Goal: Transaction & Acquisition: Obtain resource

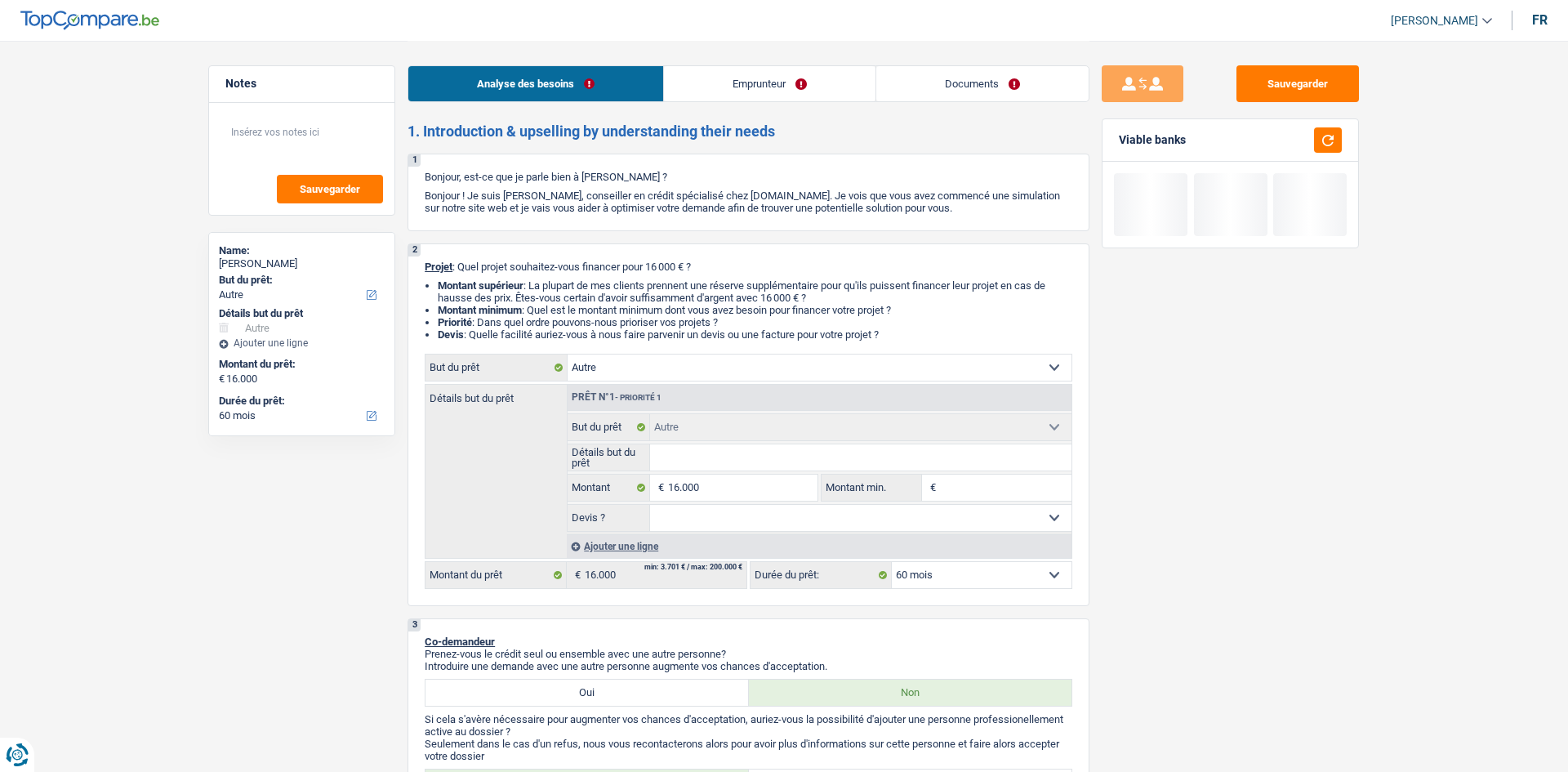
select select "other"
select select "60"
select select "other"
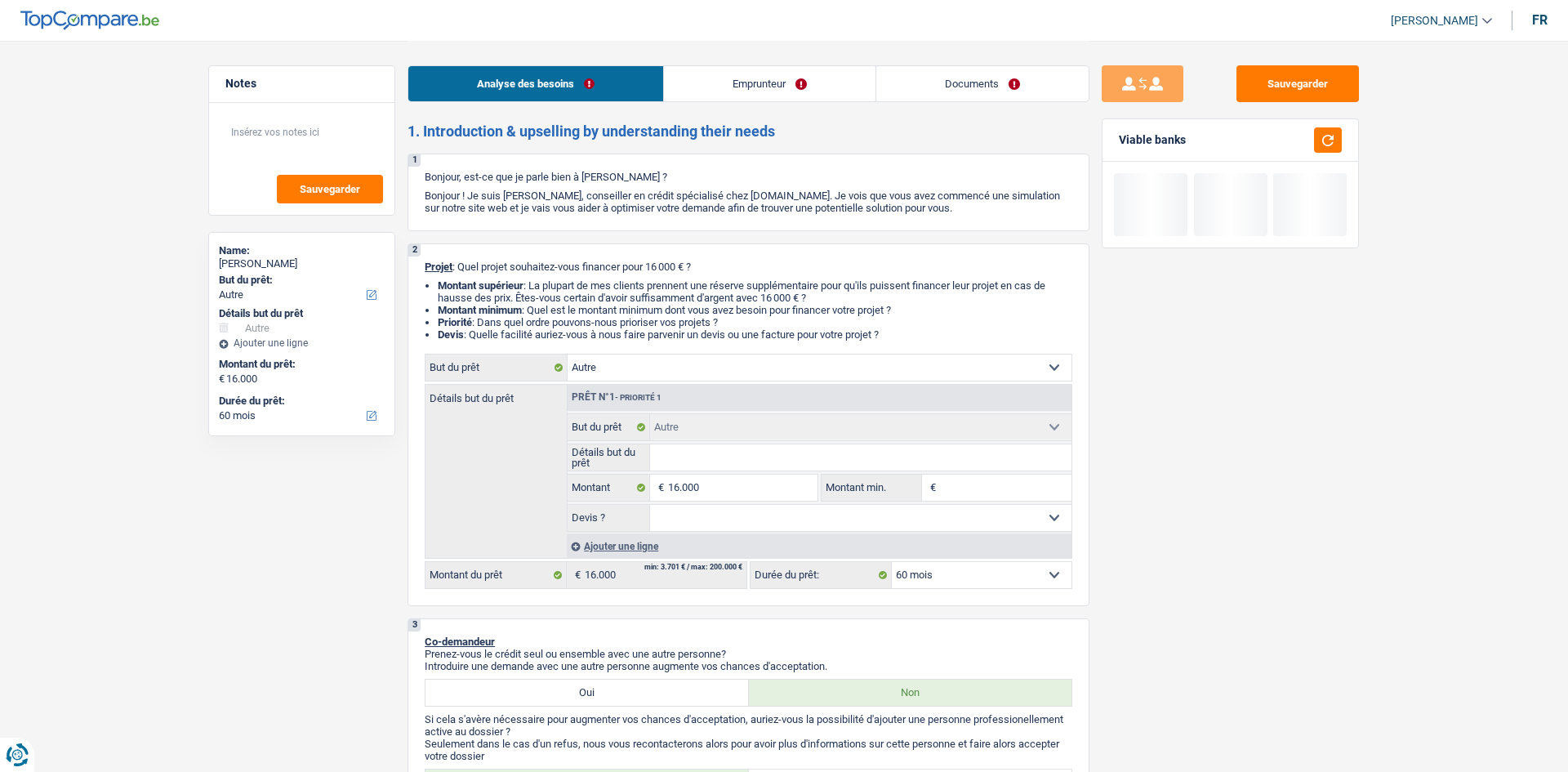
select select "60"
select select "publicEmployee"
select select "familyAllowances"
select select "netSalary"
select select "mealVouchers"
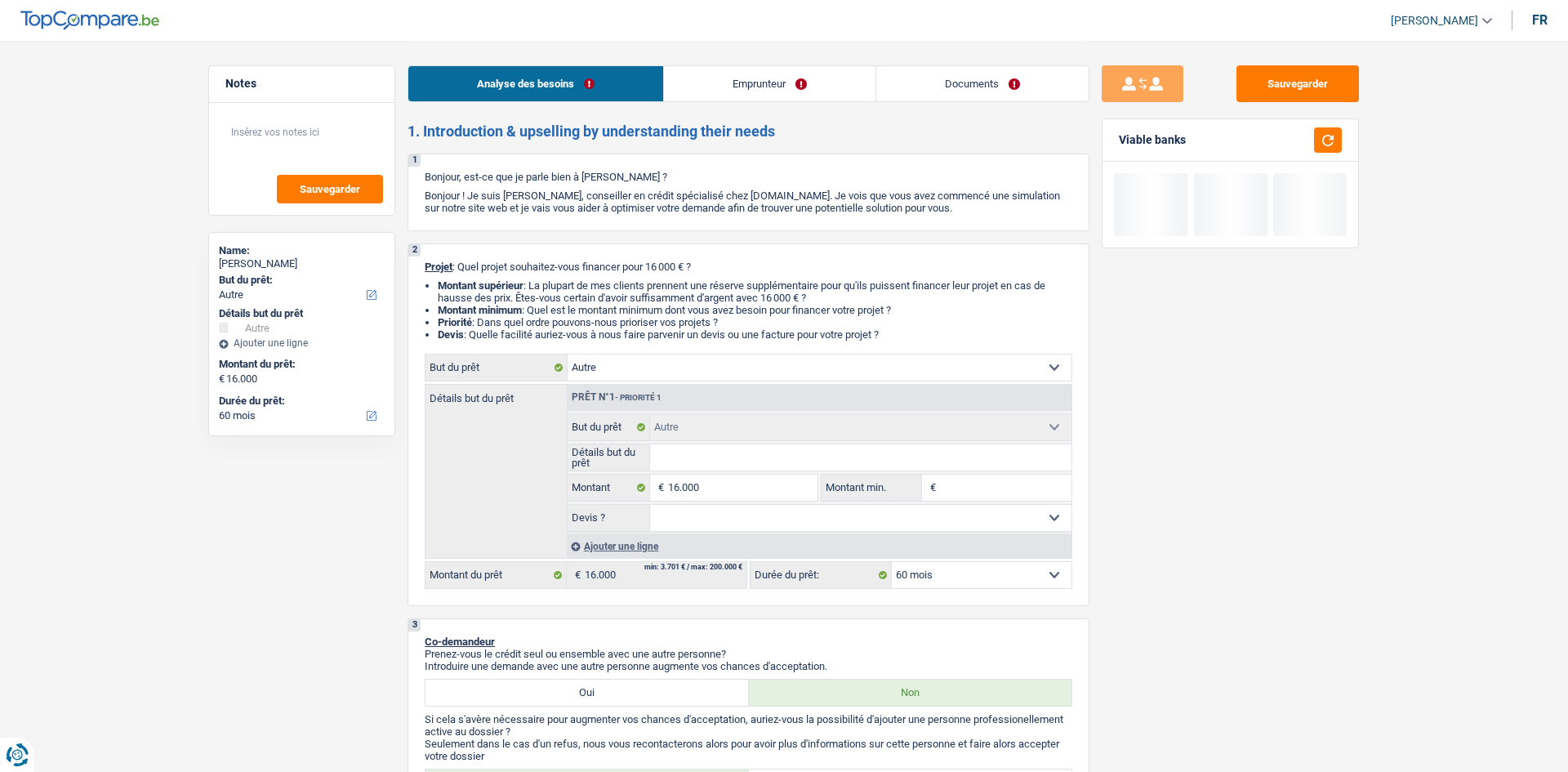
select select "rents"
select select "other"
select select "60"
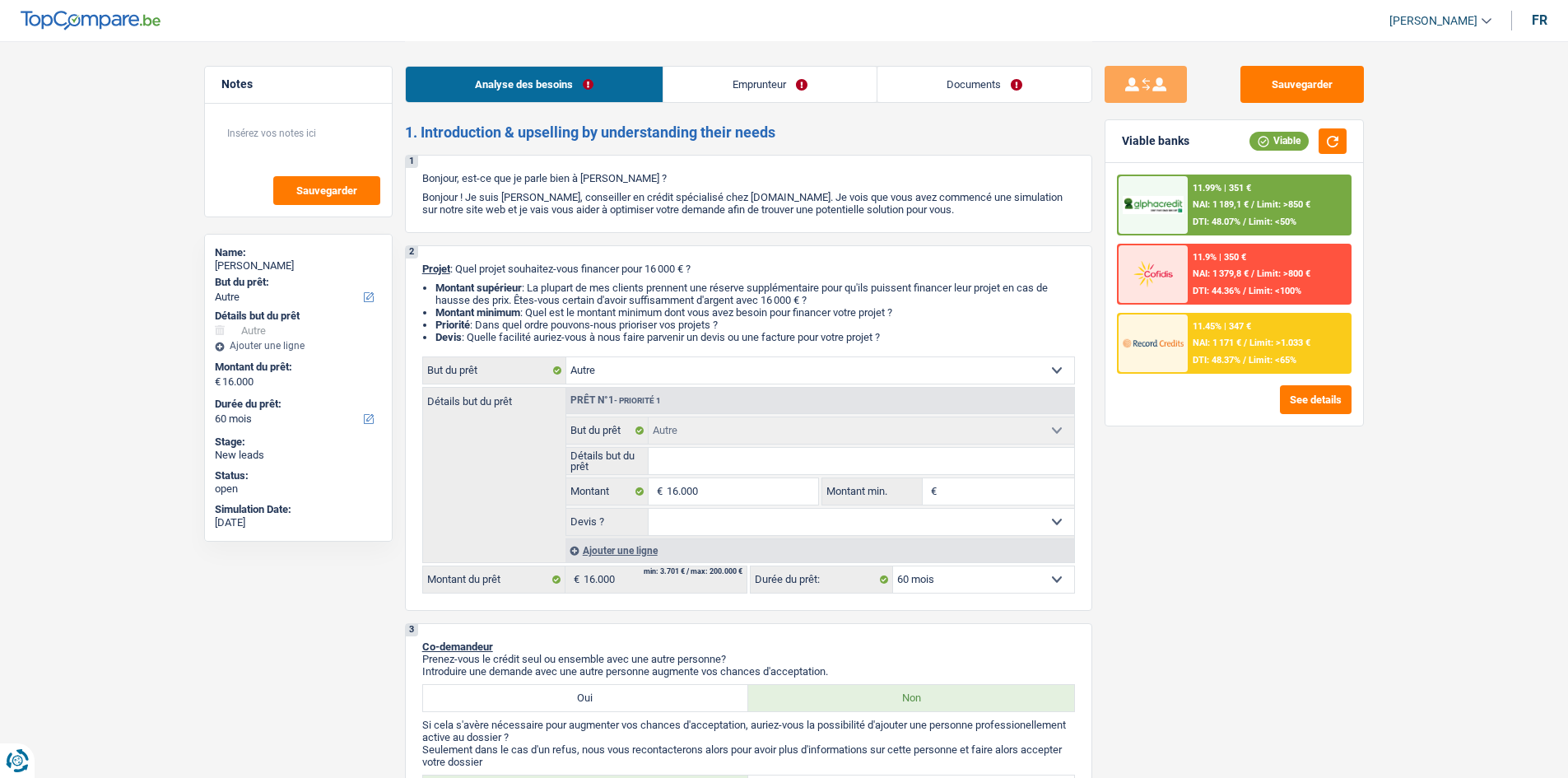
click at [1258, 558] on div "Sauvegarder Viable banks Viable 11.99% | 351 € NAI: 1 189,1 € / Limit: >850 € D…" at bounding box center [1234, 409] width 284 height 686
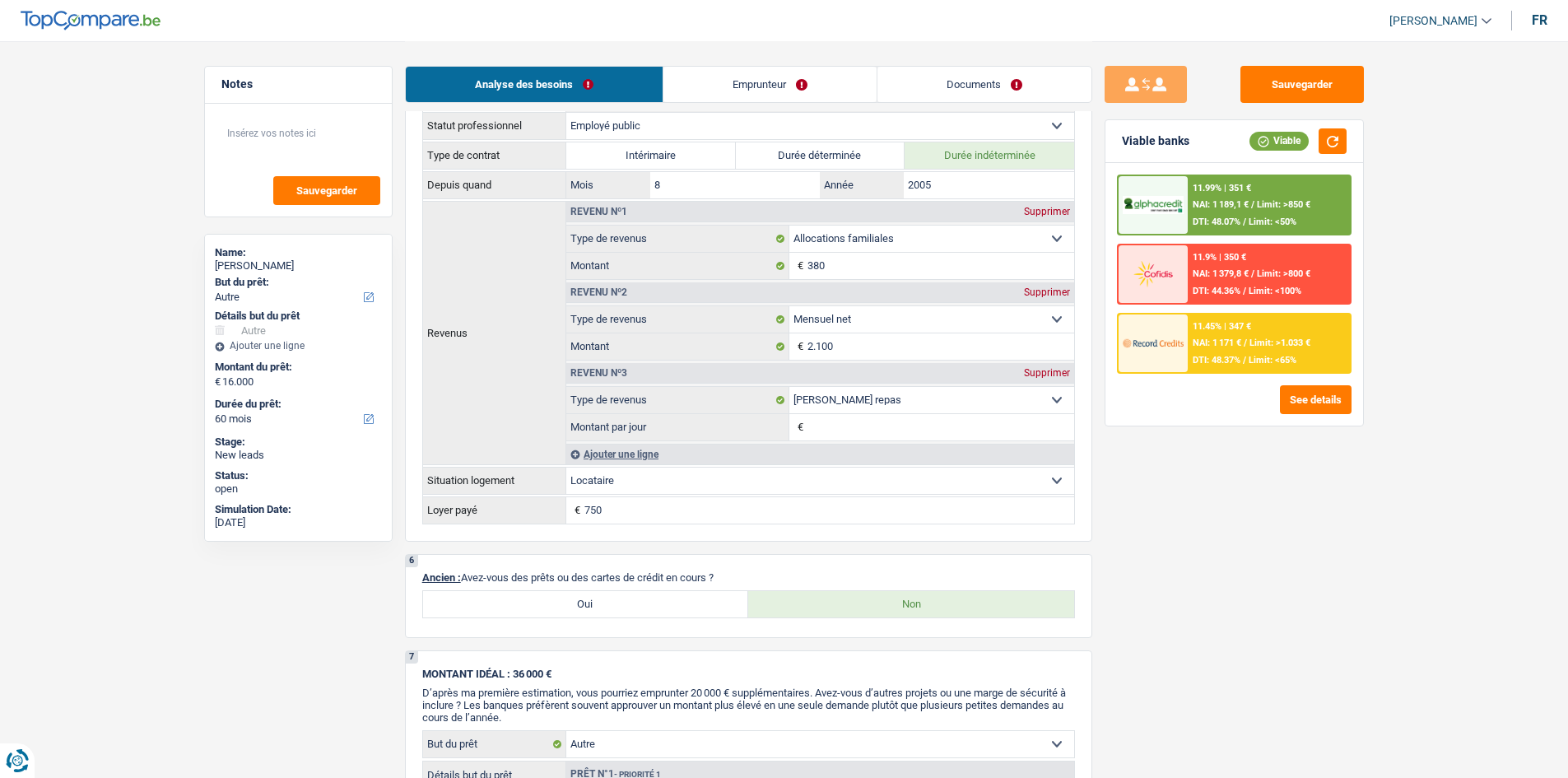
scroll to position [1481, 0]
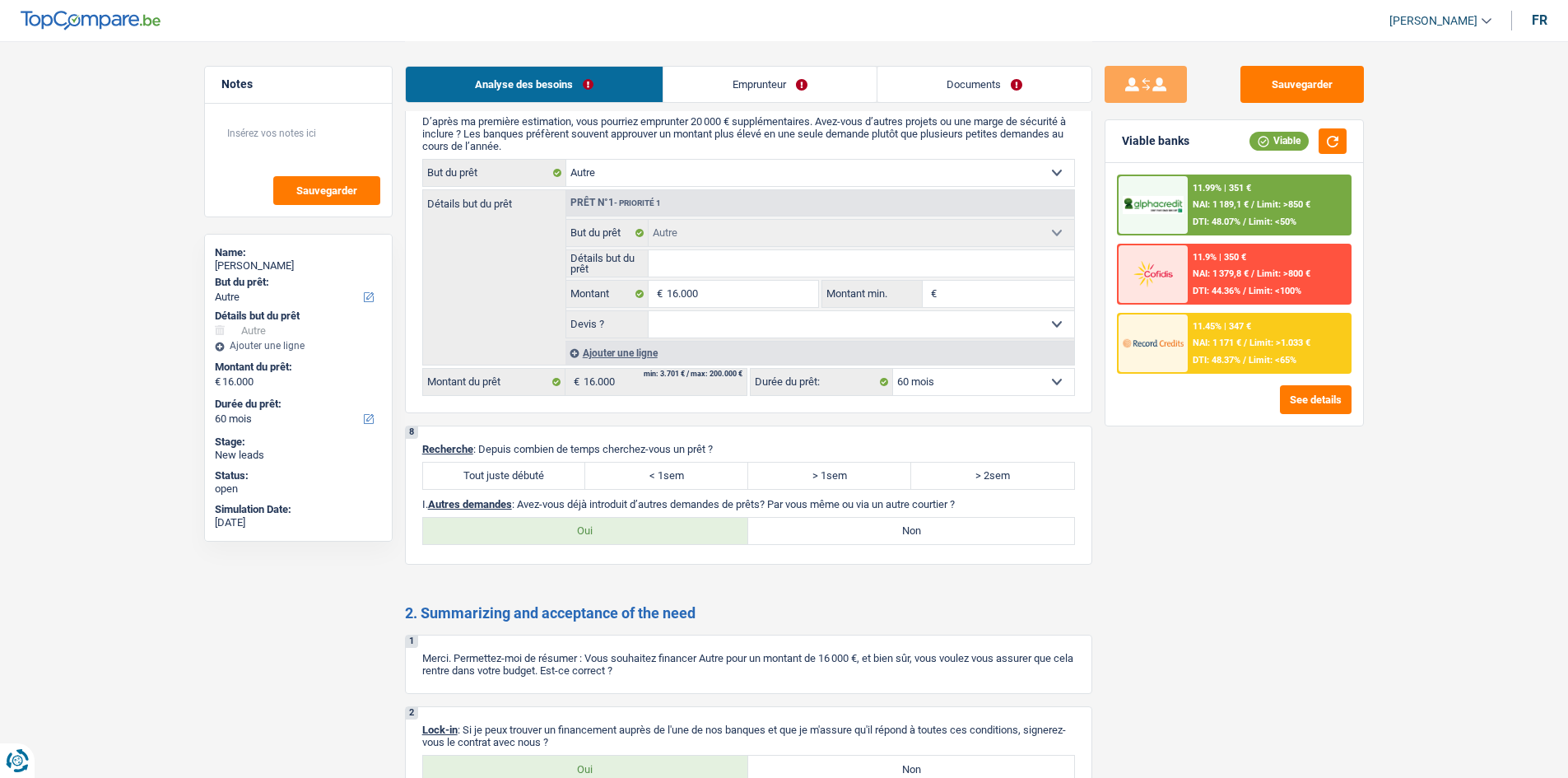
click at [508, 475] on label "Tout juste débuté" at bounding box center [505, 475] width 163 height 26
click at [508, 475] on input "Tout juste débuté" at bounding box center [505, 475] width 163 height 26
radio input "true"
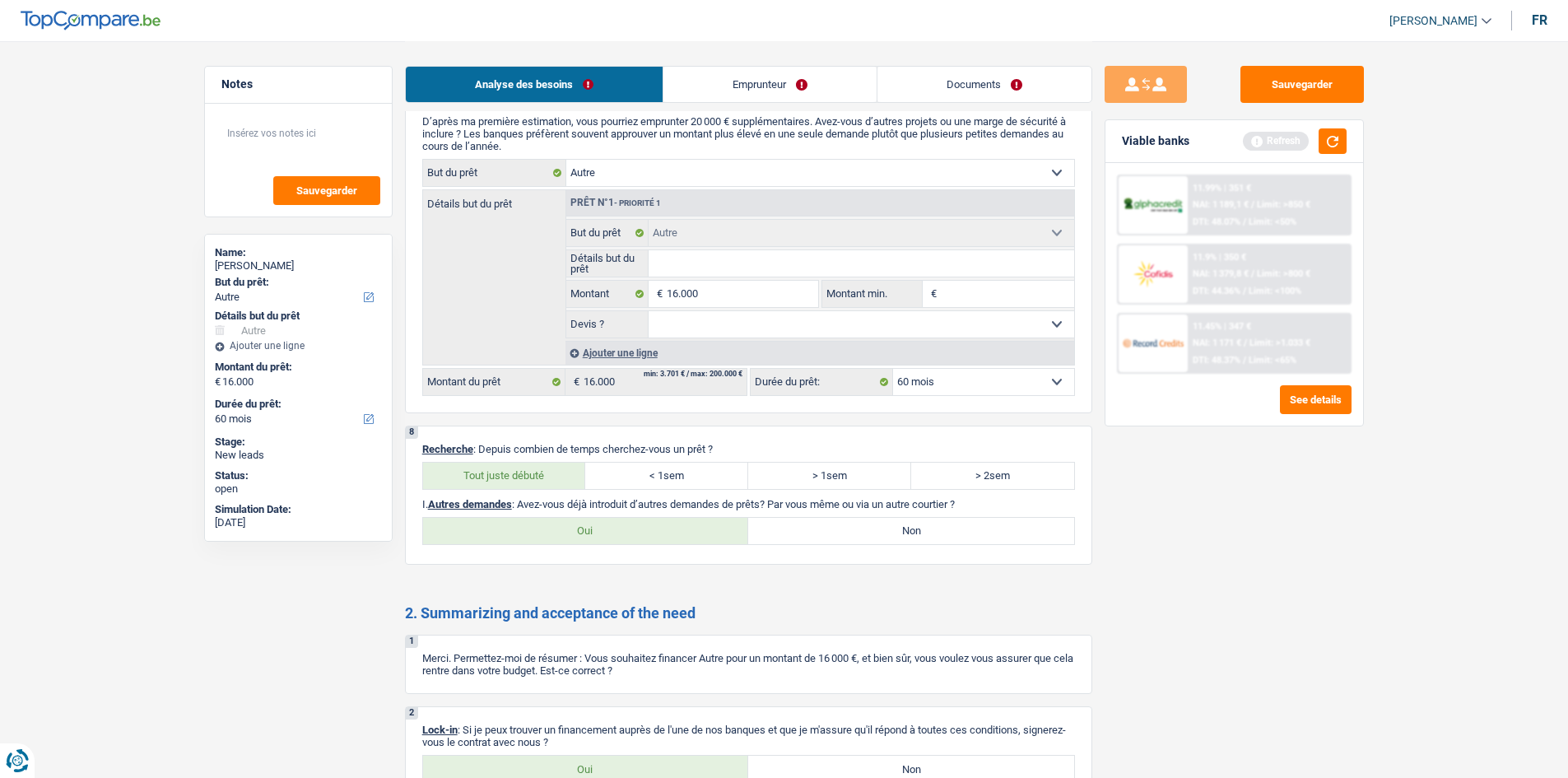
click at [853, 532] on label "Non" at bounding box center [911, 531] width 326 height 26
click at [853, 532] on input "Non" at bounding box center [911, 531] width 326 height 26
radio input "true"
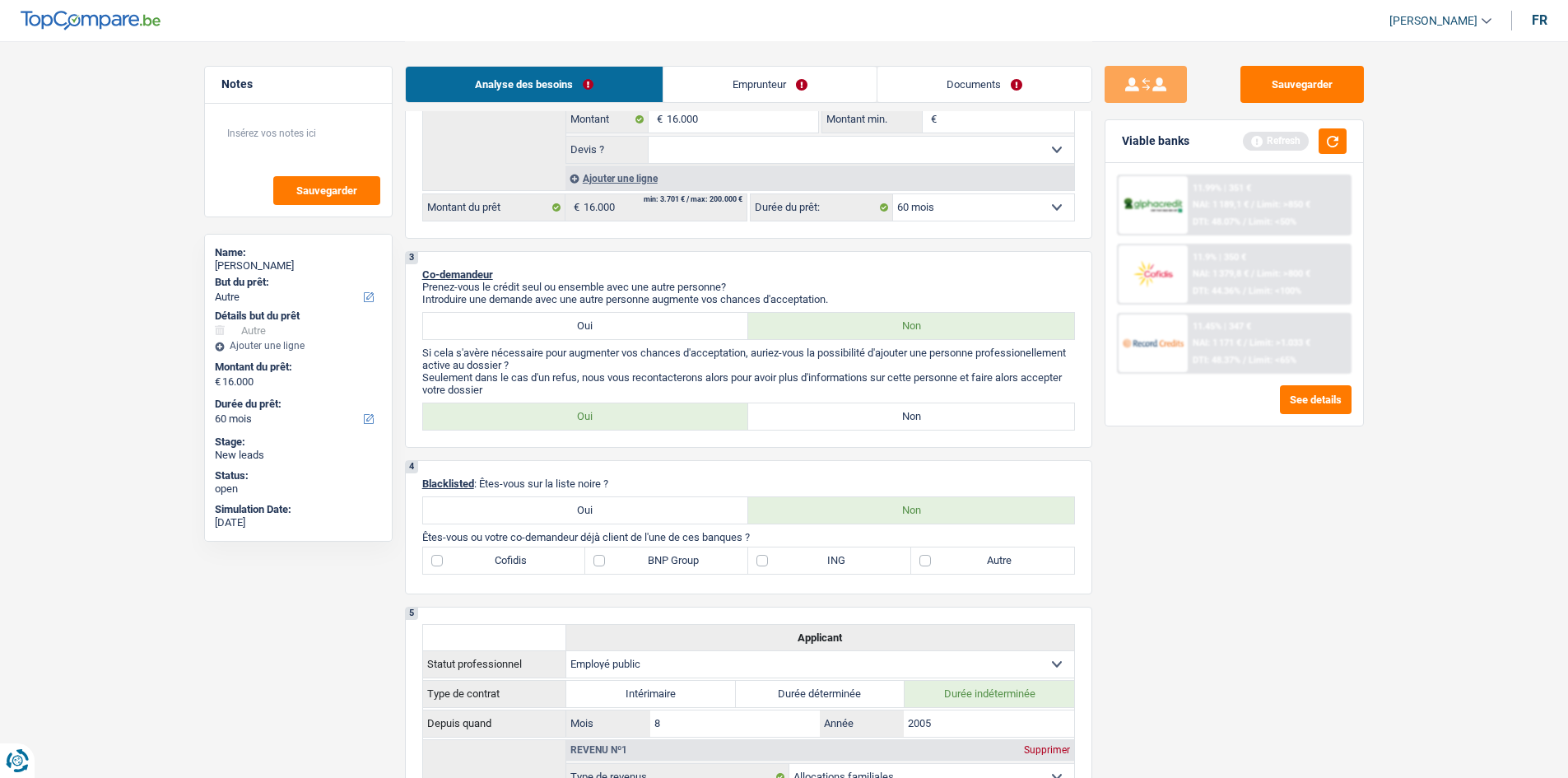
scroll to position [0, 0]
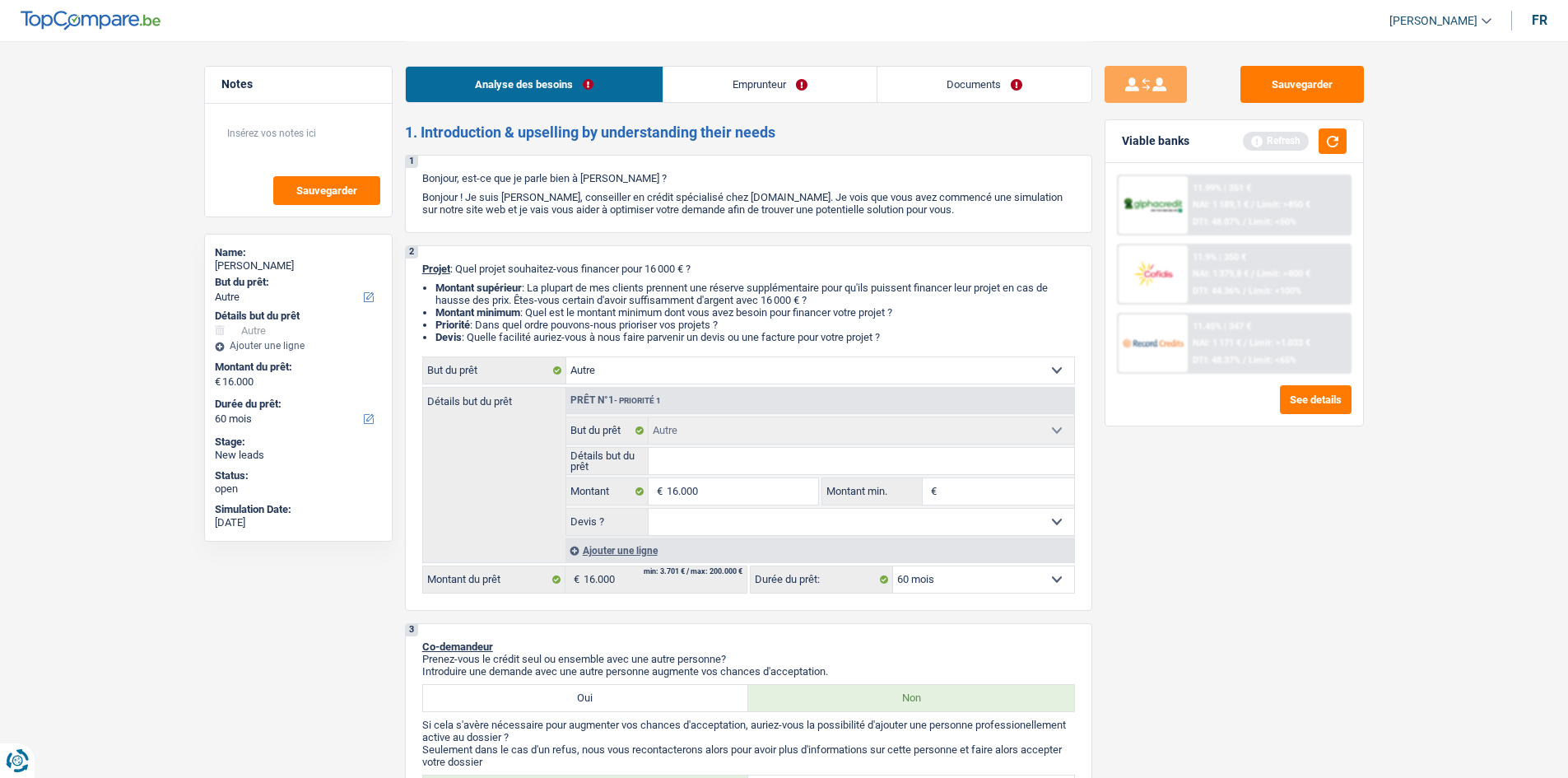
click at [810, 372] on select "Confort maison: meubles, textile, peinture, électroménager, outillage non-profe…" at bounding box center [820, 370] width 508 height 26
select select "household"
click at [566, 357] on select "Confort maison: meubles, textile, peinture, électroménager, outillage non-profe…" at bounding box center [820, 370] width 508 height 26
select select "household"
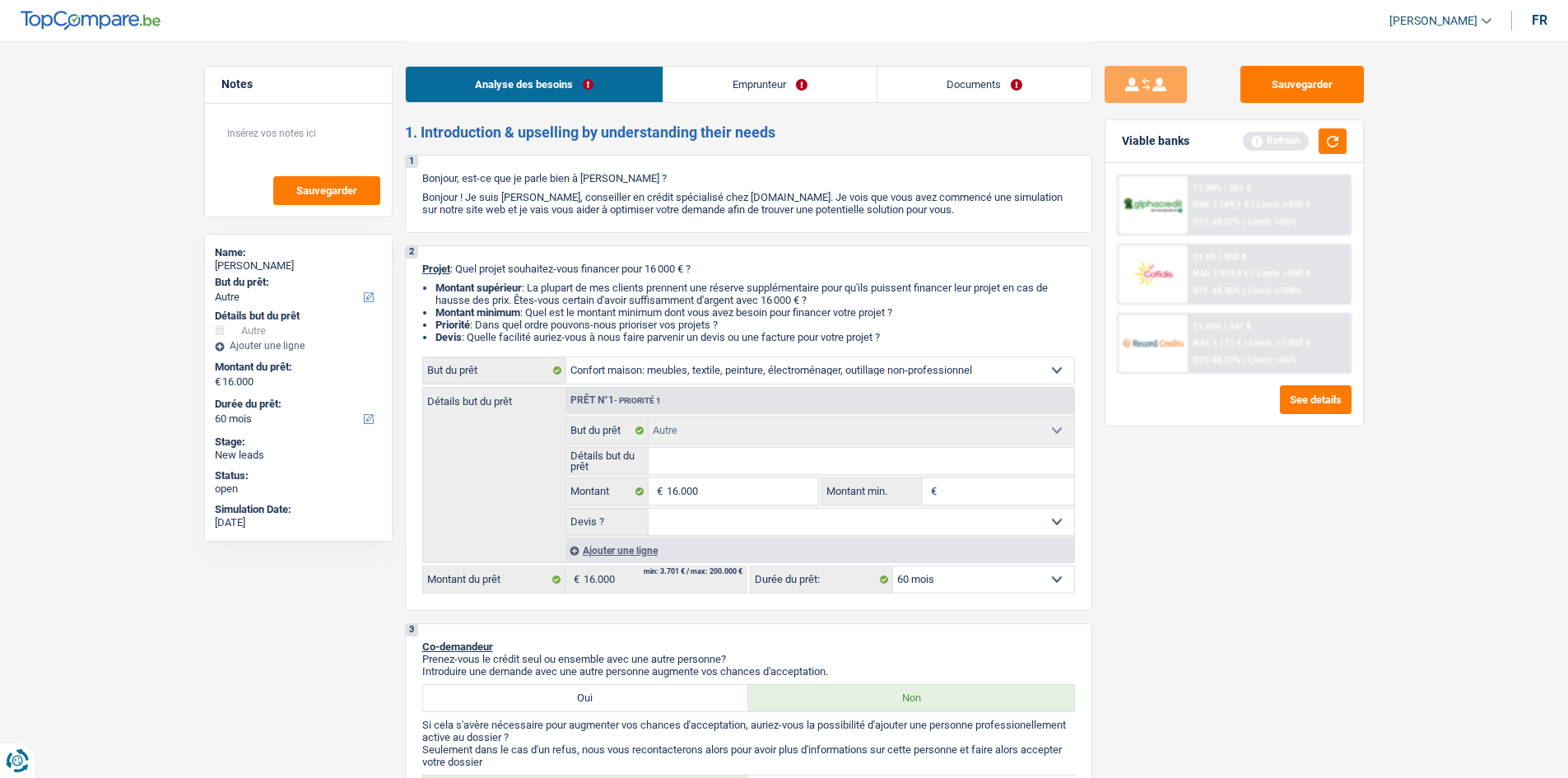
select select "household"
select select "other"
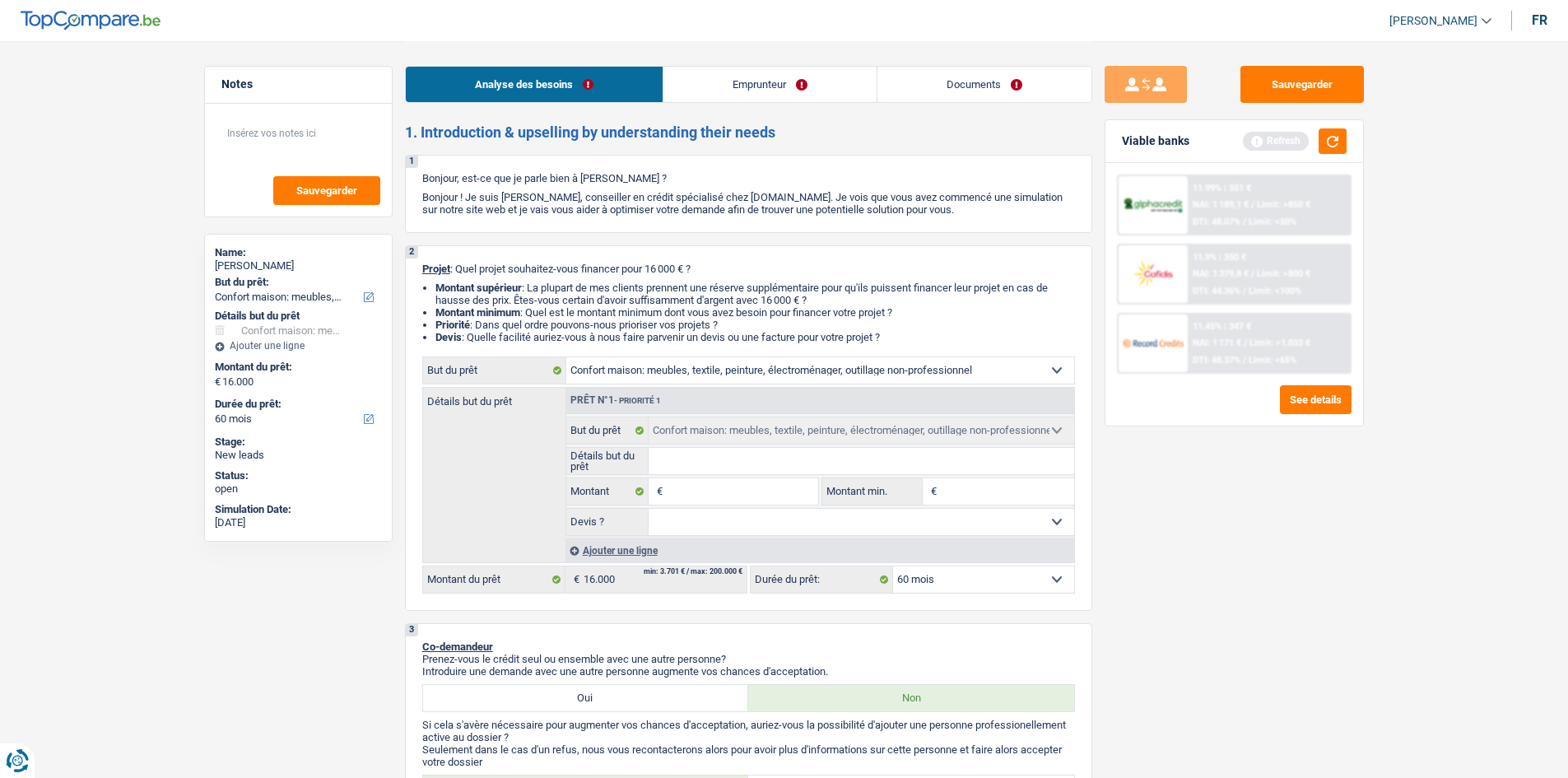
select select "other"
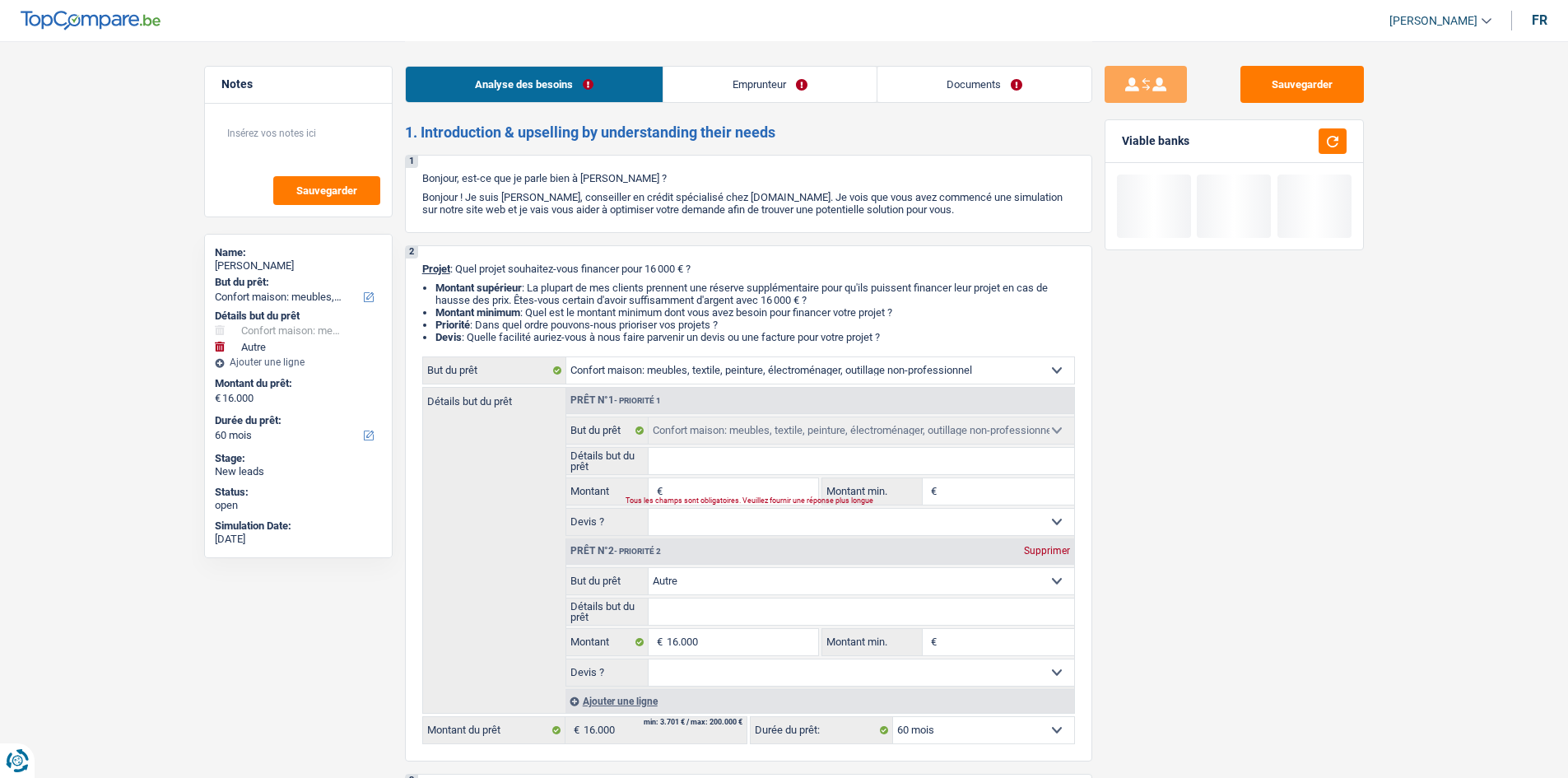
click at [781, 587] on select "Confort maison: meubles, textile, peinture, électroménager, outillage non-profe…" at bounding box center [862, 580] width 426 height 26
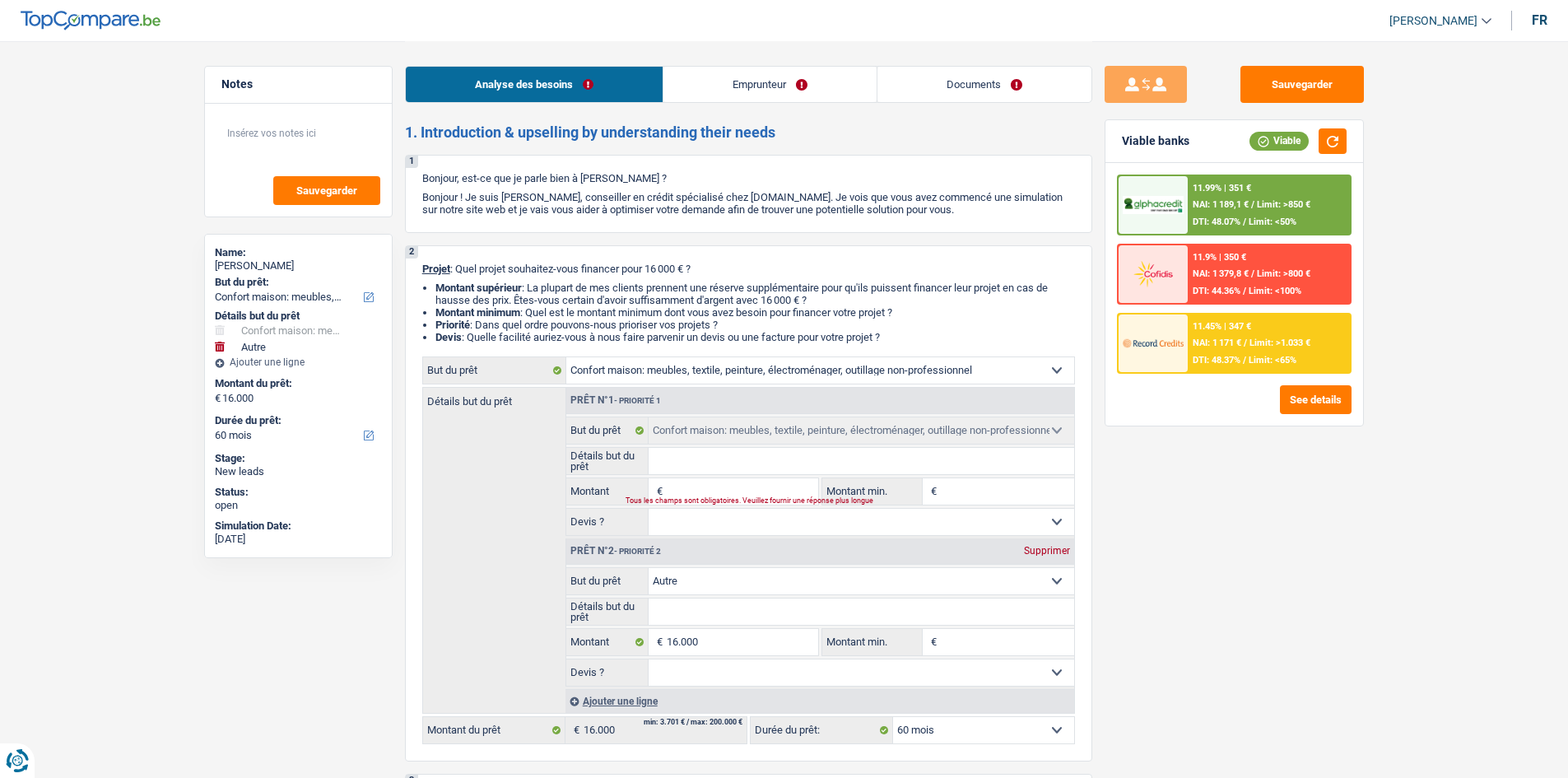
select select "household"
click at [649, 568] on select "Confort maison: meubles, textile, peinture, électroménager, outillage non-profe…" at bounding box center [862, 580] width 426 height 26
select select "household"
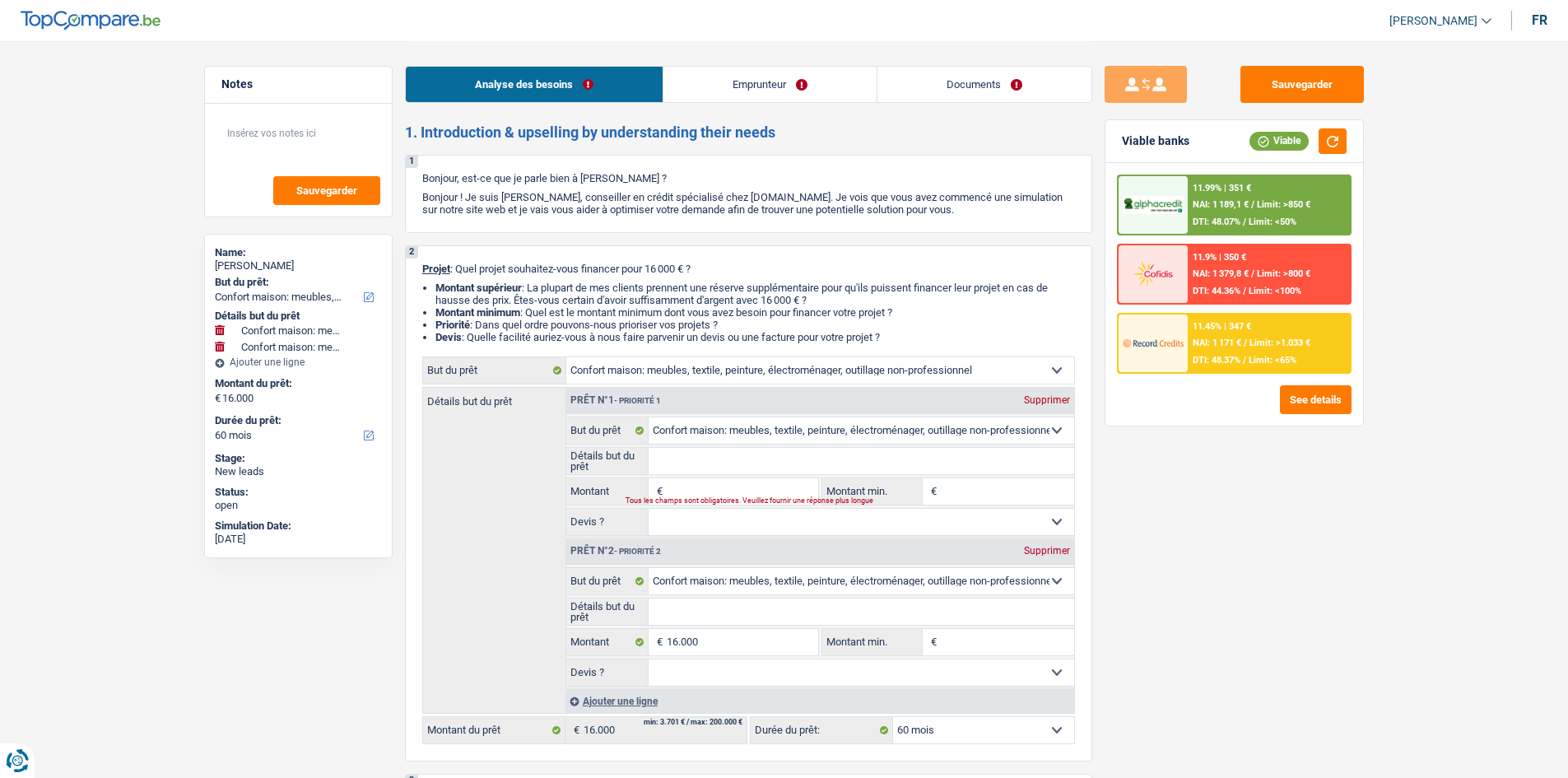
click at [1056, 402] on div "Supprimer" at bounding box center [1046, 400] width 55 height 10
type input "16.000"
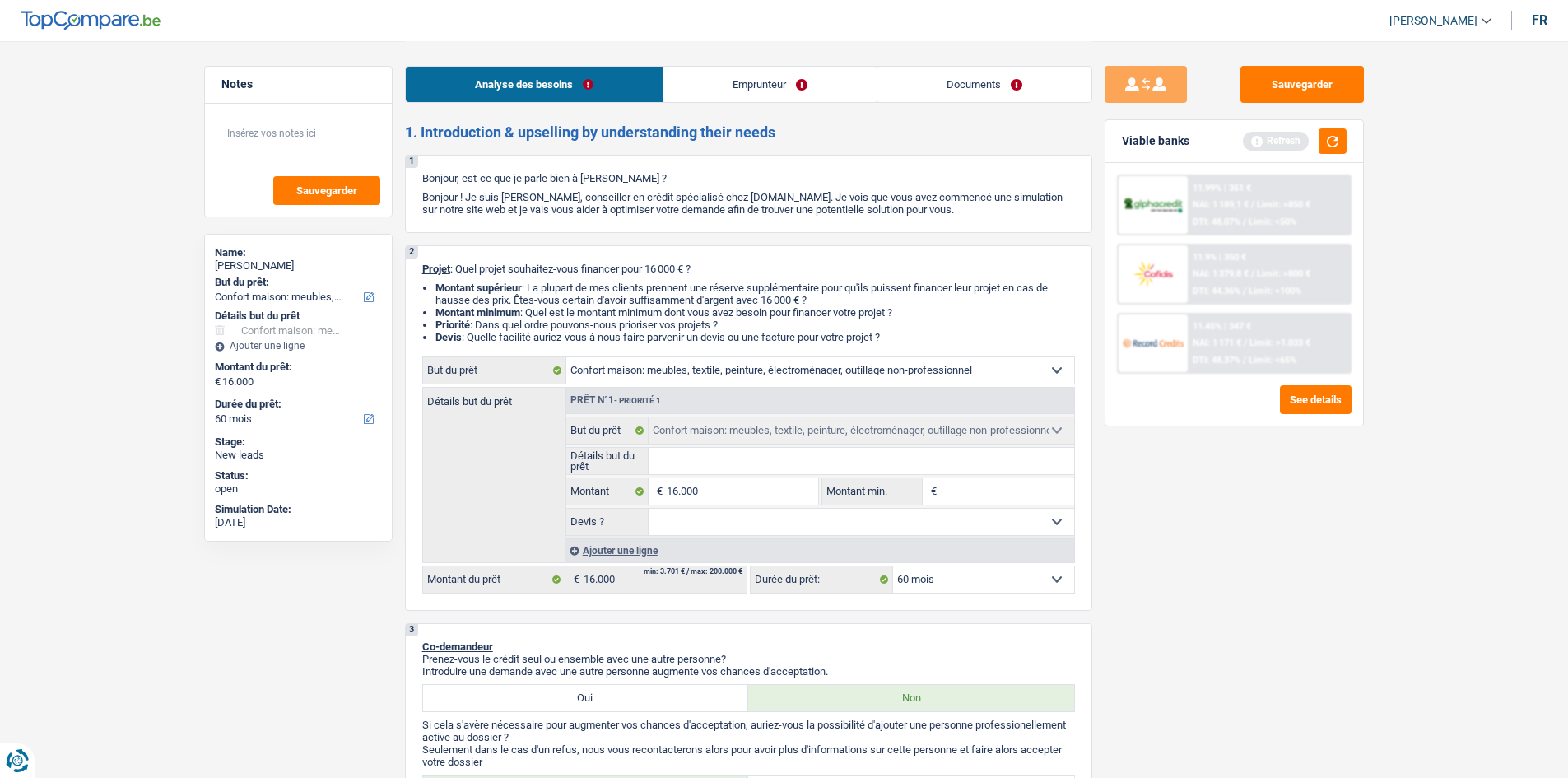
click at [989, 578] on select "12 mois 18 mois 24 mois 30 mois 36 mois 42 mois 48 mois 60 mois 72 mois 84 mois…" at bounding box center [984, 578] width 181 height 26
drag, startPoint x: 720, startPoint y: 369, endPoint x: 729, endPoint y: 366, distance: 9.5
click at [720, 369] on select "Confort maison: meubles, textile, peinture, électroménager, outillage non-profe…" at bounding box center [820, 370] width 508 height 26
select select "familyDebt"
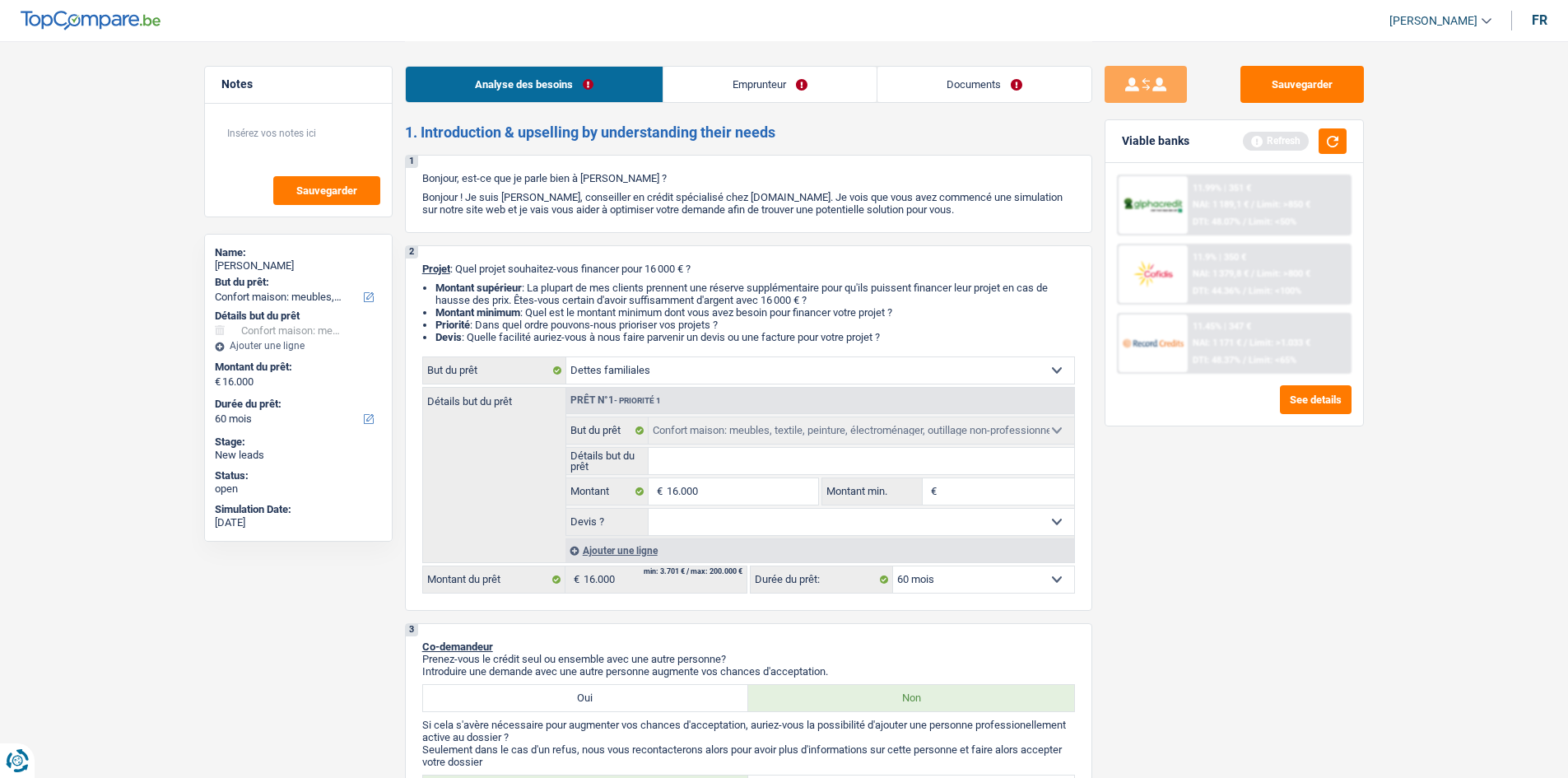
click at [566, 357] on select "Confort maison: meubles, textile, peinture, électroménager, outillage non-profe…" at bounding box center [820, 370] width 508 height 26
select select "familyDebt"
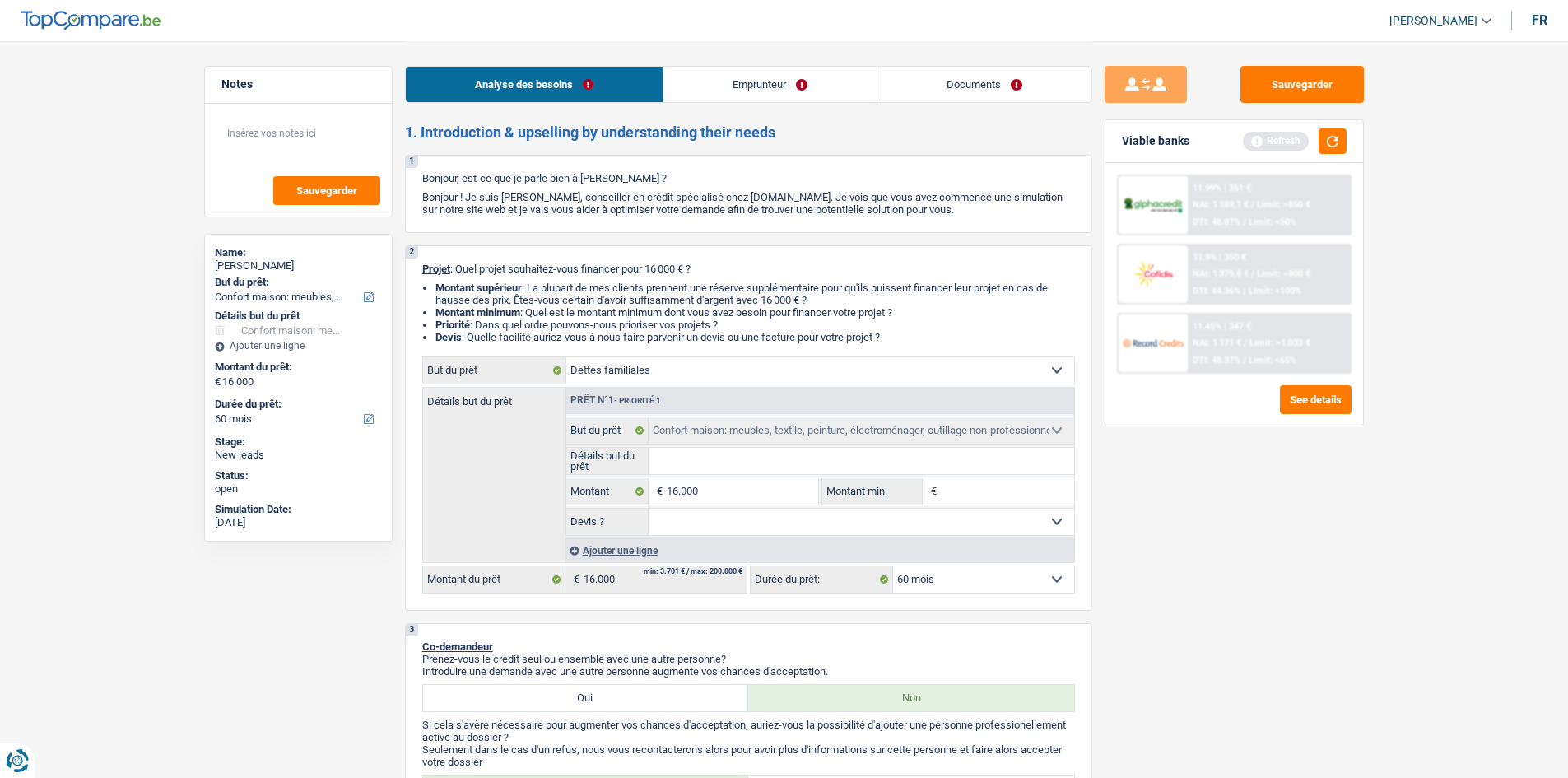
select select "familyDebt"
select select "household"
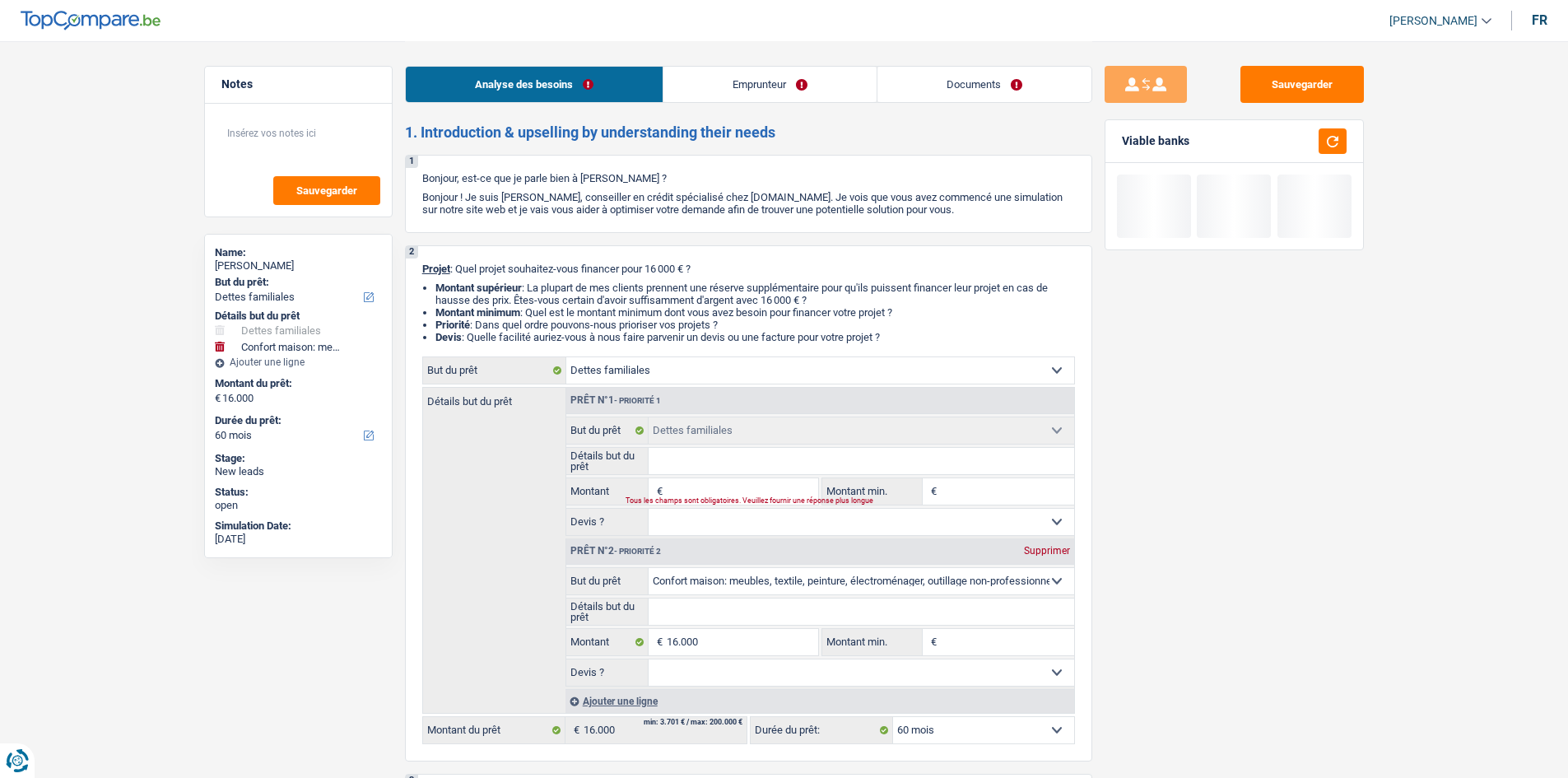
click at [1235, 570] on div "Sauvegarder Viable banks" at bounding box center [1234, 409] width 284 height 686
click at [1051, 552] on div "Supprimer" at bounding box center [1046, 551] width 55 height 10
type input "0"
select select
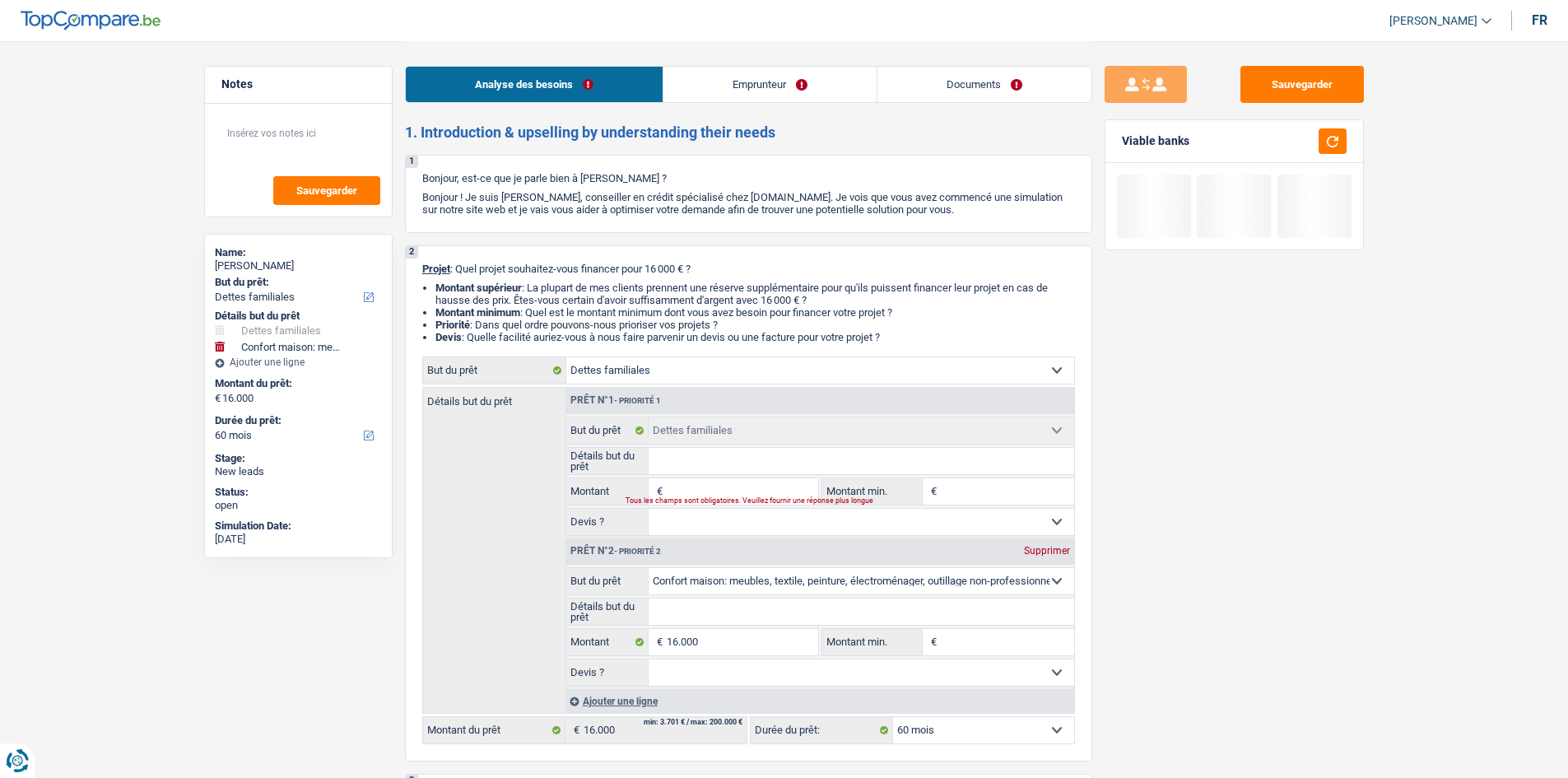
select select
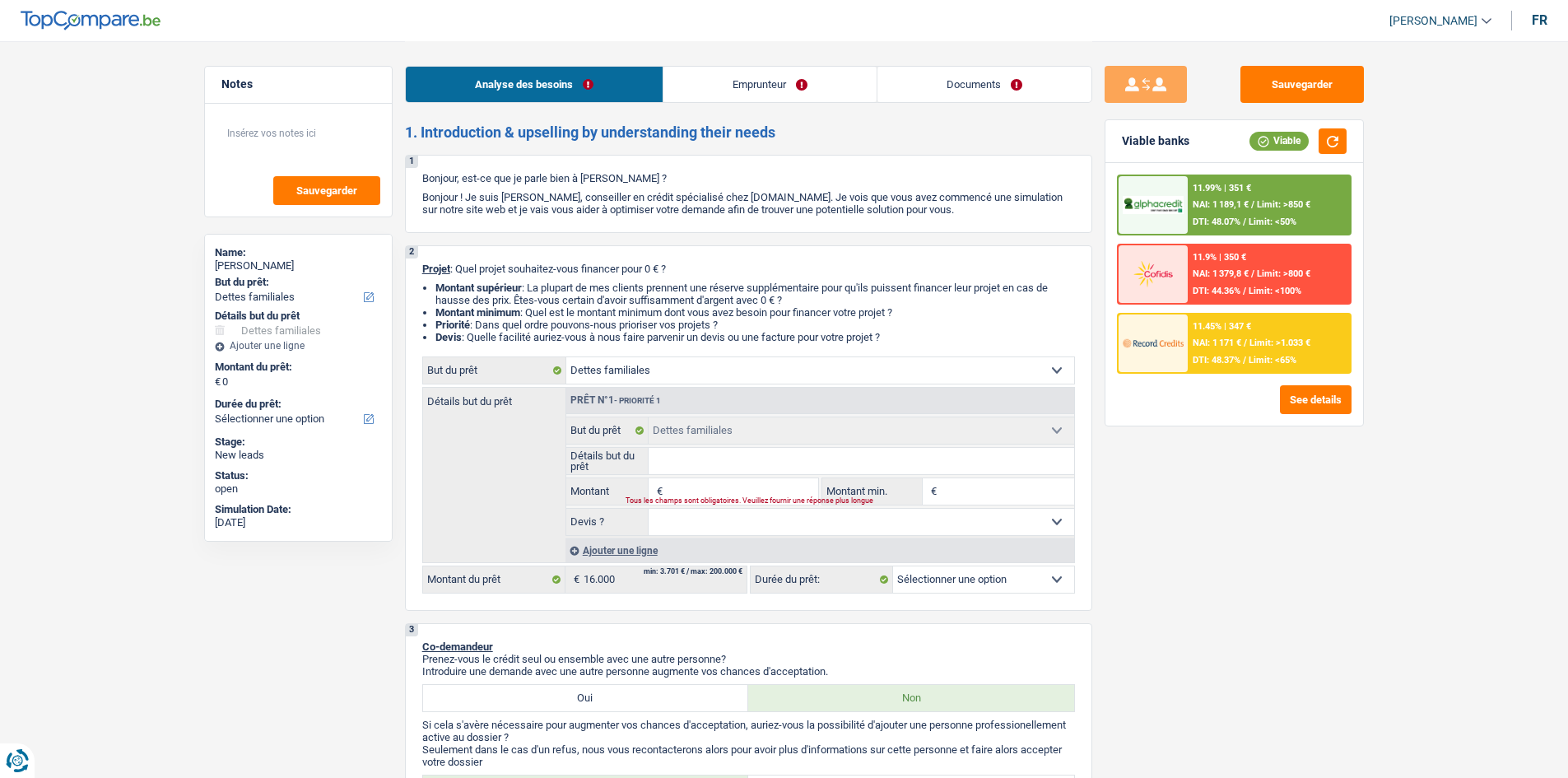
click at [723, 490] on input "Montant" at bounding box center [742, 490] width 151 height 26
type input "1"
type input "16"
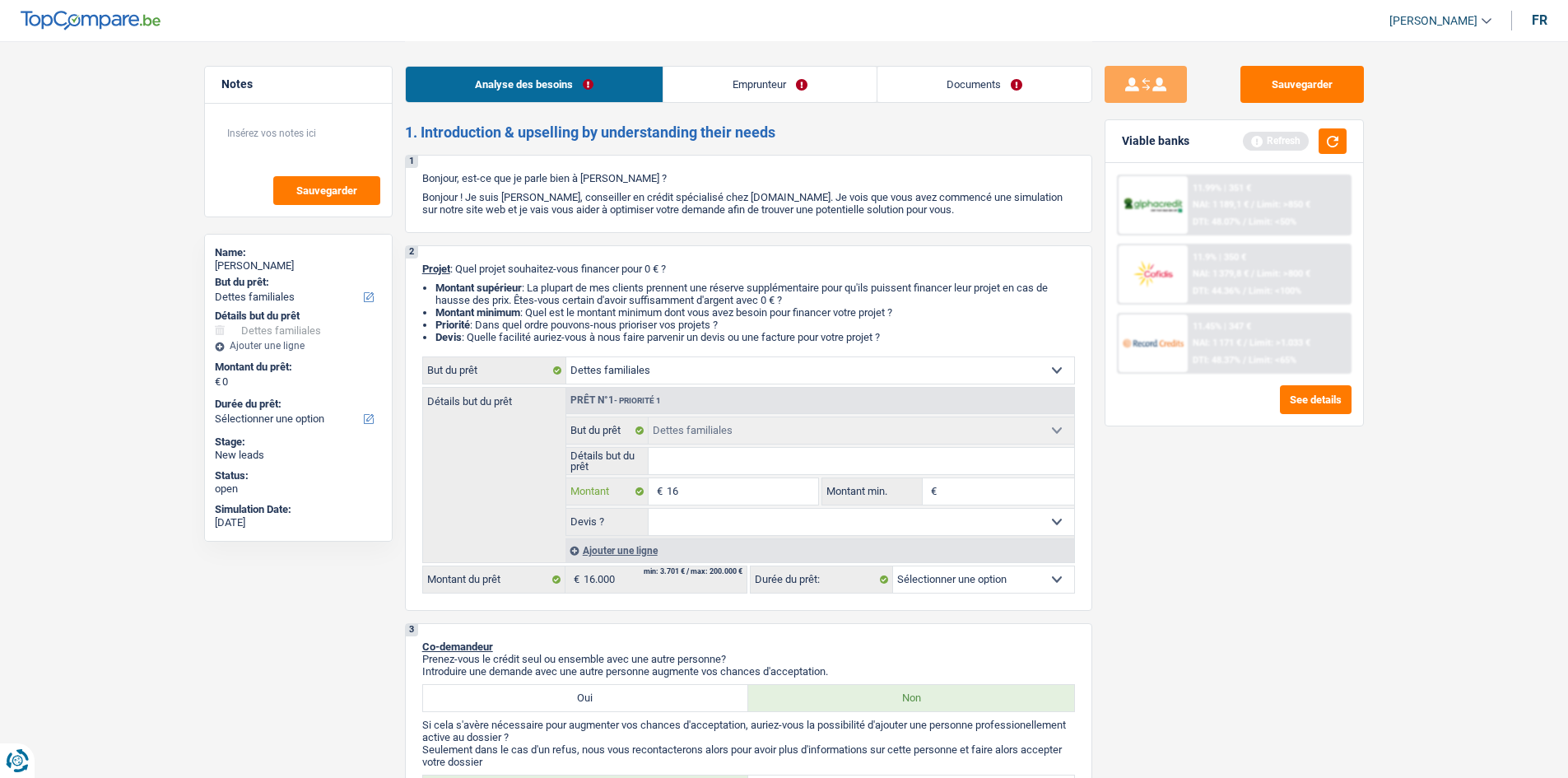
type input "160"
type input "1.600"
type input "16.000"
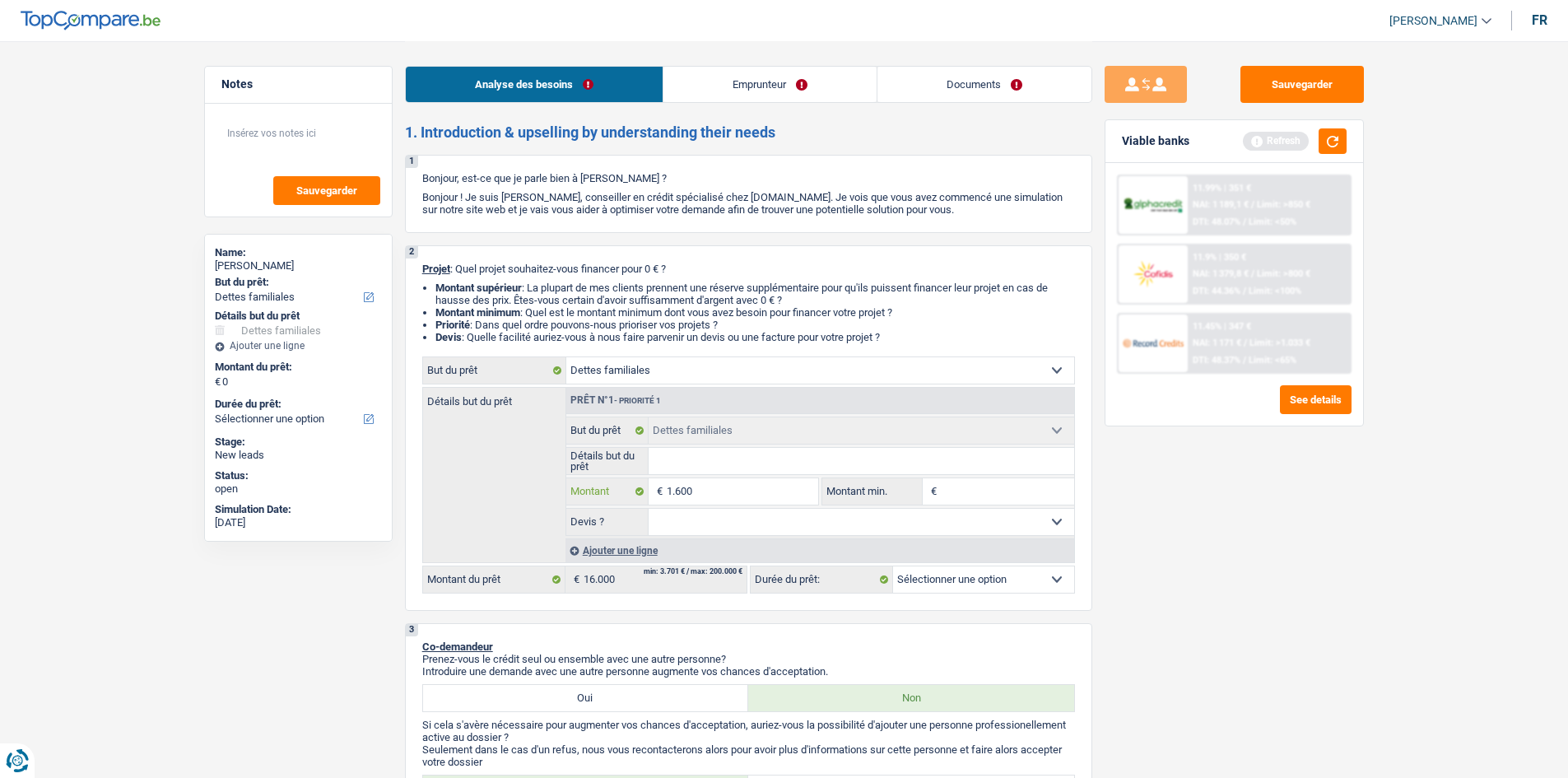
type input "16.000"
select select "84"
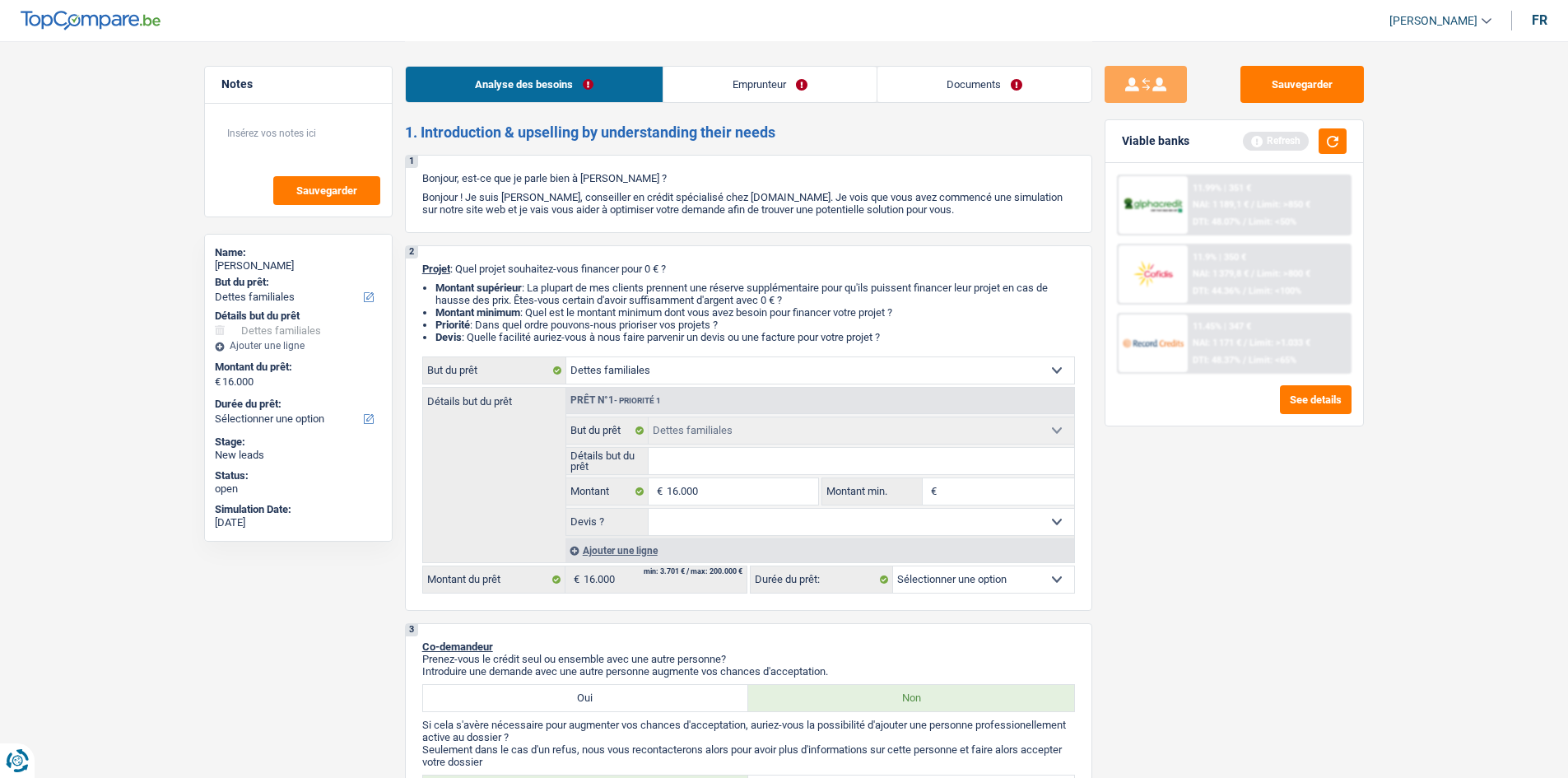
select select "84"
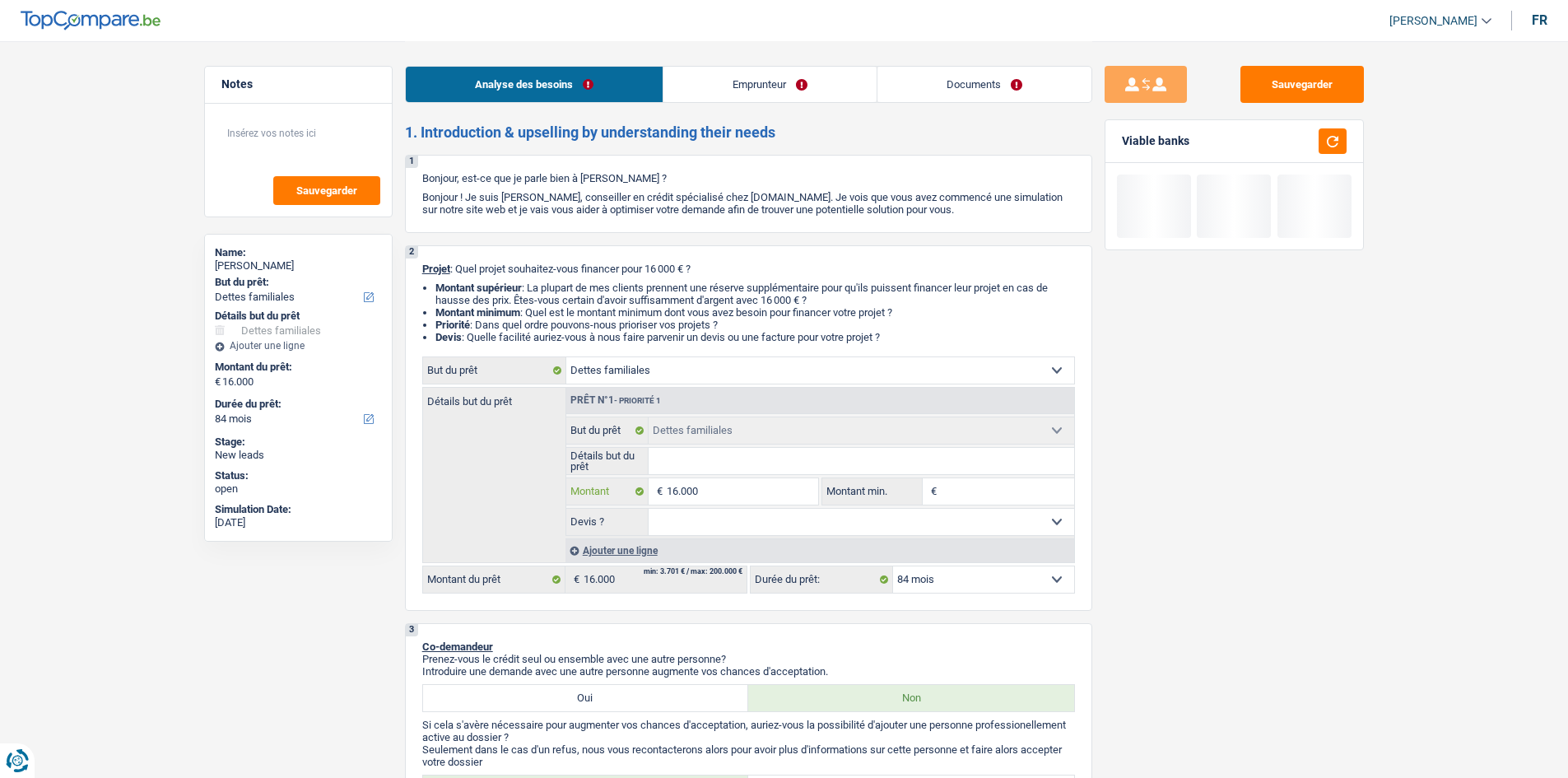
click at [764, 503] on input "16.000" at bounding box center [742, 490] width 151 height 26
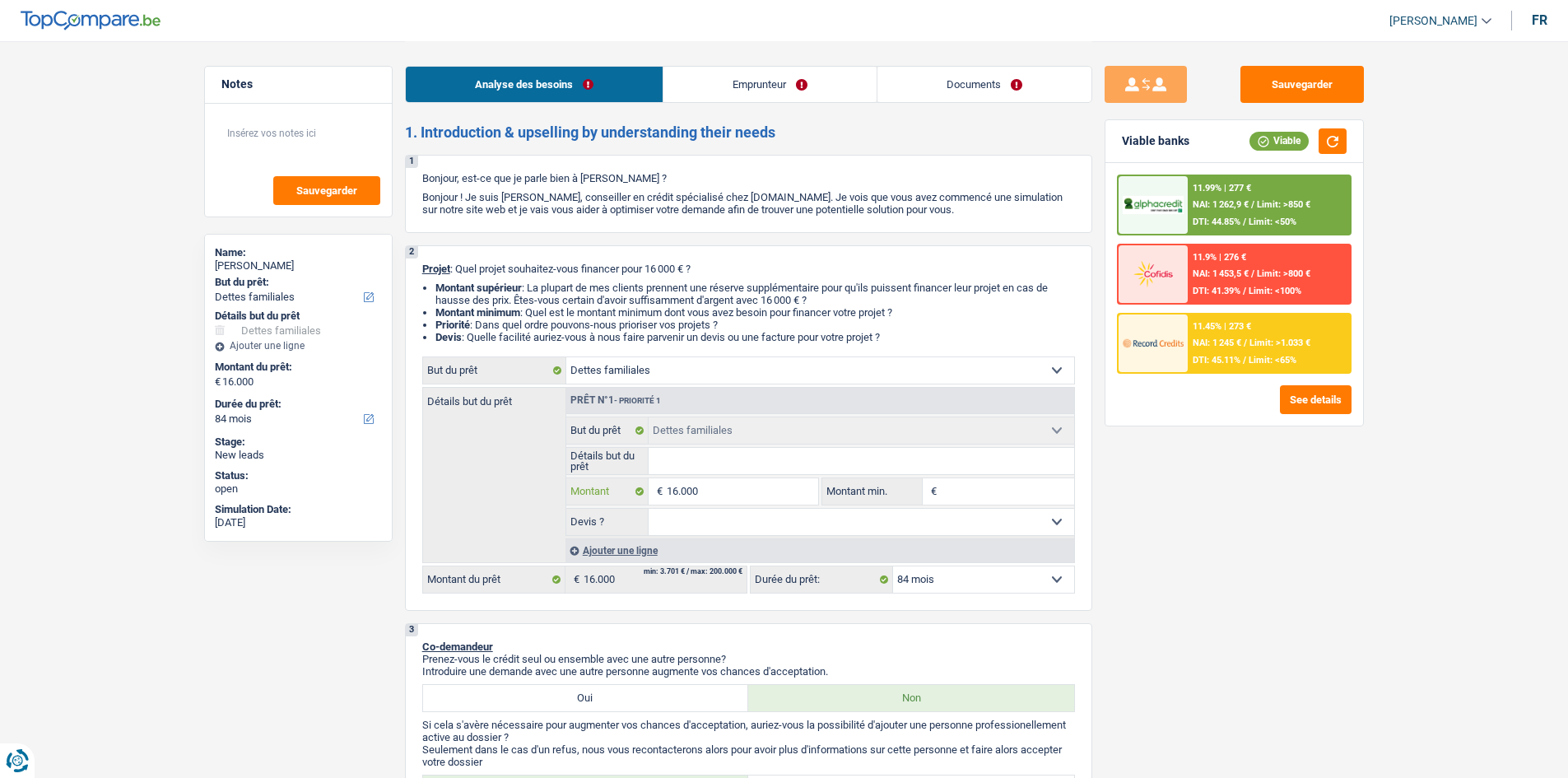
click at [764, 503] on input "16.000" at bounding box center [742, 490] width 151 height 26
click at [997, 486] on input "Montant min." at bounding box center [1007, 490] width 133 height 26
paste input "16.000"
type input "16.000"
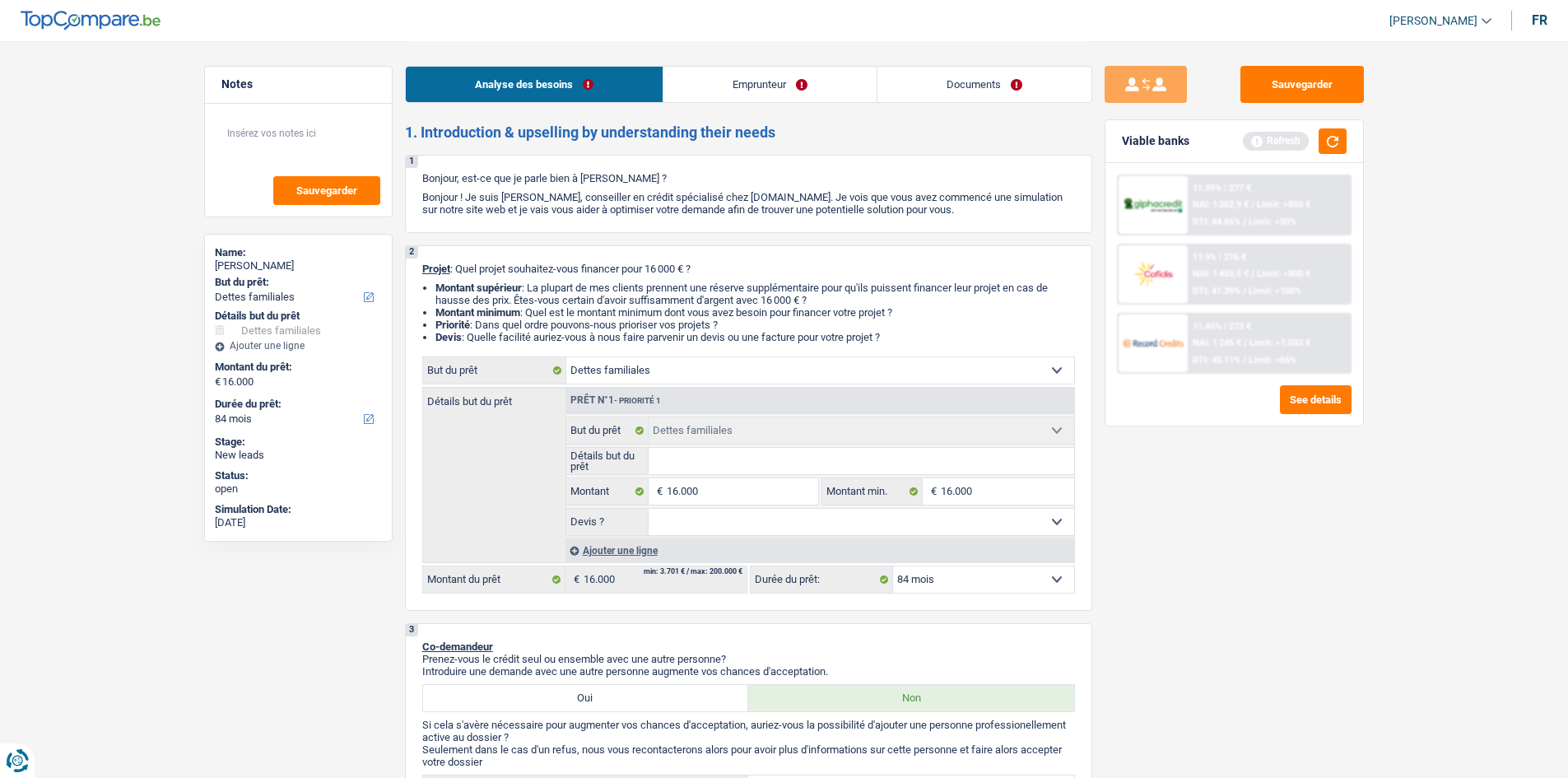
click at [1302, 489] on div "Sauvegarder Viable banks Refresh 11.99% | 277 € NAI: 1 262,9 € / Limit: >850 € …" at bounding box center [1234, 409] width 284 height 686
click at [1334, 137] on button "button" at bounding box center [1332, 141] width 28 height 25
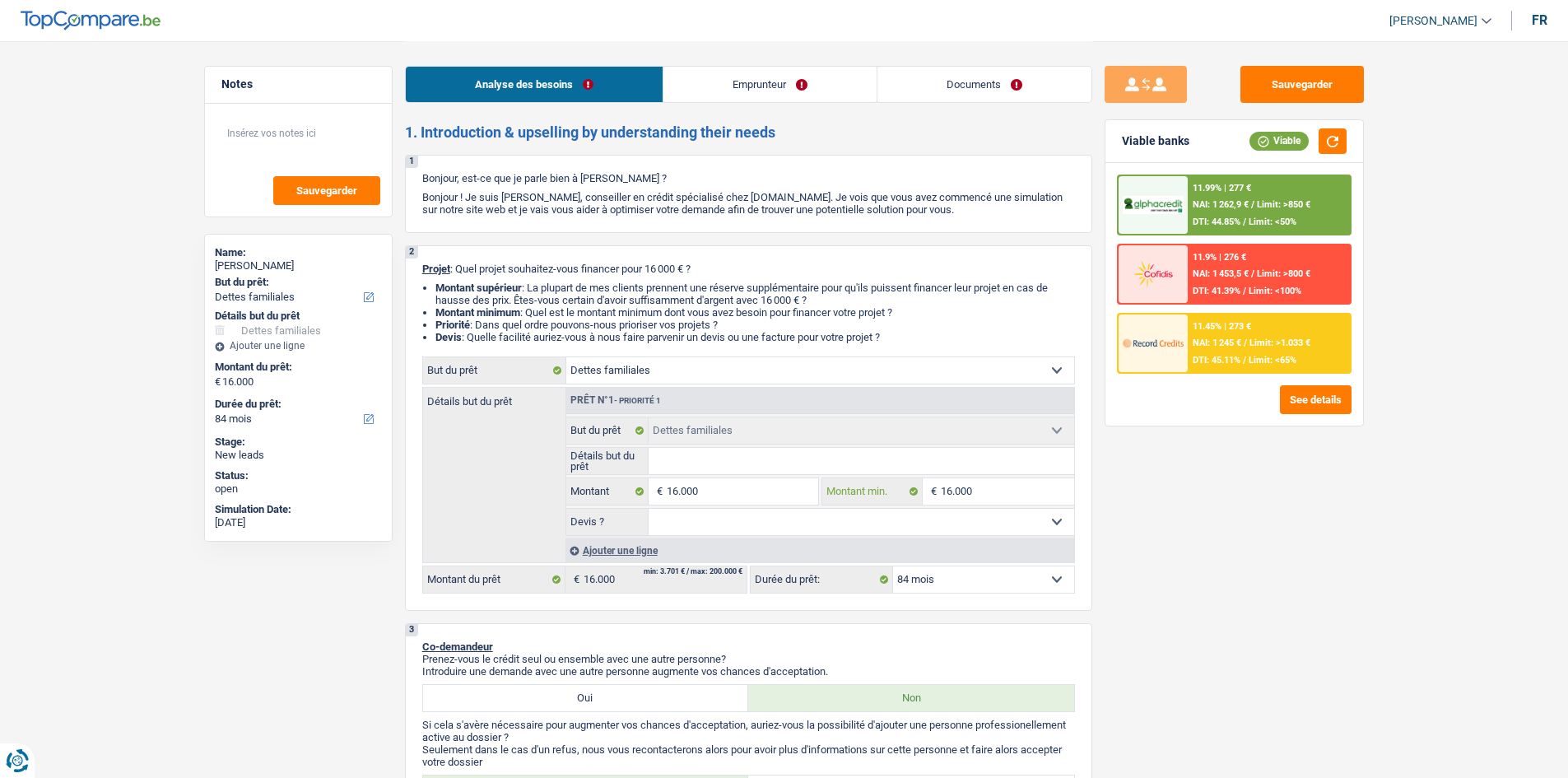
click at [1026, 485] on input "16.000" at bounding box center [1007, 490] width 133 height 26
type input "1"
type input "10"
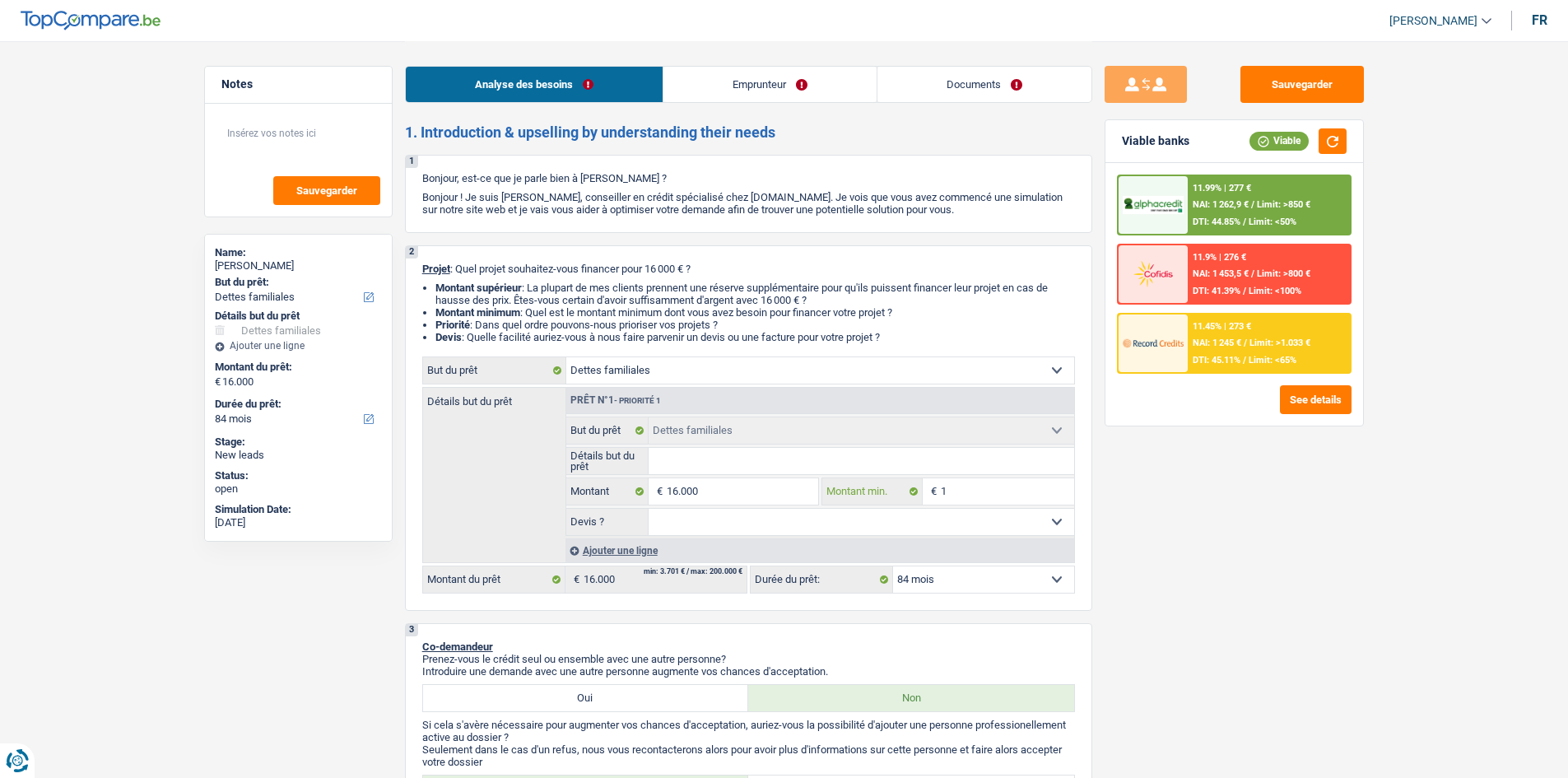
type input "10"
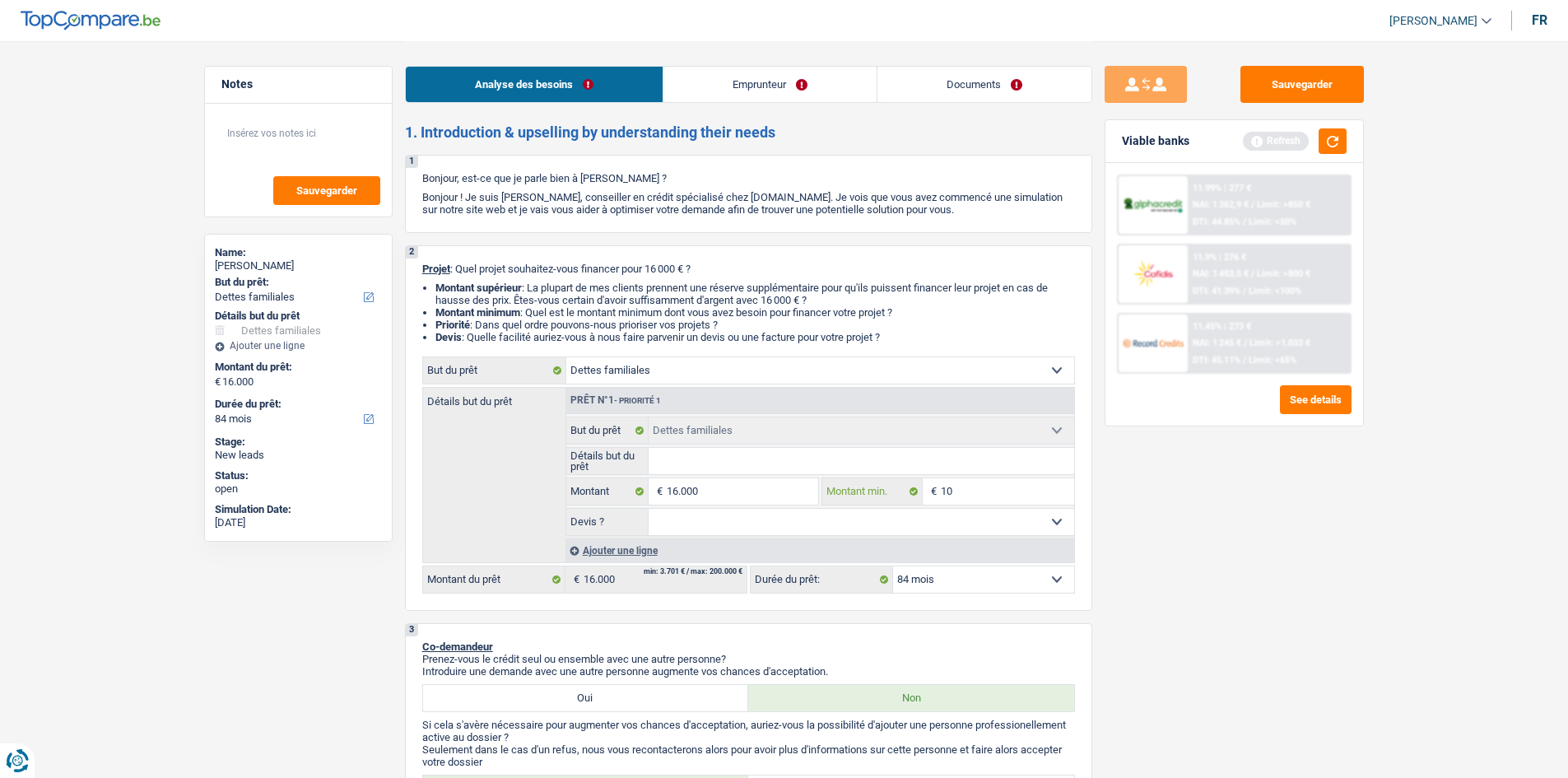
type input "100"
type input "1.000"
type input "10.001"
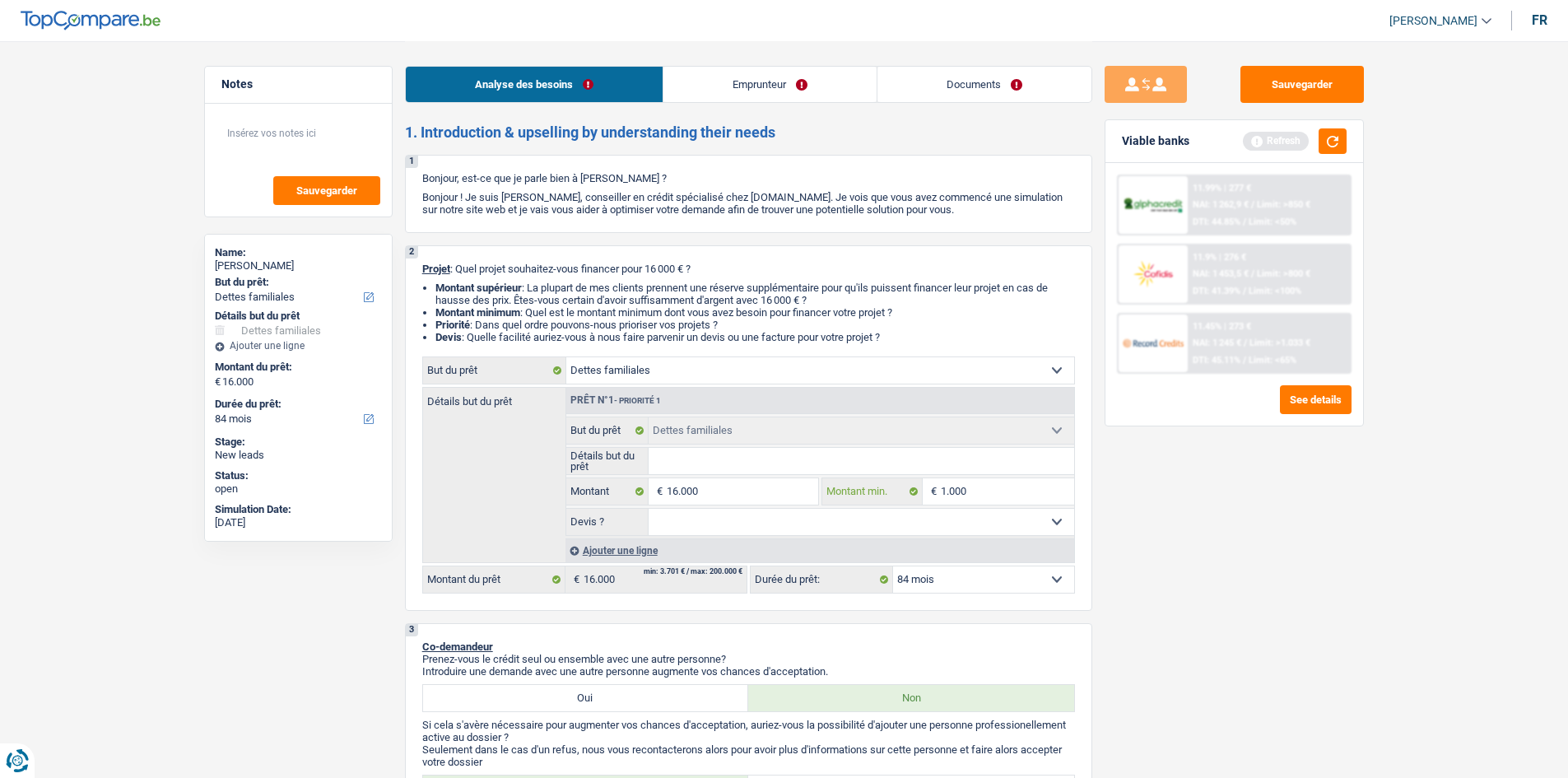
type input "10.001"
click at [1331, 143] on button "button" at bounding box center [1332, 141] width 28 height 25
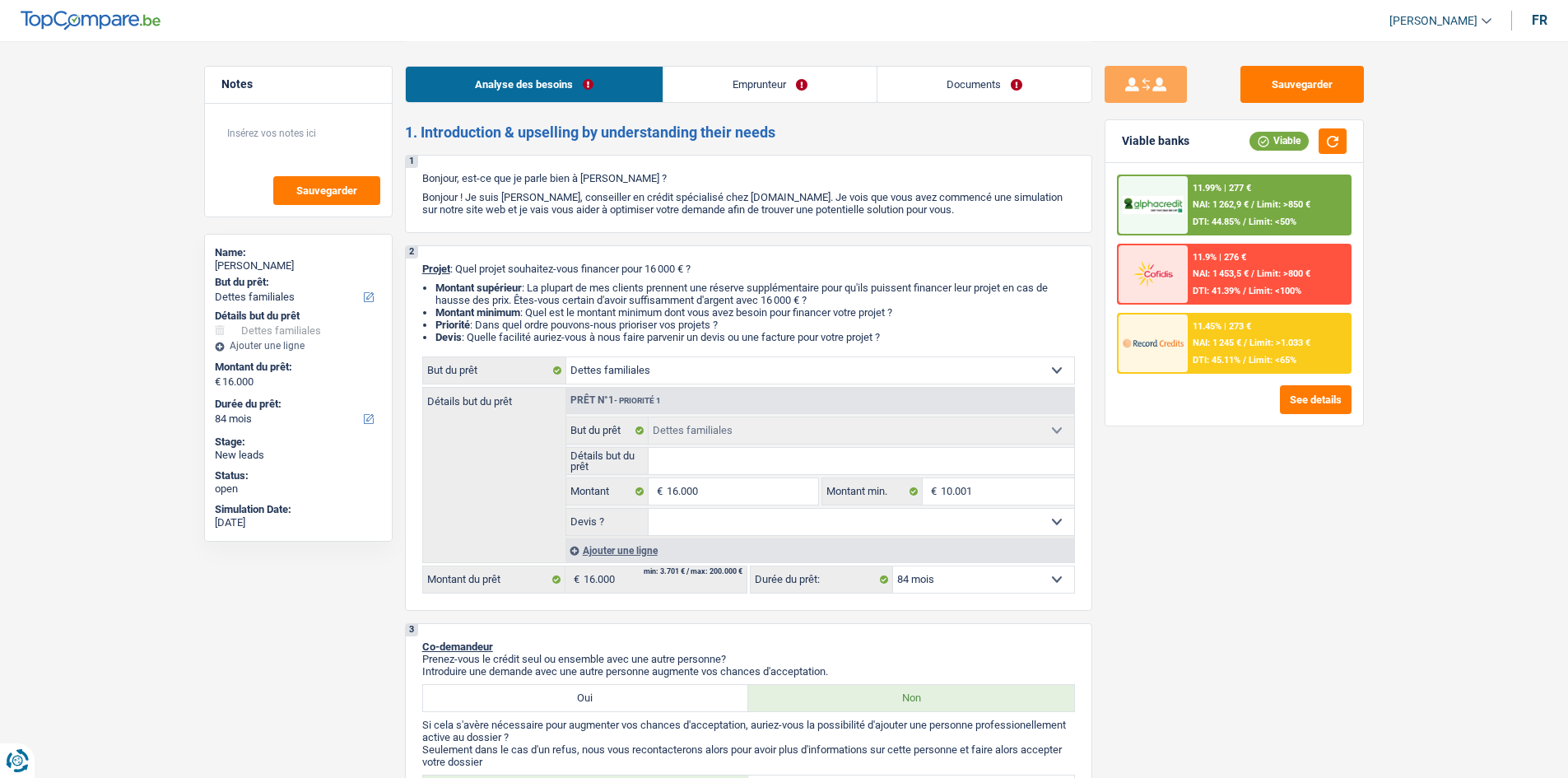
click at [805, 522] on select "Oui Non Non répondu Sélectionner une option" at bounding box center [862, 521] width 426 height 26
select select "false"
click at [649, 509] on select "Oui Non Non répondu Sélectionner une option" at bounding box center [862, 521] width 426 height 26
select select "false"
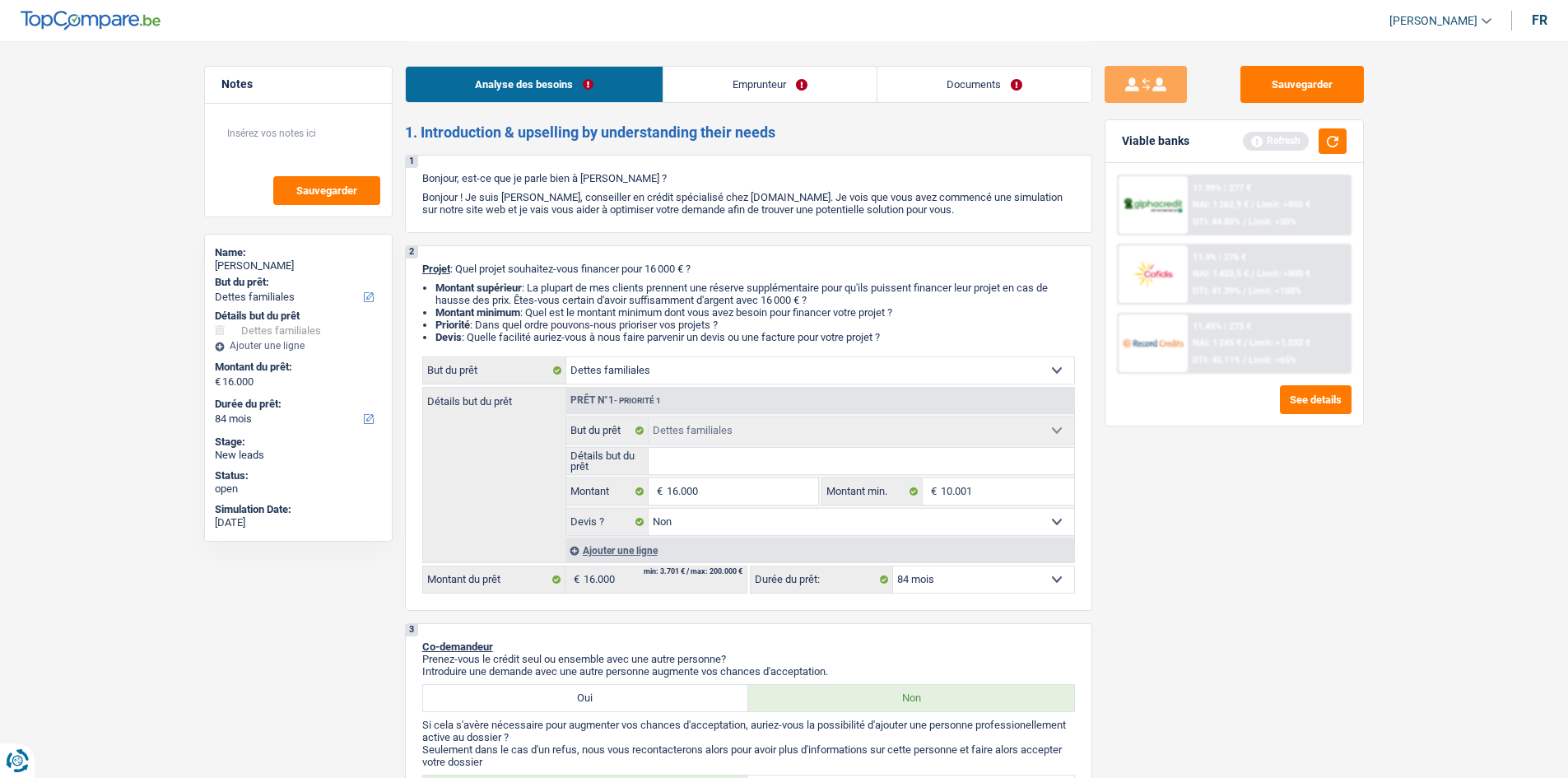
drag, startPoint x: 1204, startPoint y: 519, endPoint x: 1159, endPoint y: 492, distance: 52.5
click at [1204, 518] on div "Sauvegarder Viable banks Refresh 11.99% | 277 € NAI: 1 262,9 € / Limit: >850 € …" at bounding box center [1234, 409] width 284 height 686
click at [839, 470] on input "Détails but du prêt" at bounding box center [862, 460] width 426 height 26
type input "D"
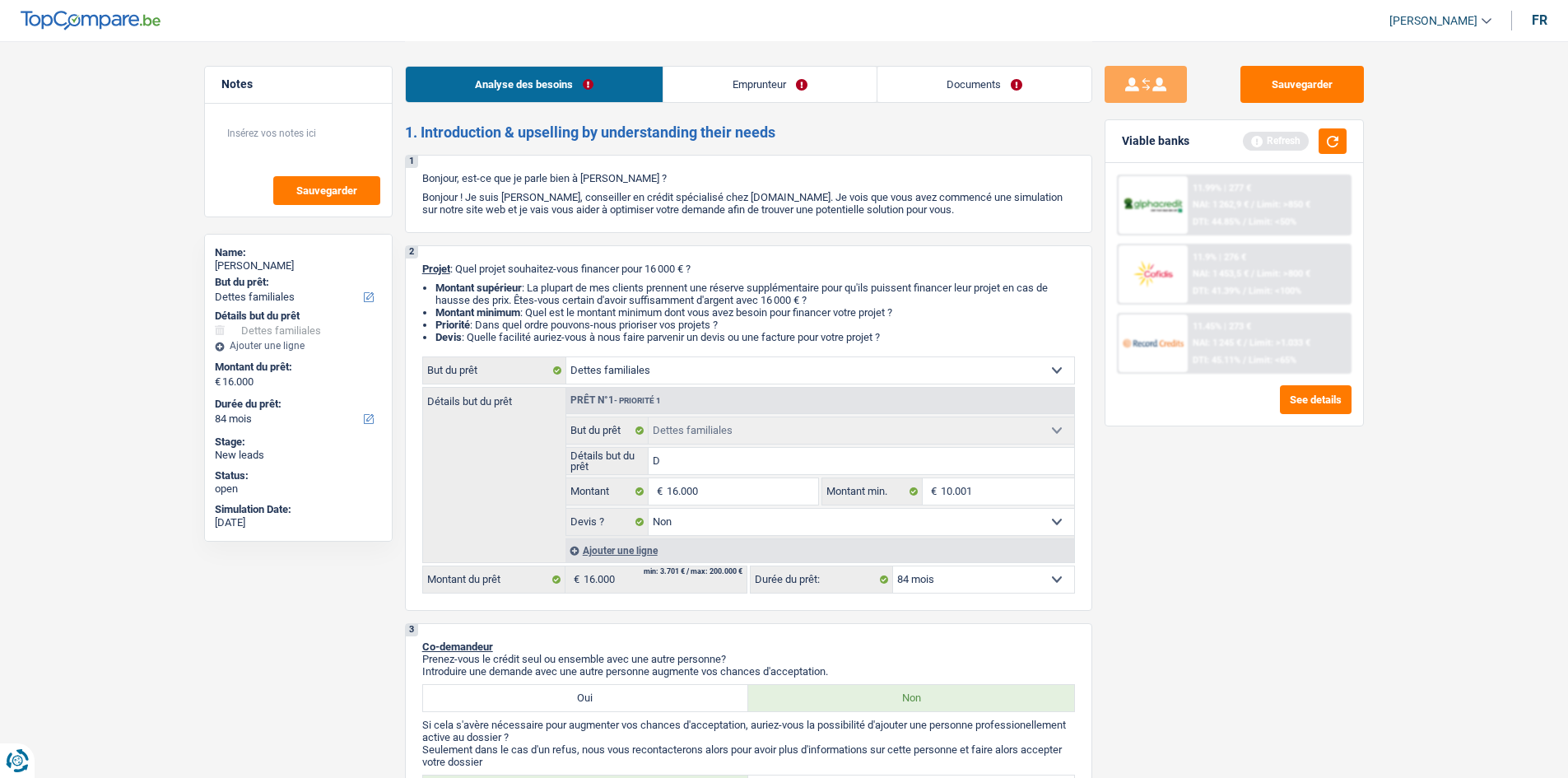
type input "De"
type input "Det"
type input "Dett"
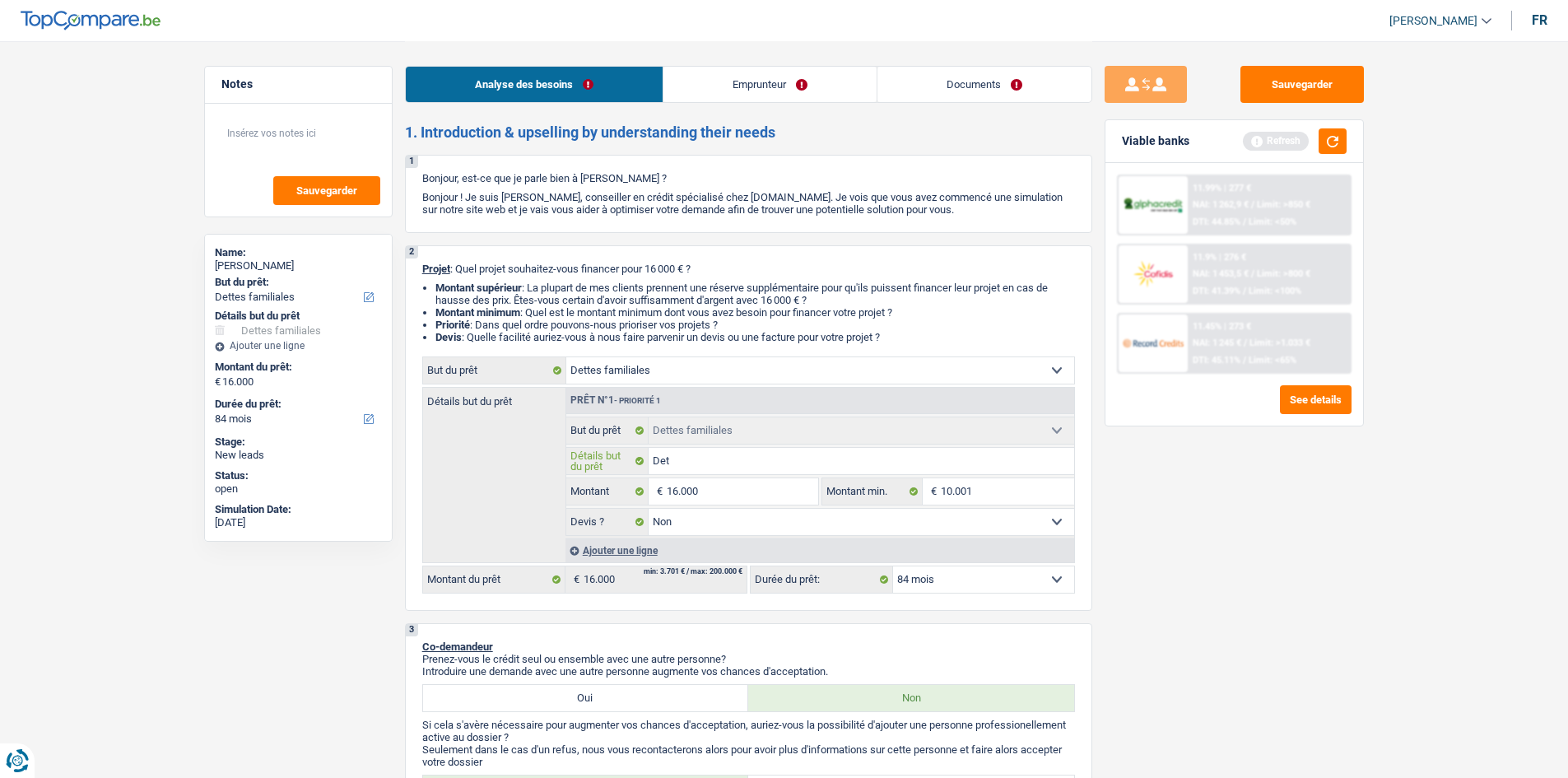
type input "Dett"
type input "Dette"
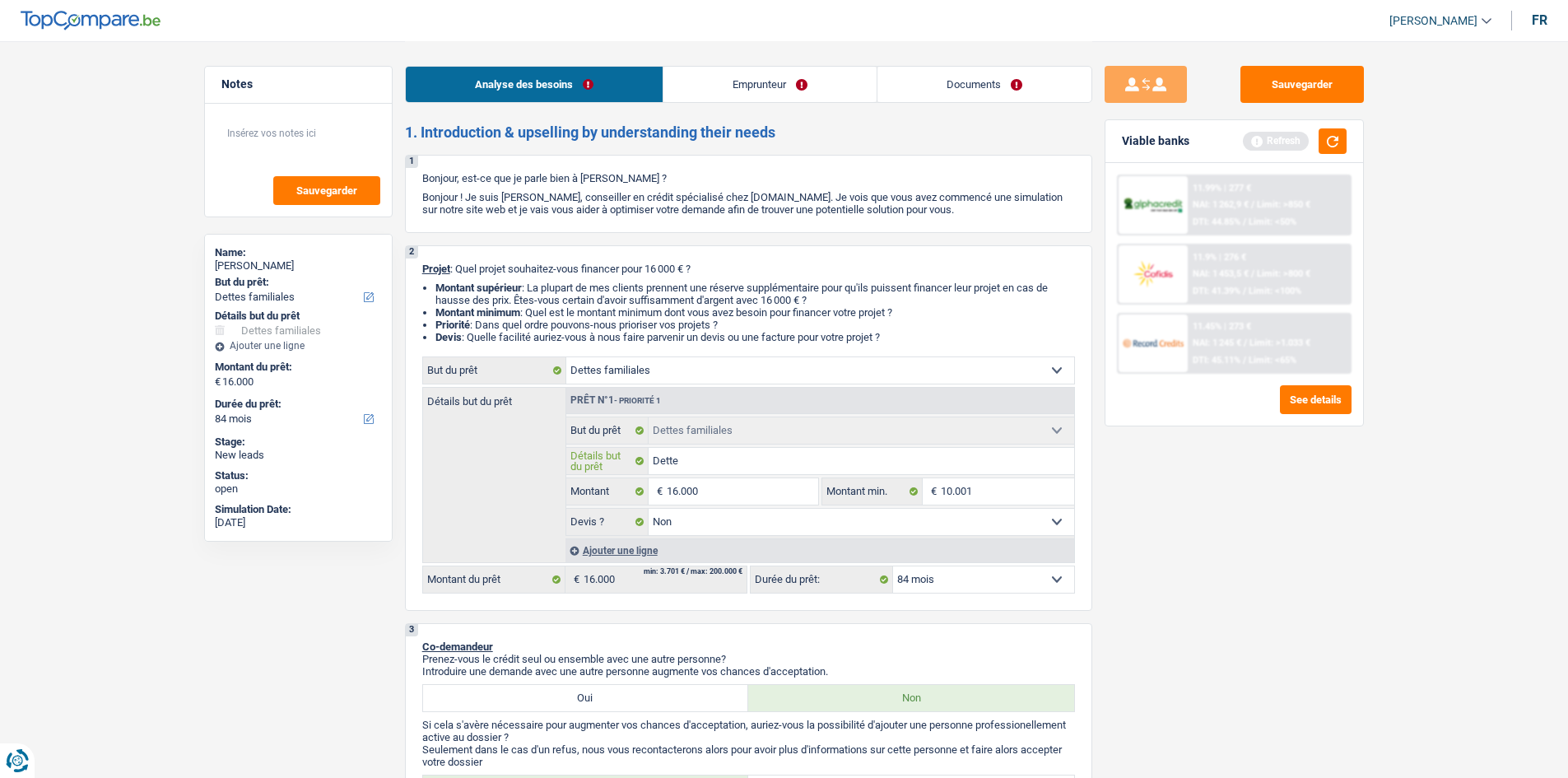
type input "Dette e"
type input "Dette en"
type input "Dette enc"
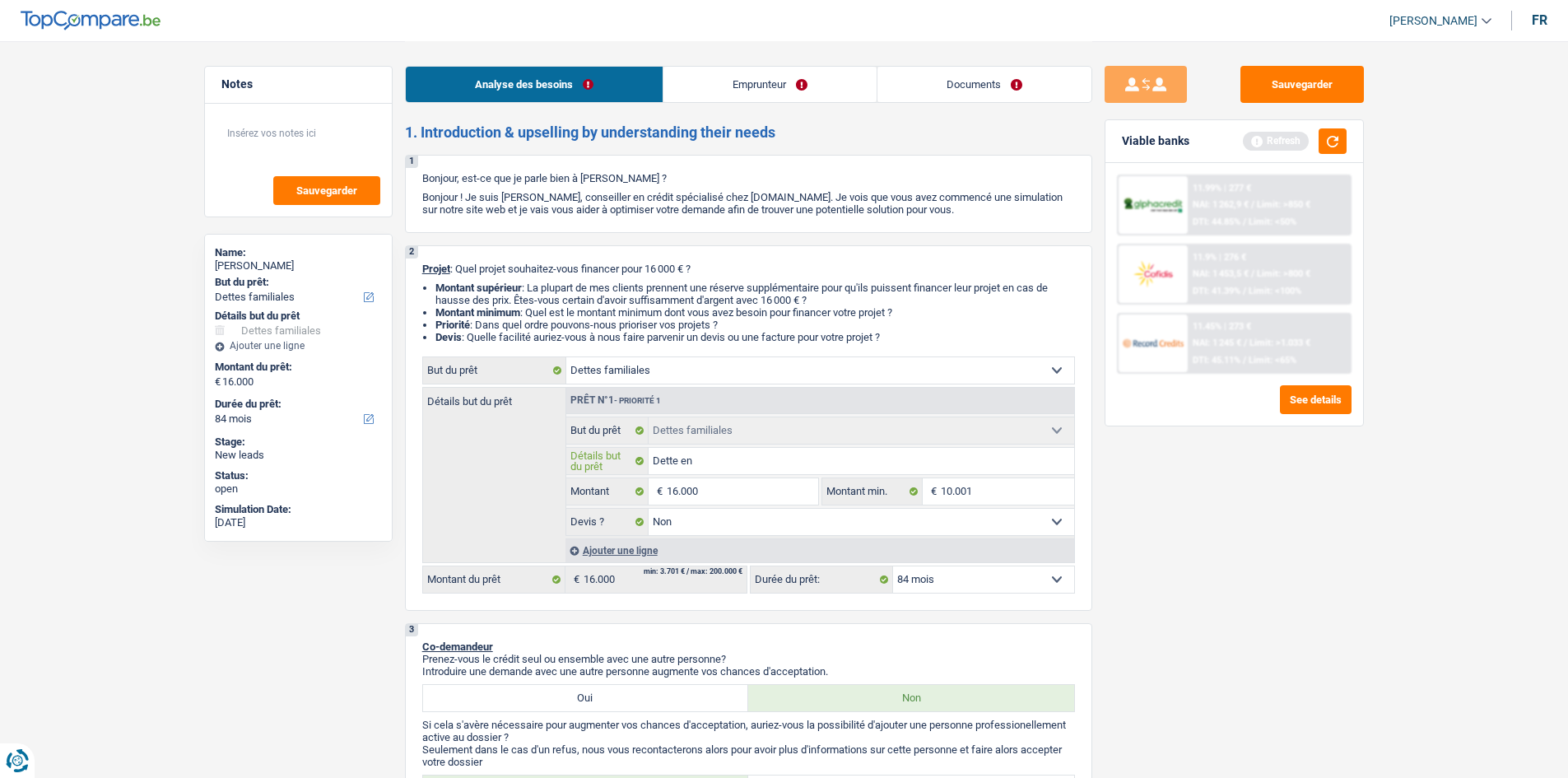
type input "Dette enc"
type input "Dette ence"
type input "Dette enc"
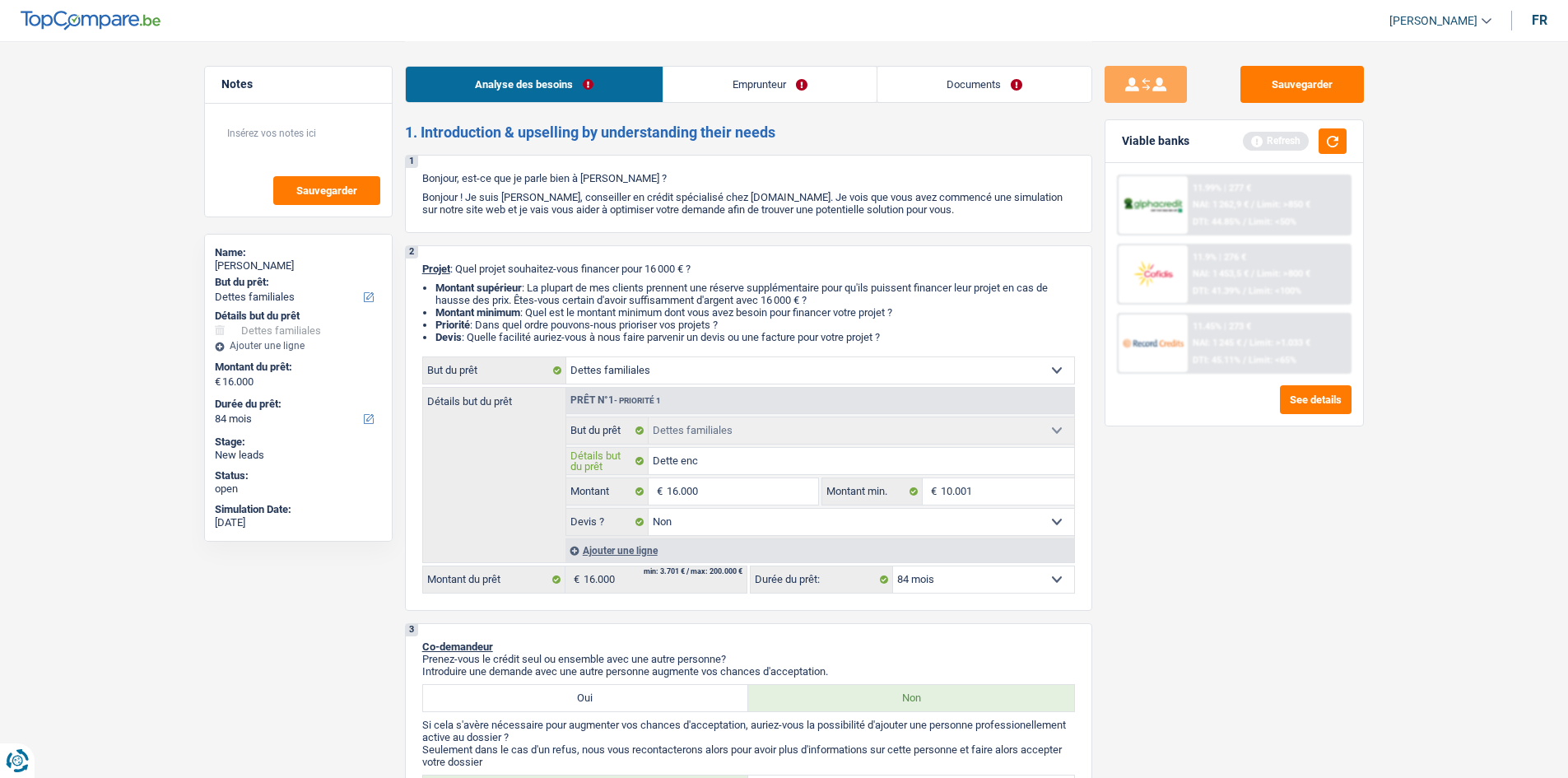
type input "Dette en"
type input "Dette e"
type input "Dette"
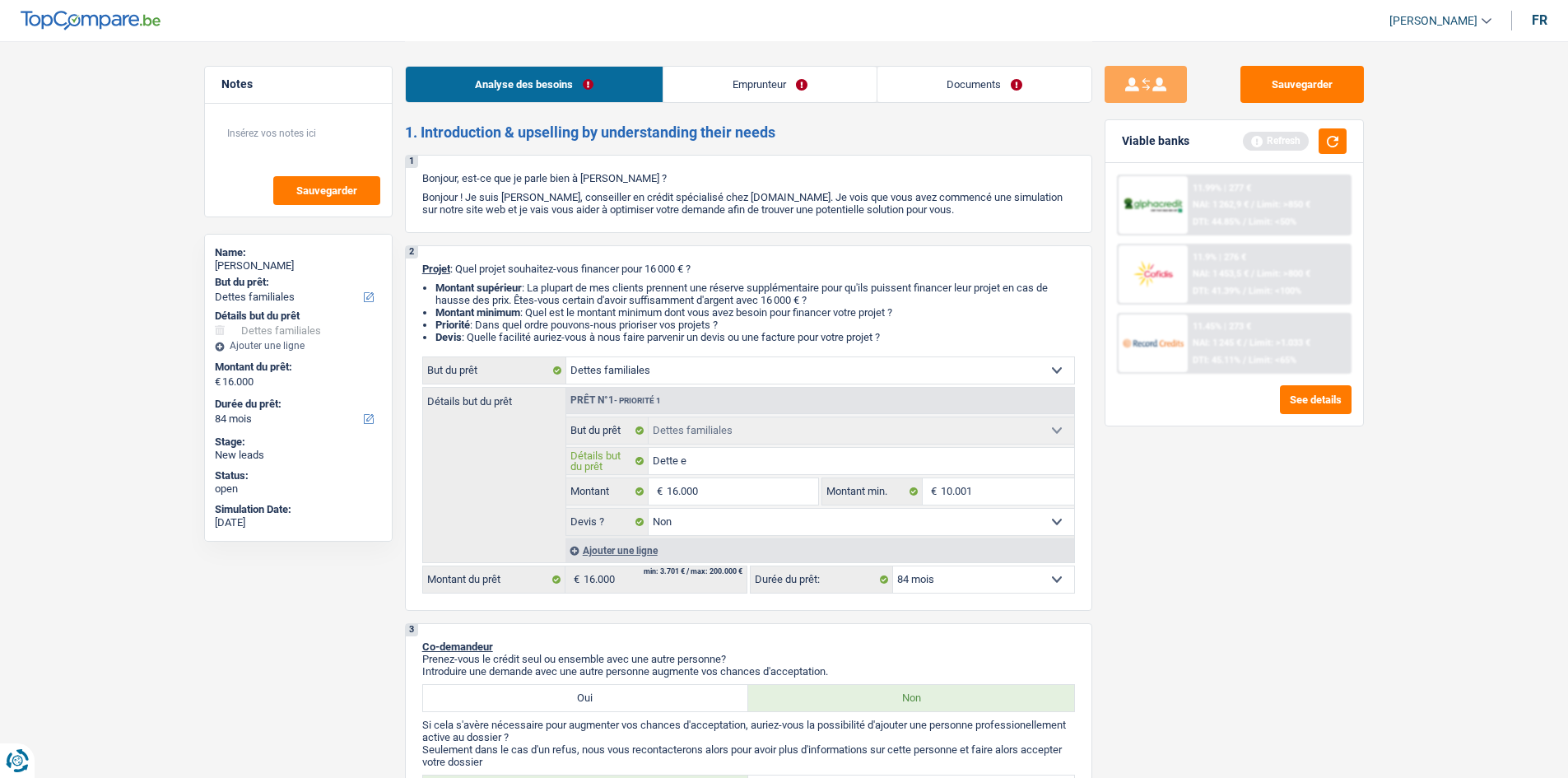
type input "Dette"
type input "Dette F"
type input "Dette Fa"
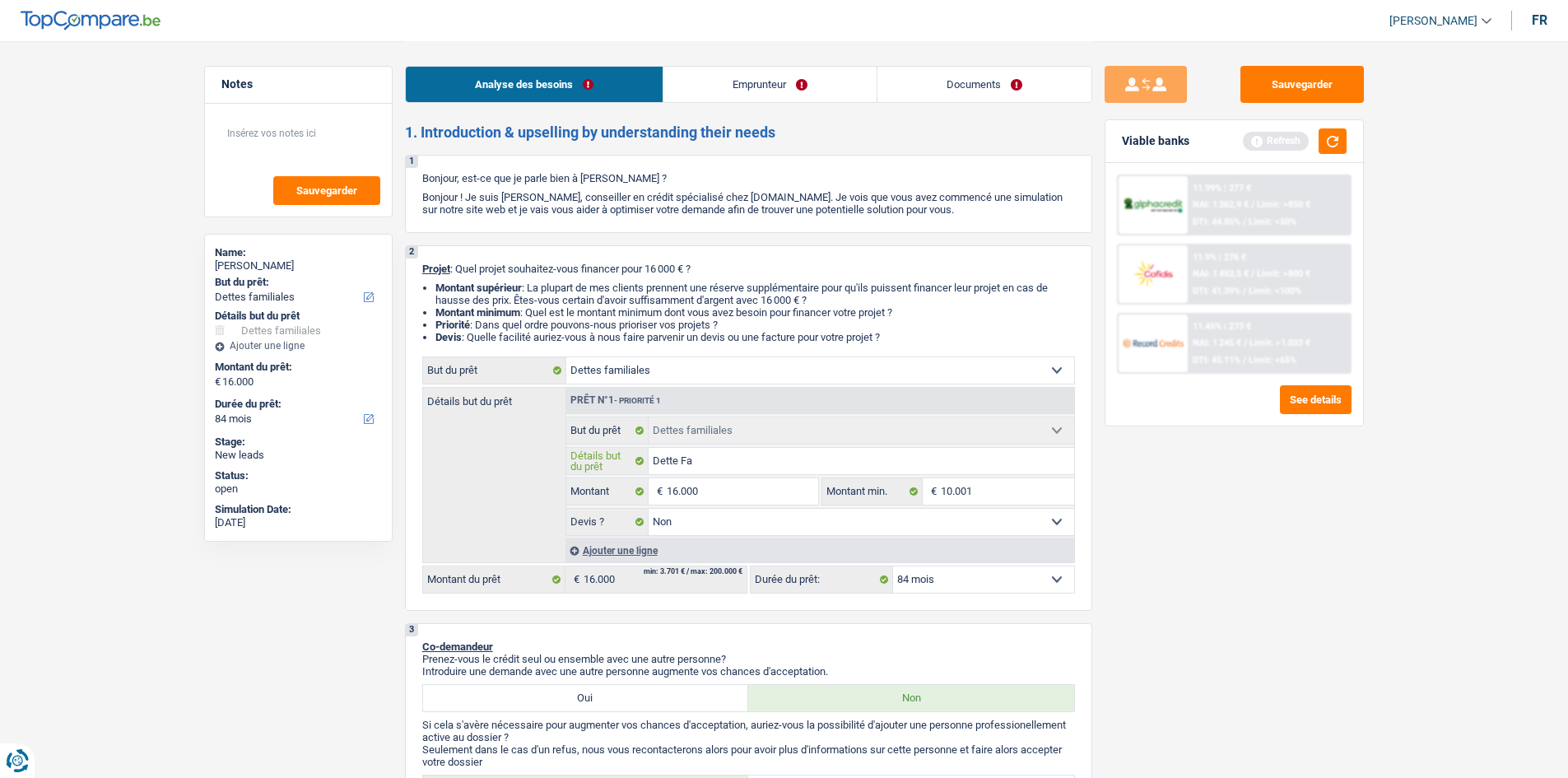
type input "Dette Fam"
type input "Dette Fami"
type input "Dette Famil"
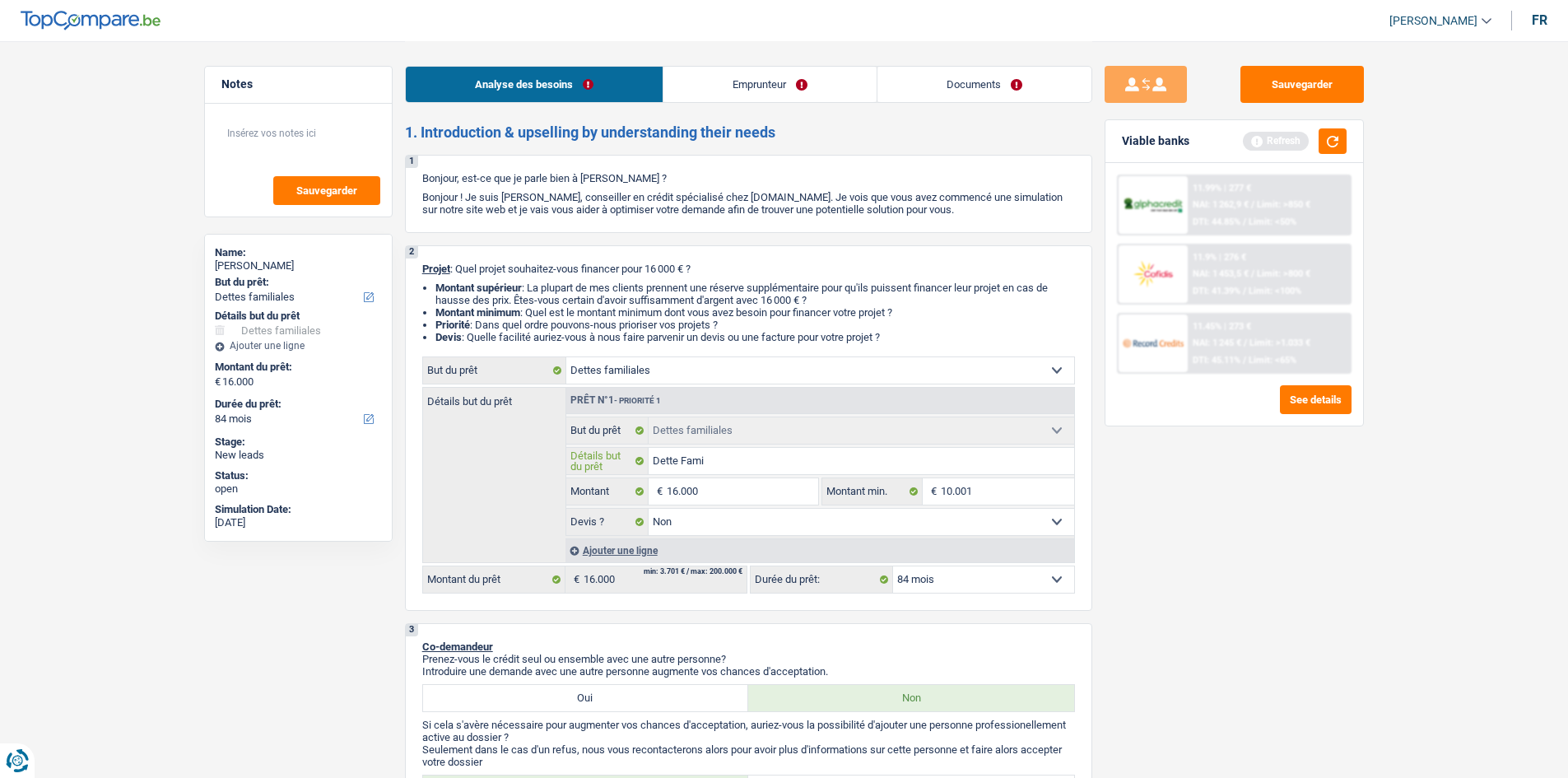
type input "Dette Famil"
type input "Dette Famili"
type input "Dette Familia"
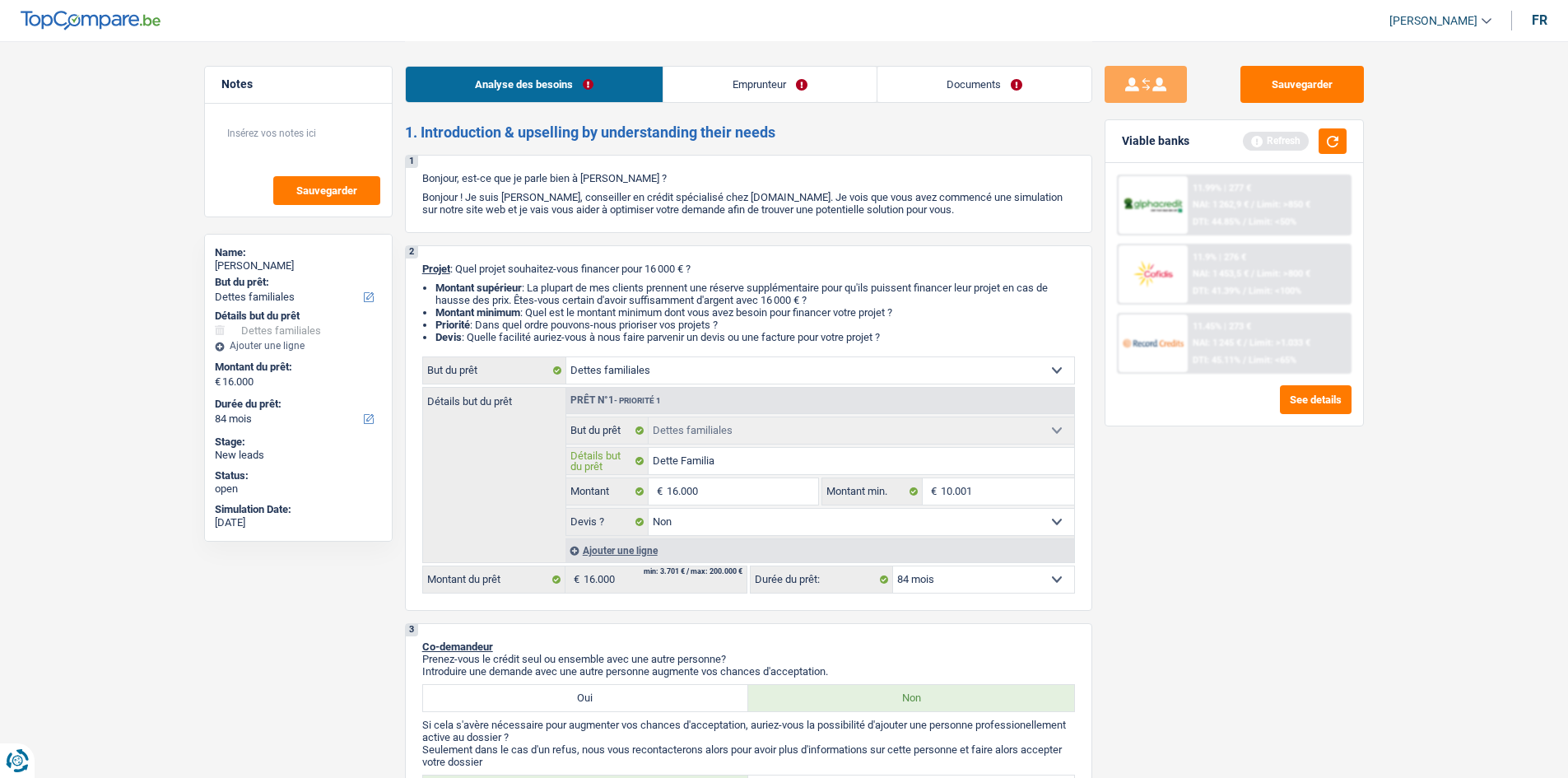
type input "Dette Familial"
type input "Dette Familiale"
type input "Dette Familiales"
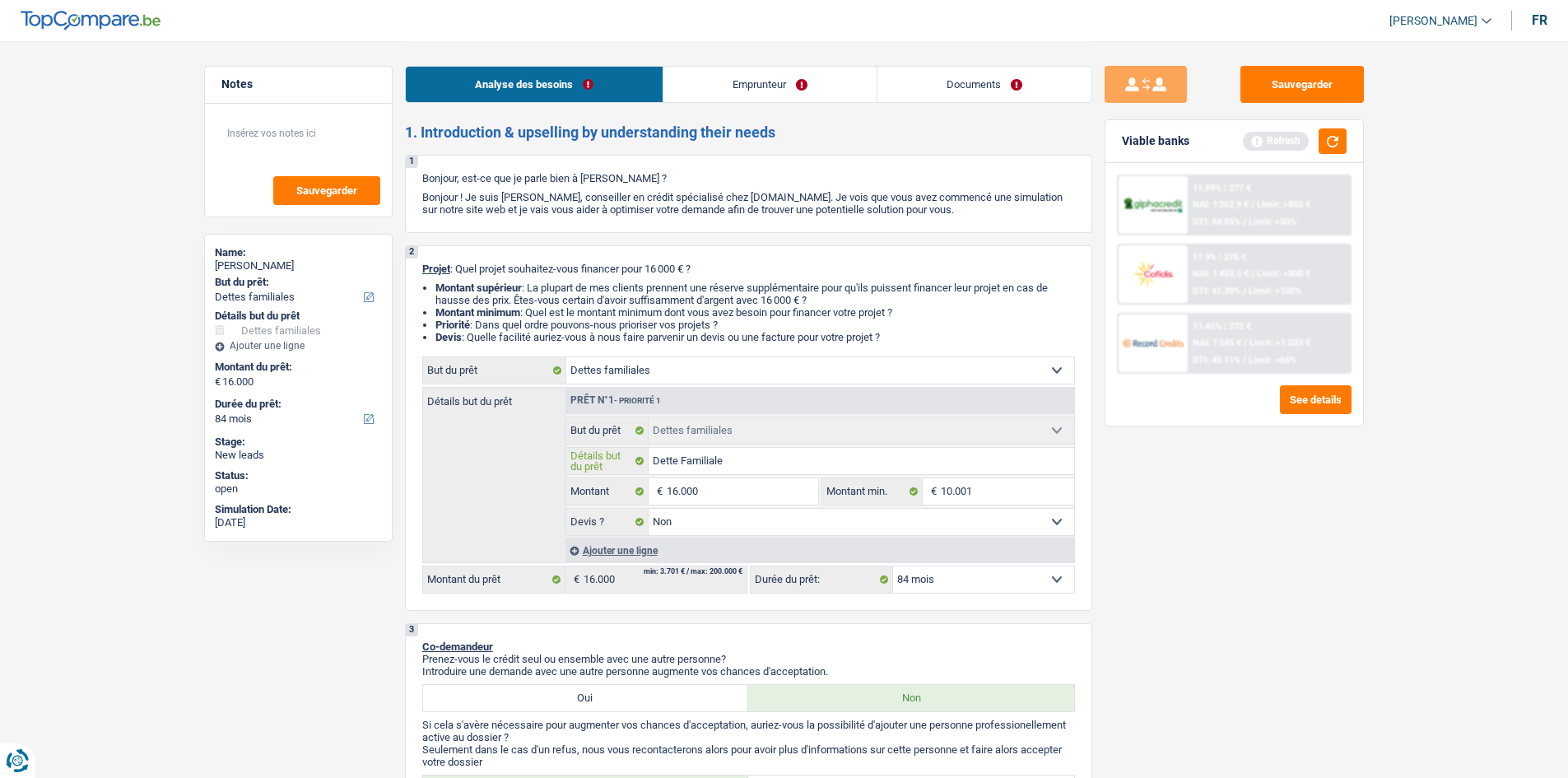
type input "Dette Familiales"
click at [1353, 594] on div "Sauvegarder Viable banks Refresh 11.99% | 277 € NAI: 1 262,9 € / Limit: >850 € …" at bounding box center [1234, 409] width 284 height 686
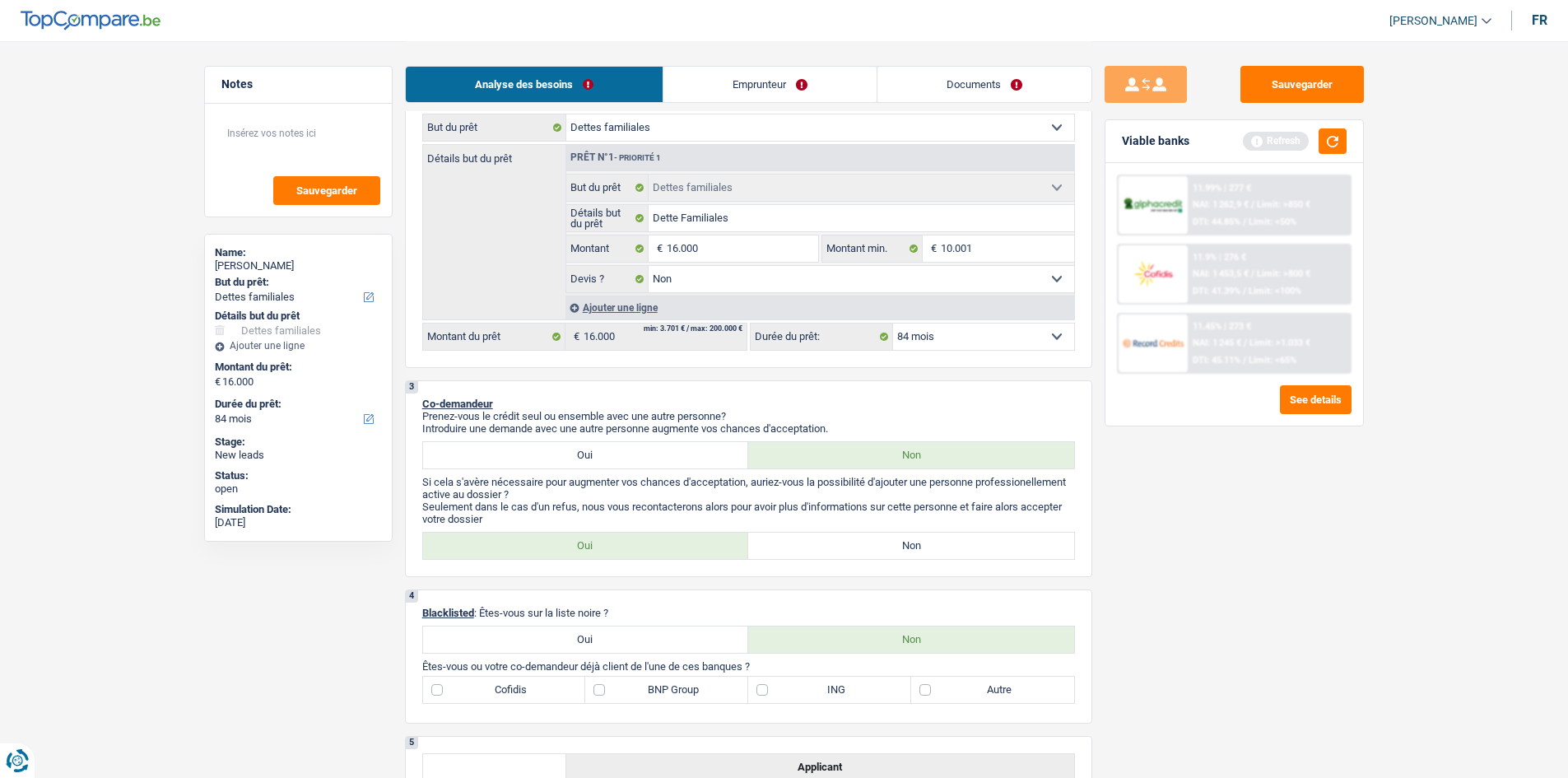
scroll to position [247, 0]
click at [1341, 140] on button "button" at bounding box center [1332, 141] width 28 height 25
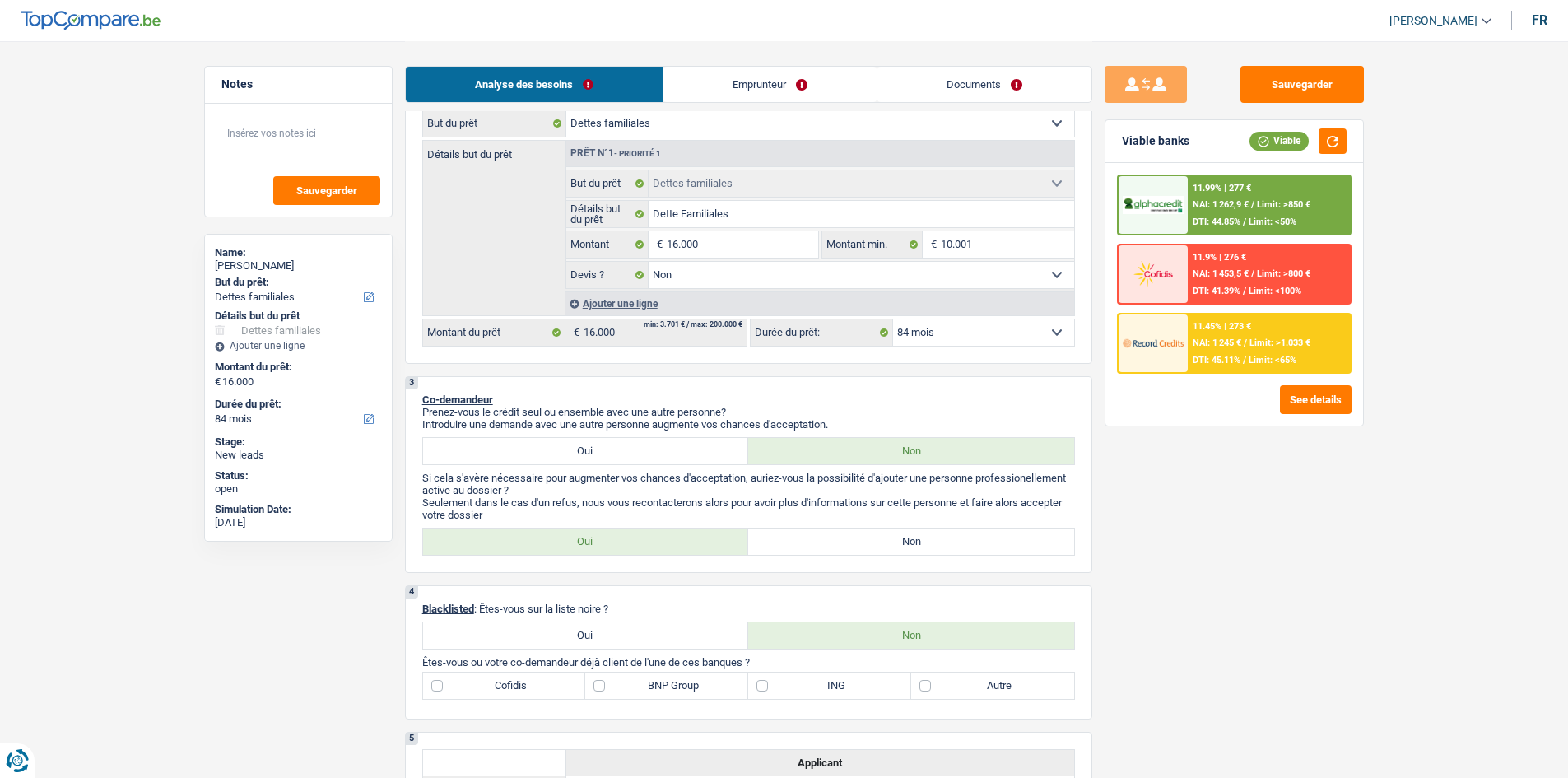
click at [1278, 563] on div "Sauvegarder Viable banks Viable 11.99% | 277 € NAI: 1 262,9 € / Limit: >850 € D…" at bounding box center [1234, 409] width 284 height 686
click at [997, 529] on label "Non" at bounding box center [911, 541] width 326 height 26
click at [997, 529] on input "Non" at bounding box center [911, 541] width 326 height 26
radio input "true"
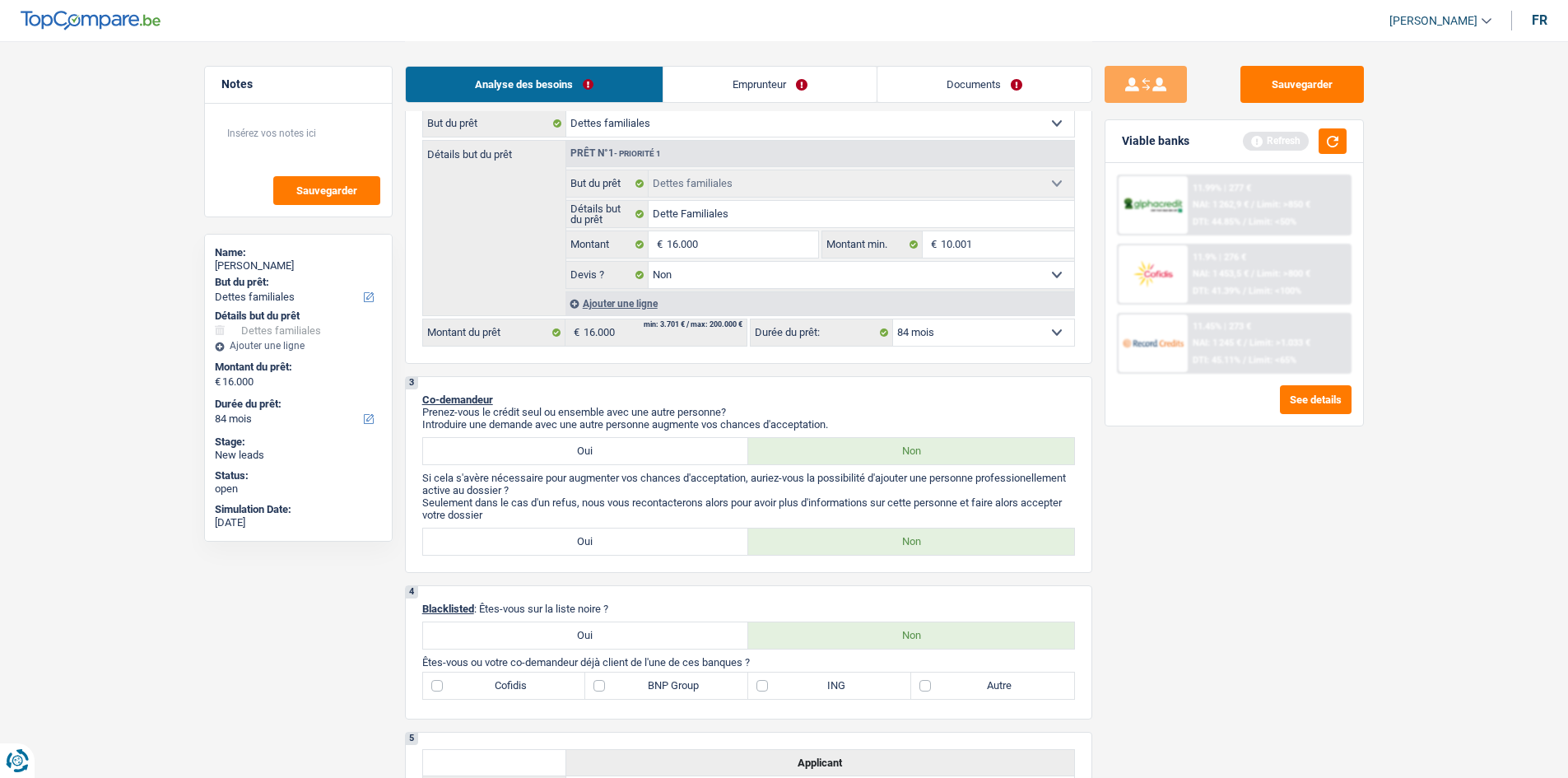
click at [1324, 525] on div "Sauvegarder Viable banks Refresh 11.99% | 277 € NAI: 1 262,9 € / Limit: >850 € …" at bounding box center [1234, 409] width 284 height 686
click at [1331, 136] on button "button" at bounding box center [1332, 141] width 28 height 25
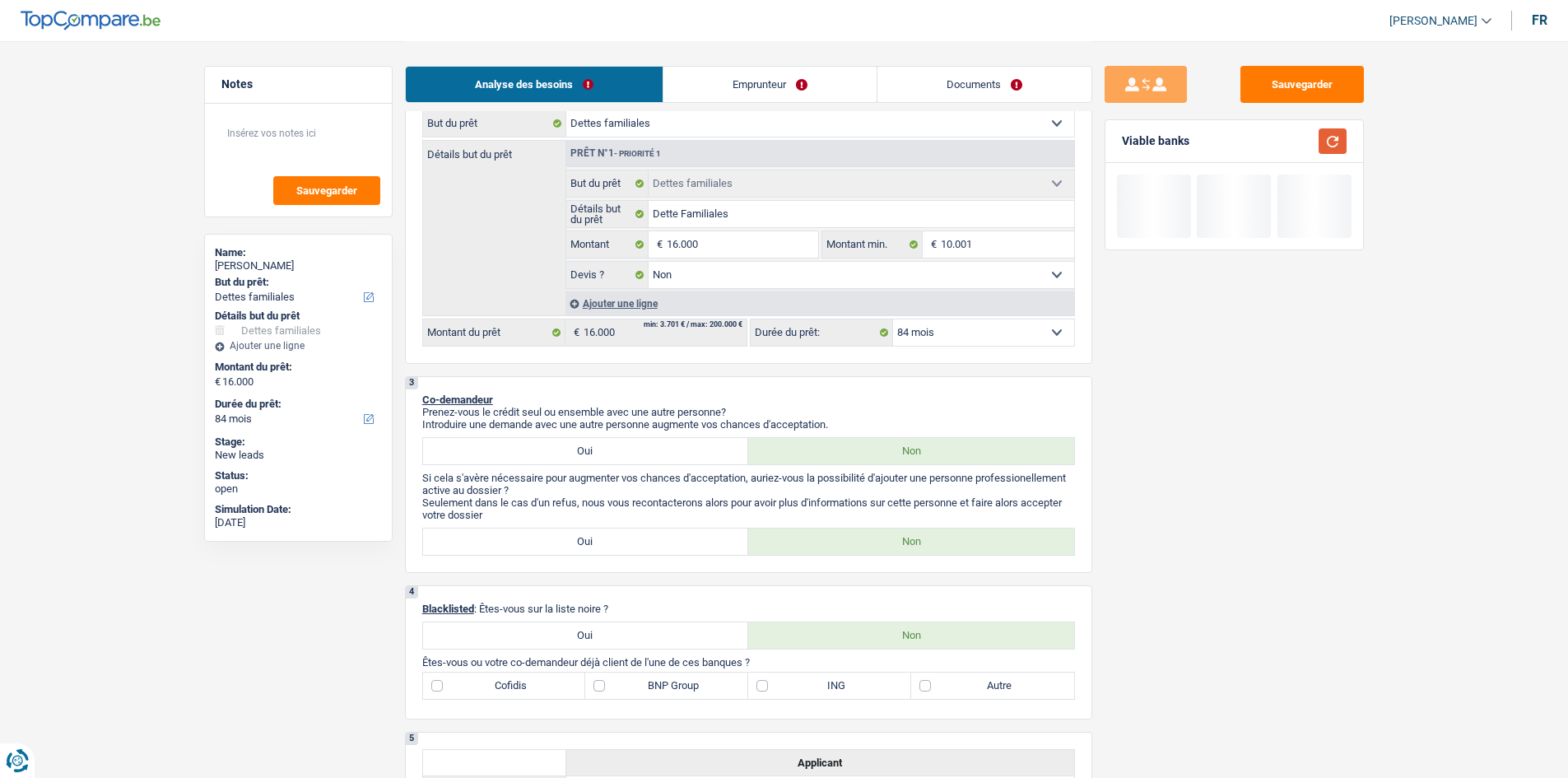
scroll to position [658, 0]
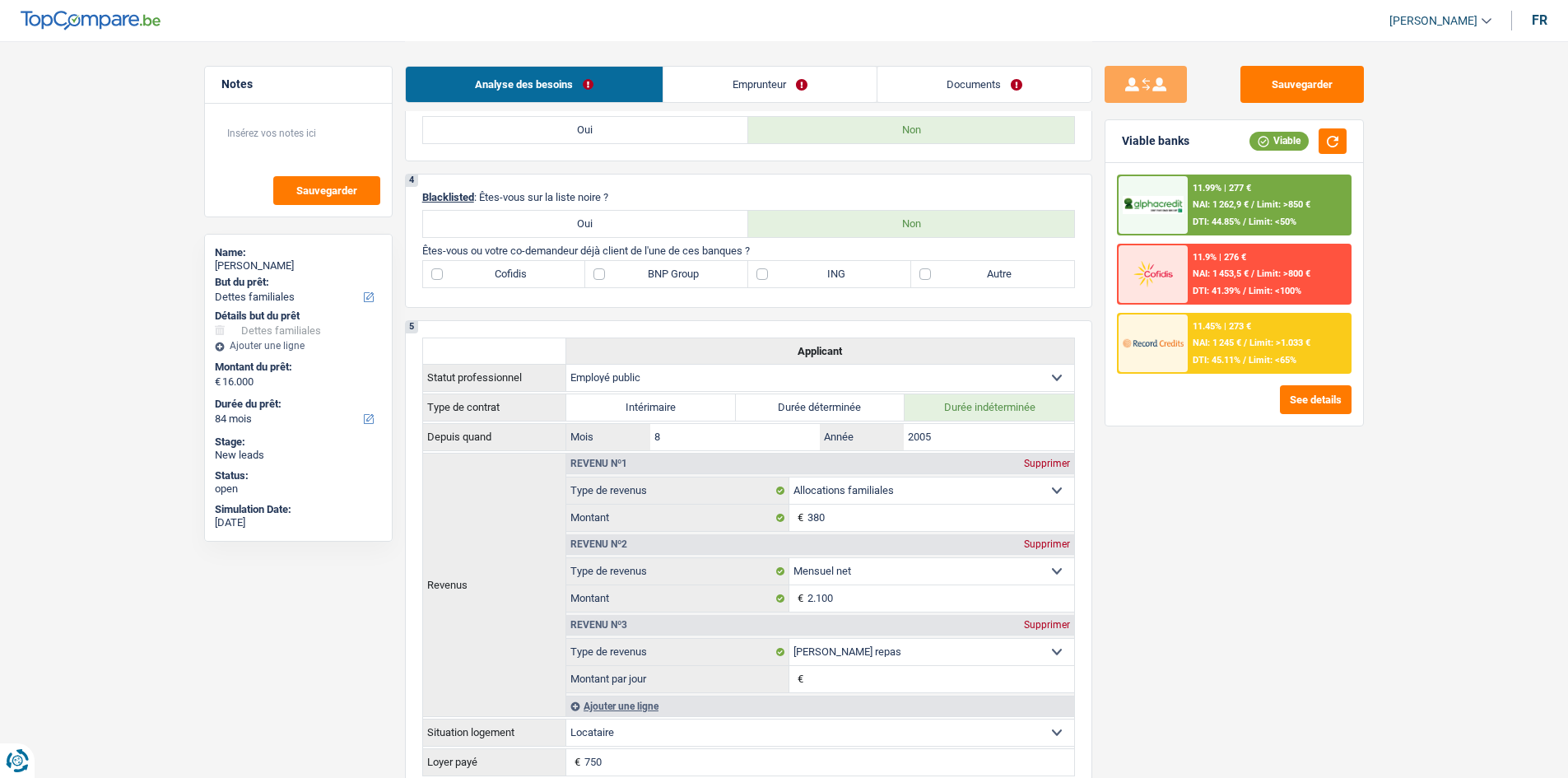
click at [1235, 477] on div "Sauvegarder Viable banks Viable 11.99% | 277 € NAI: 1 262,9 € / Limit: >850 € D…" at bounding box center [1234, 409] width 284 height 686
click at [1031, 275] on label "Autre" at bounding box center [993, 273] width 163 height 26
click at [1031, 275] on input "Autre" at bounding box center [993, 273] width 163 height 26
checkbox input "true"
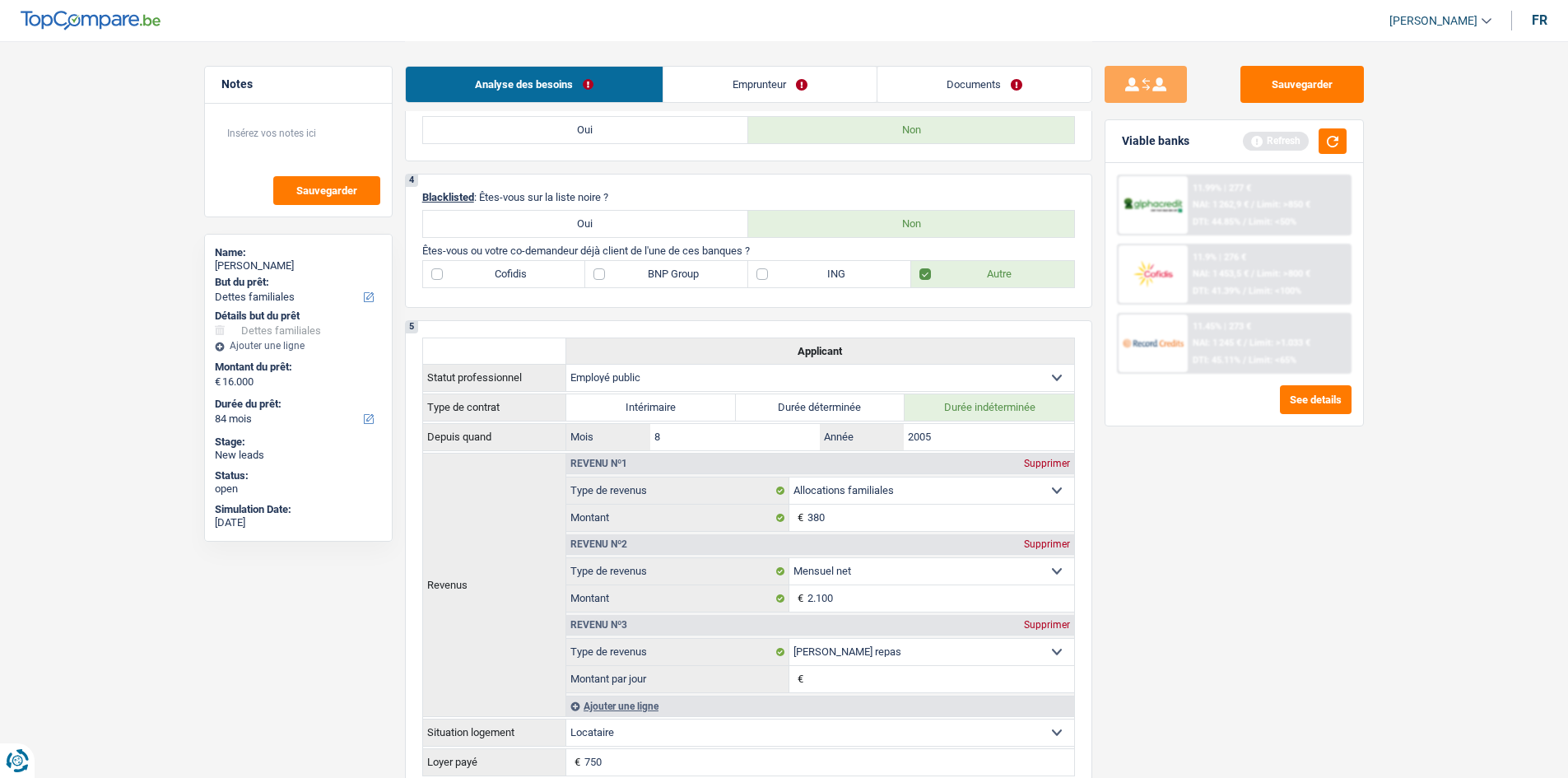
click at [1273, 564] on div "Sauvegarder Viable banks Refresh 11.99% | 277 € NAI: 1 262,9 € / Limit: >850 € …" at bounding box center [1234, 409] width 284 height 686
click at [1337, 135] on button "button" at bounding box center [1332, 141] width 28 height 25
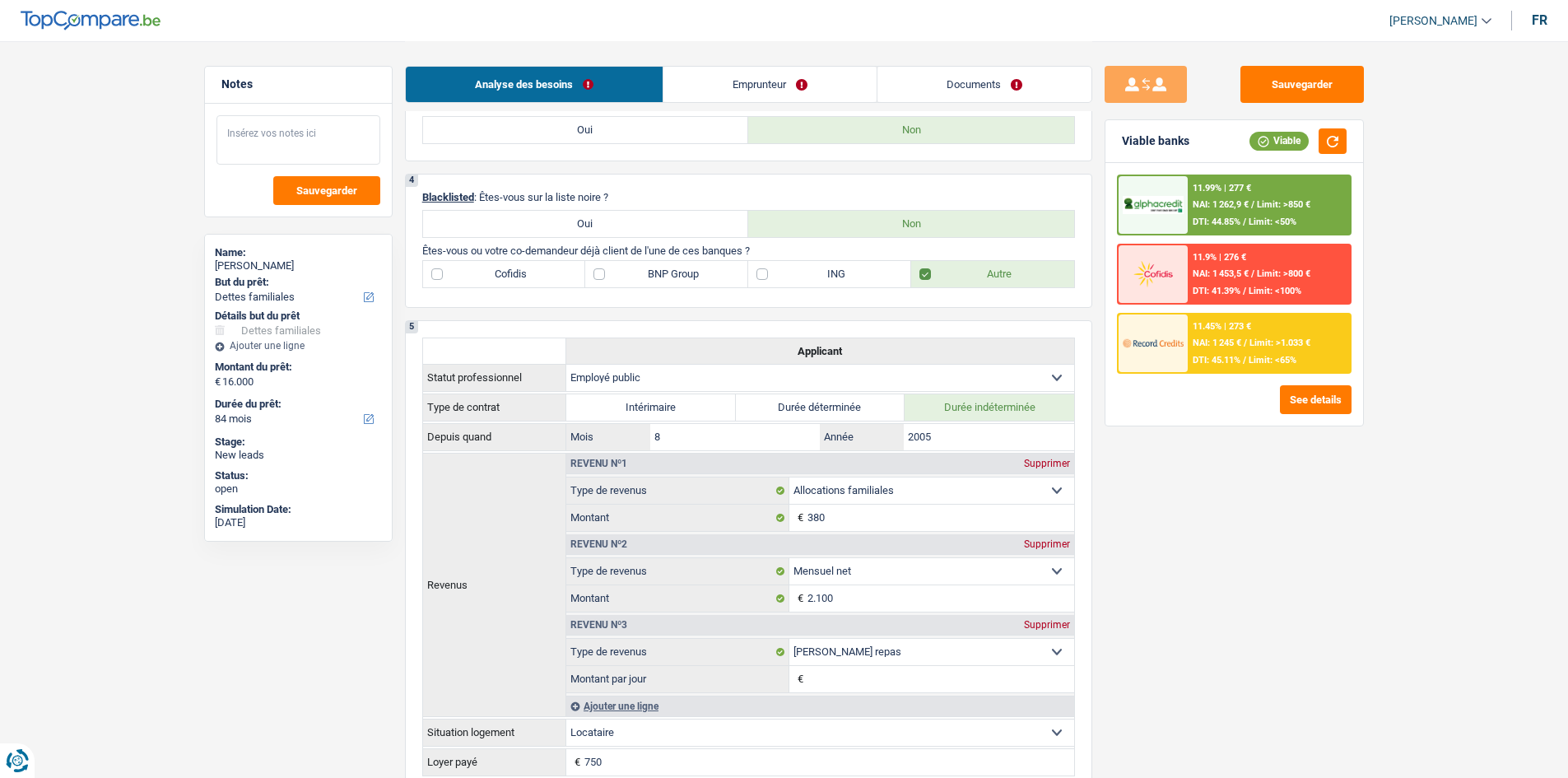
click at [340, 132] on textarea at bounding box center [298, 139] width 164 height 49
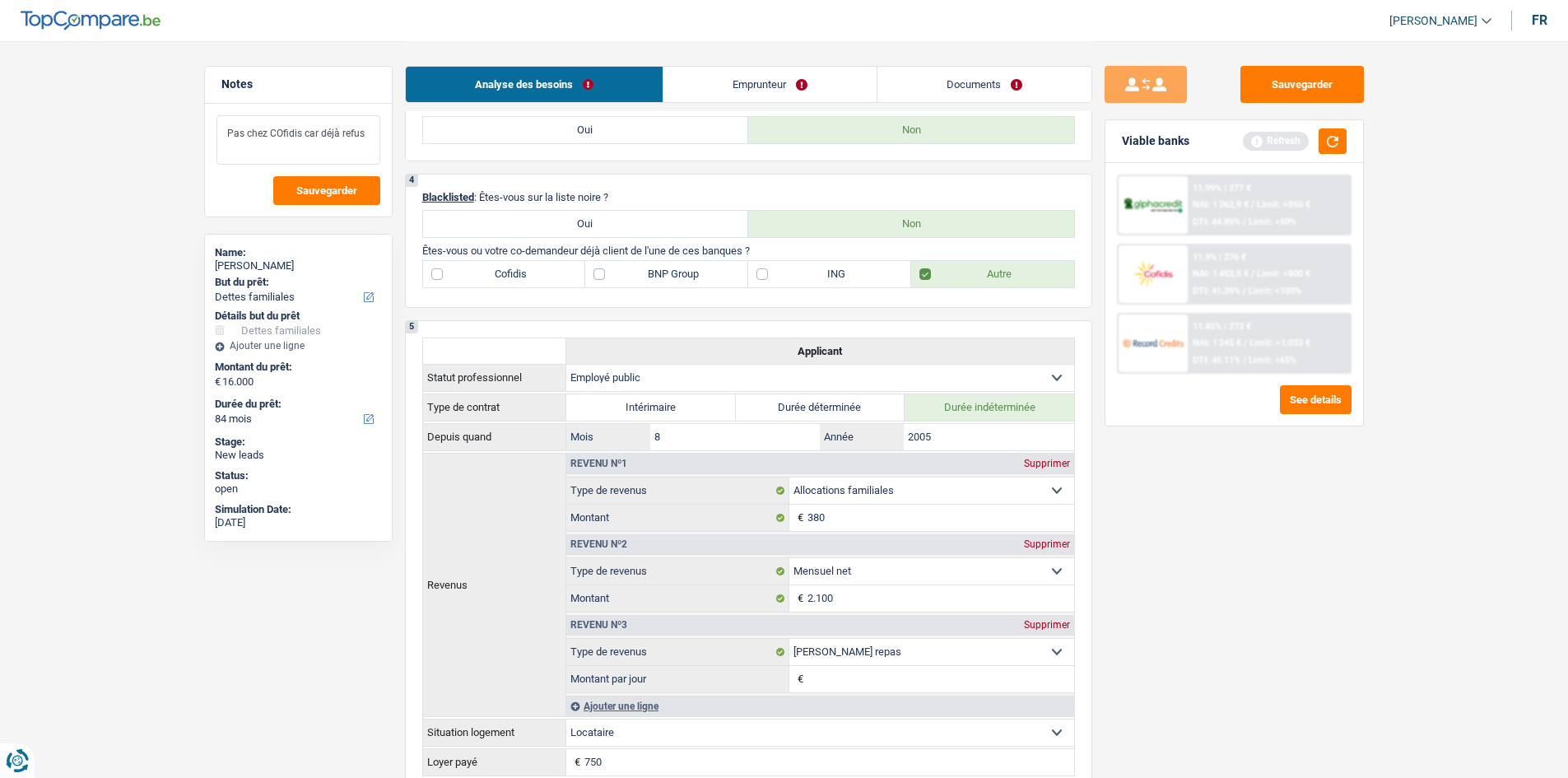
click at [276, 135] on textarea "Pas chez COfidis car déjà refus" at bounding box center [298, 139] width 164 height 49
type textarea "Pas chez cofidis car déjà refus"
click at [795, 272] on label "ING" at bounding box center [829, 273] width 163 height 26
click at [795, 272] on input "ING" at bounding box center [829, 273] width 163 height 26
checkbox input "true"
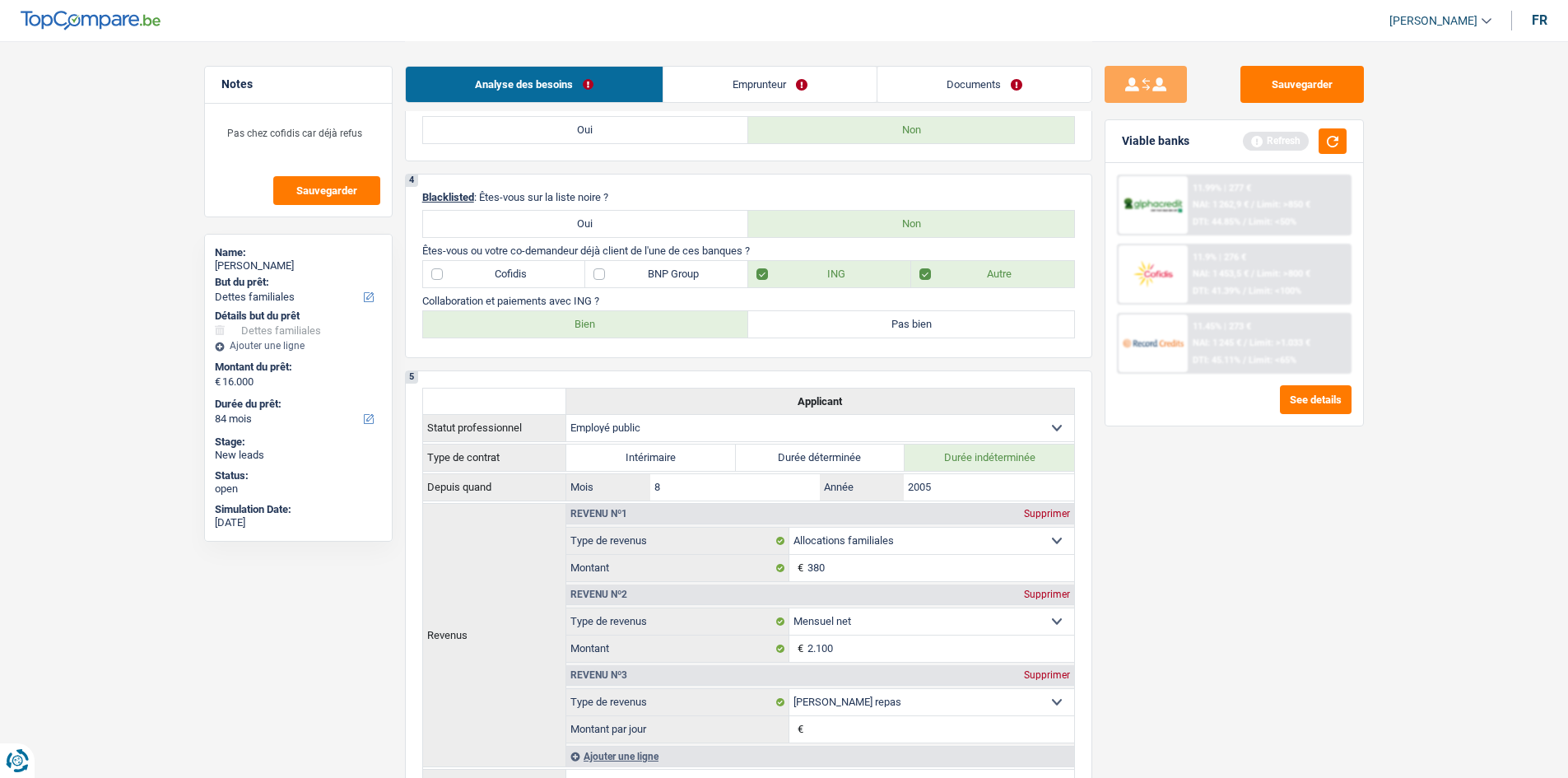
click at [655, 337] on label "Bien" at bounding box center [586, 324] width 326 height 26
click at [655, 337] on input "Bien" at bounding box center [586, 324] width 326 height 26
radio input "true"
click at [1300, 500] on div "Sauvegarder Viable banks Refresh 11.99% | 277 € NAI: 1 262,9 € / Limit: >850 € …" at bounding box center [1234, 409] width 284 height 686
click at [1336, 131] on button "button" at bounding box center [1332, 141] width 28 height 25
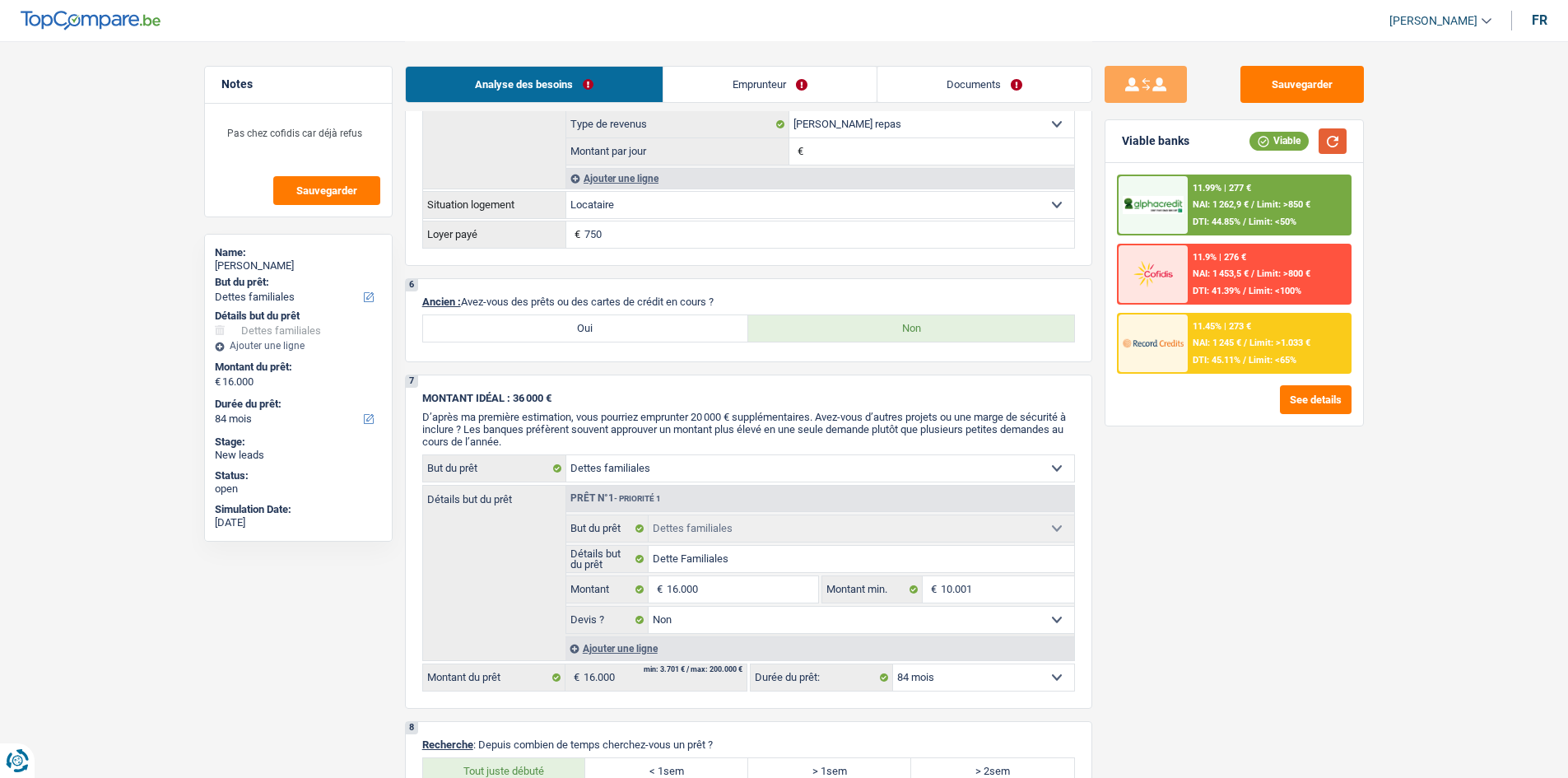
scroll to position [1273, 0]
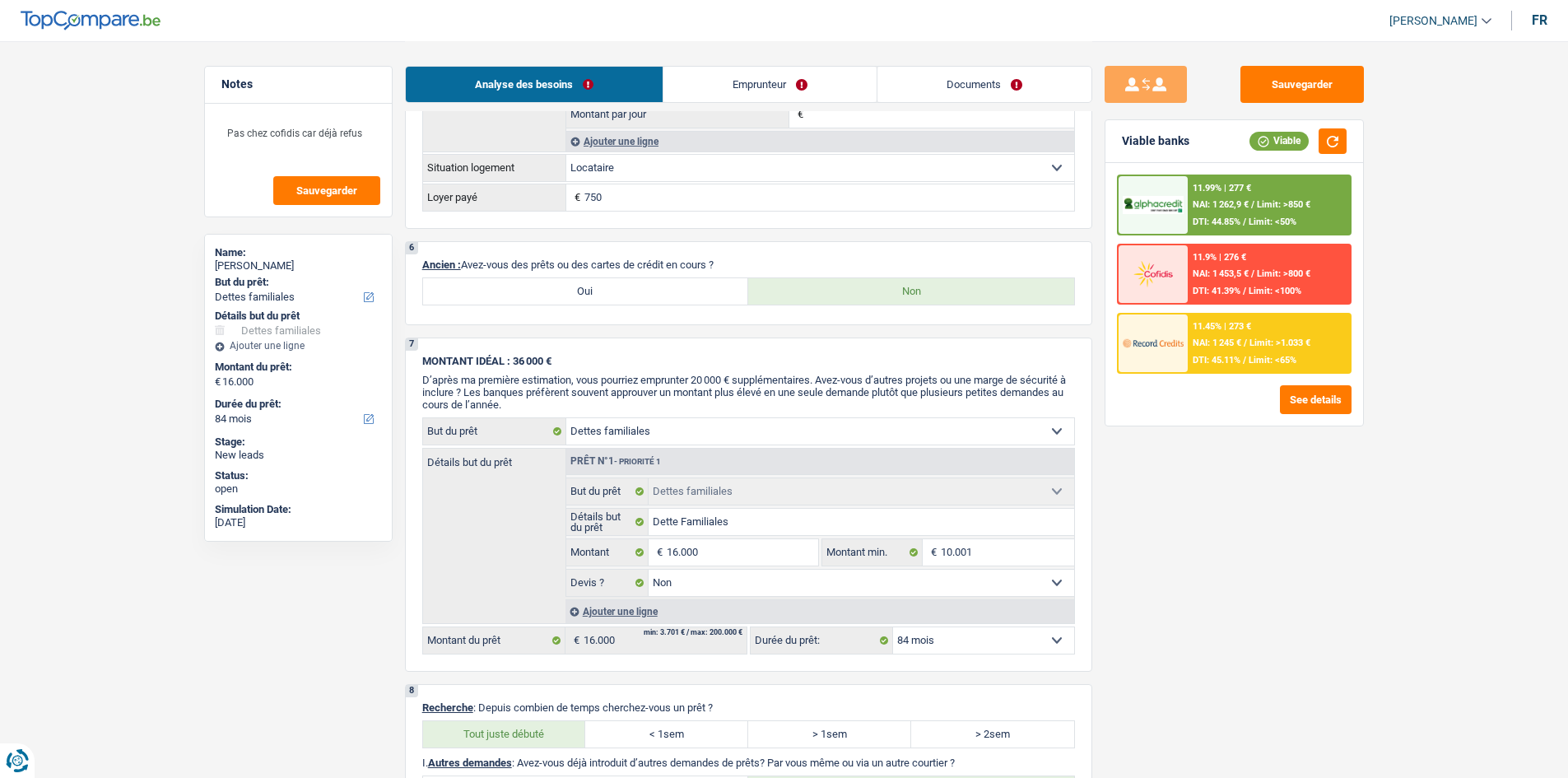
click at [627, 292] on label "Oui" at bounding box center [586, 291] width 326 height 26
click at [627, 292] on input "Oui" at bounding box center [586, 291] width 326 height 26
radio input "true"
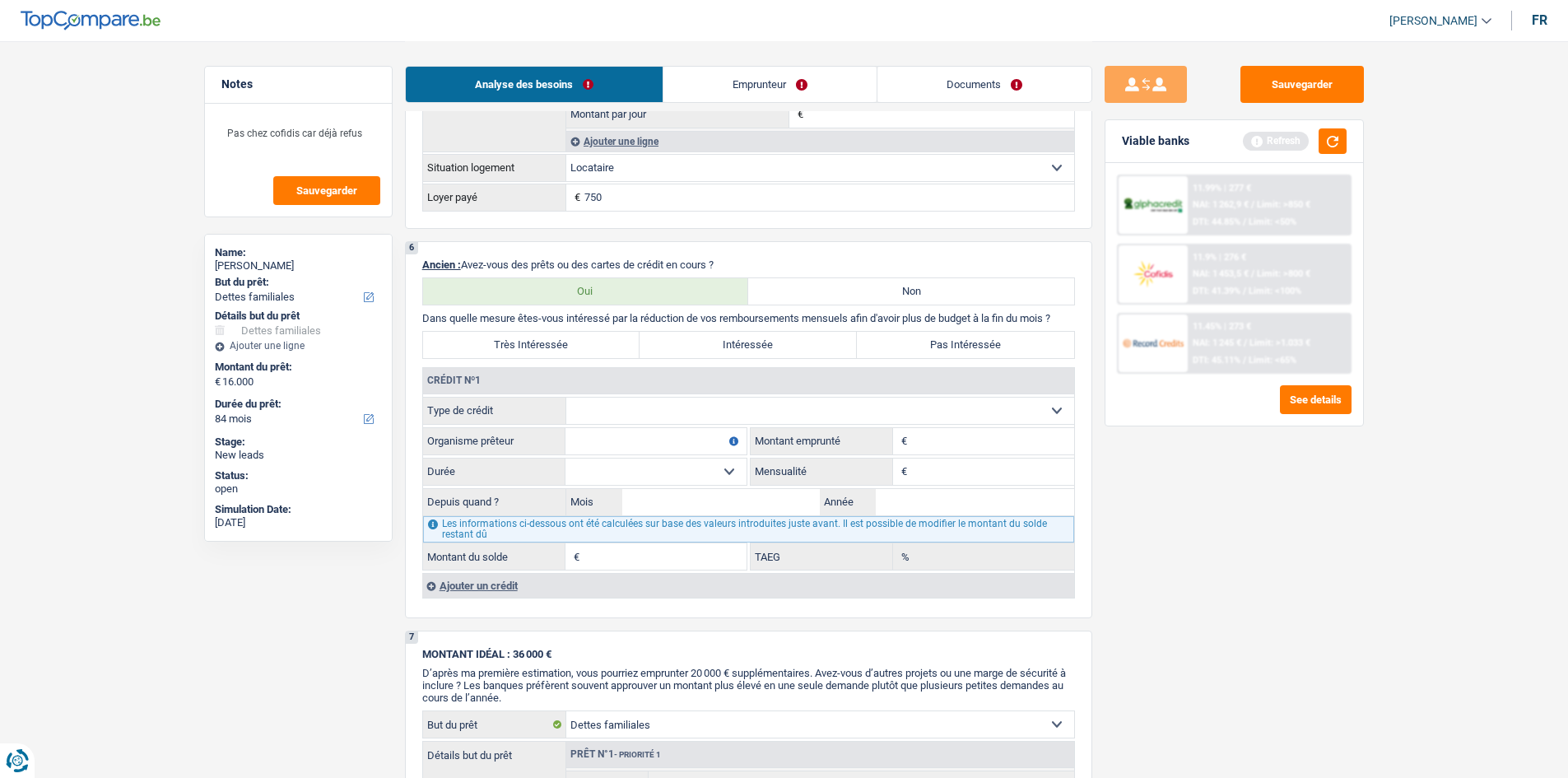
click at [737, 428] on input "Organisme prêteur" at bounding box center [656, 441] width 181 height 26
click at [745, 412] on select "Carte ou ouverture de crédit Prêt hypothécaire Vente à tempérament Prêt à tempé…" at bounding box center [820, 410] width 508 height 26
select select "cardOrCredit"
type input "0"
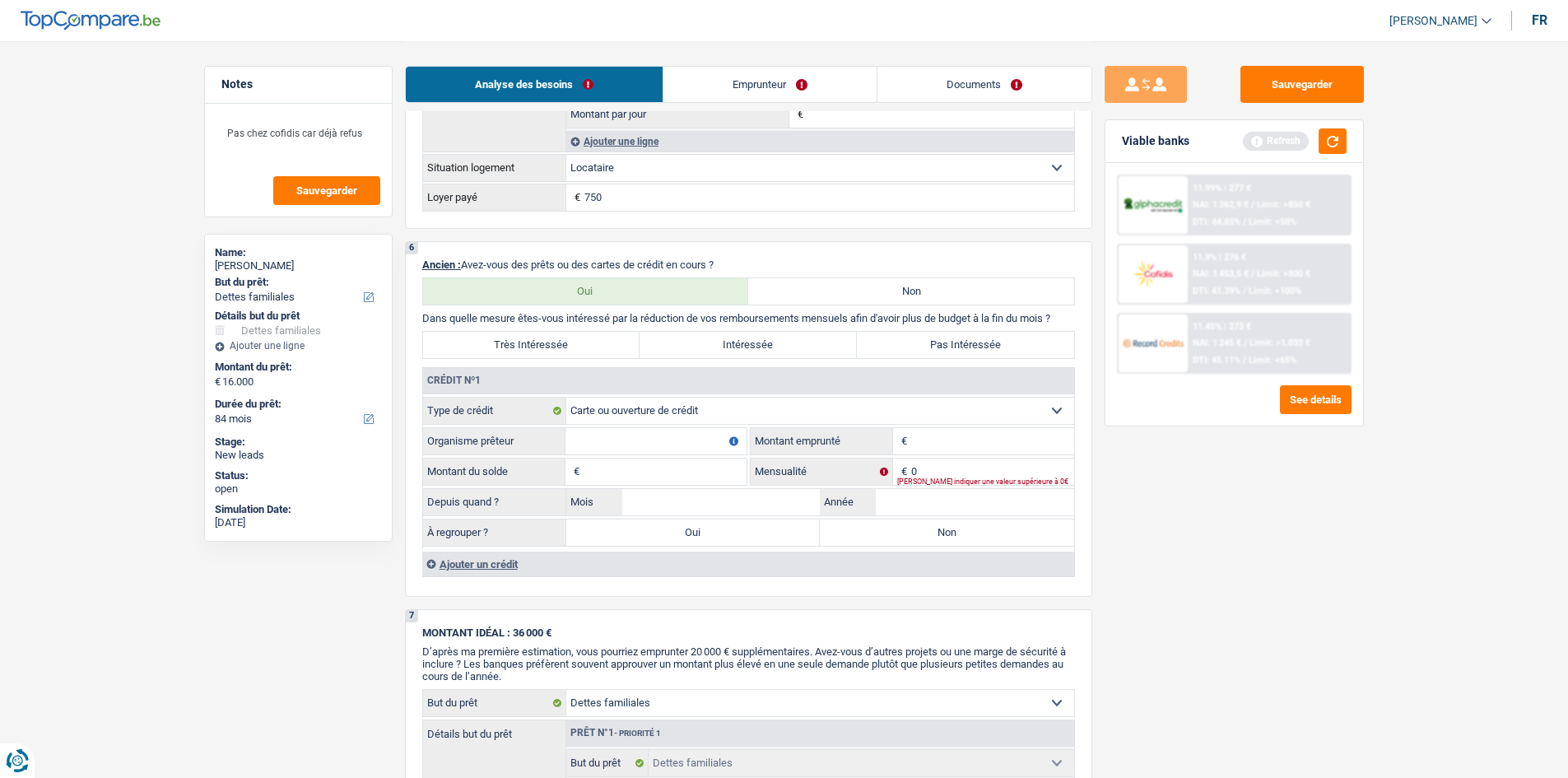
click at [667, 434] on input "Organisme prêteur" at bounding box center [656, 441] width 181 height 26
type input "Cofidis"
click at [1046, 451] on input "Montant" at bounding box center [993, 441] width 163 height 26
type input "2.000"
click at [683, 473] on input "Montant du solde" at bounding box center [665, 471] width 163 height 26
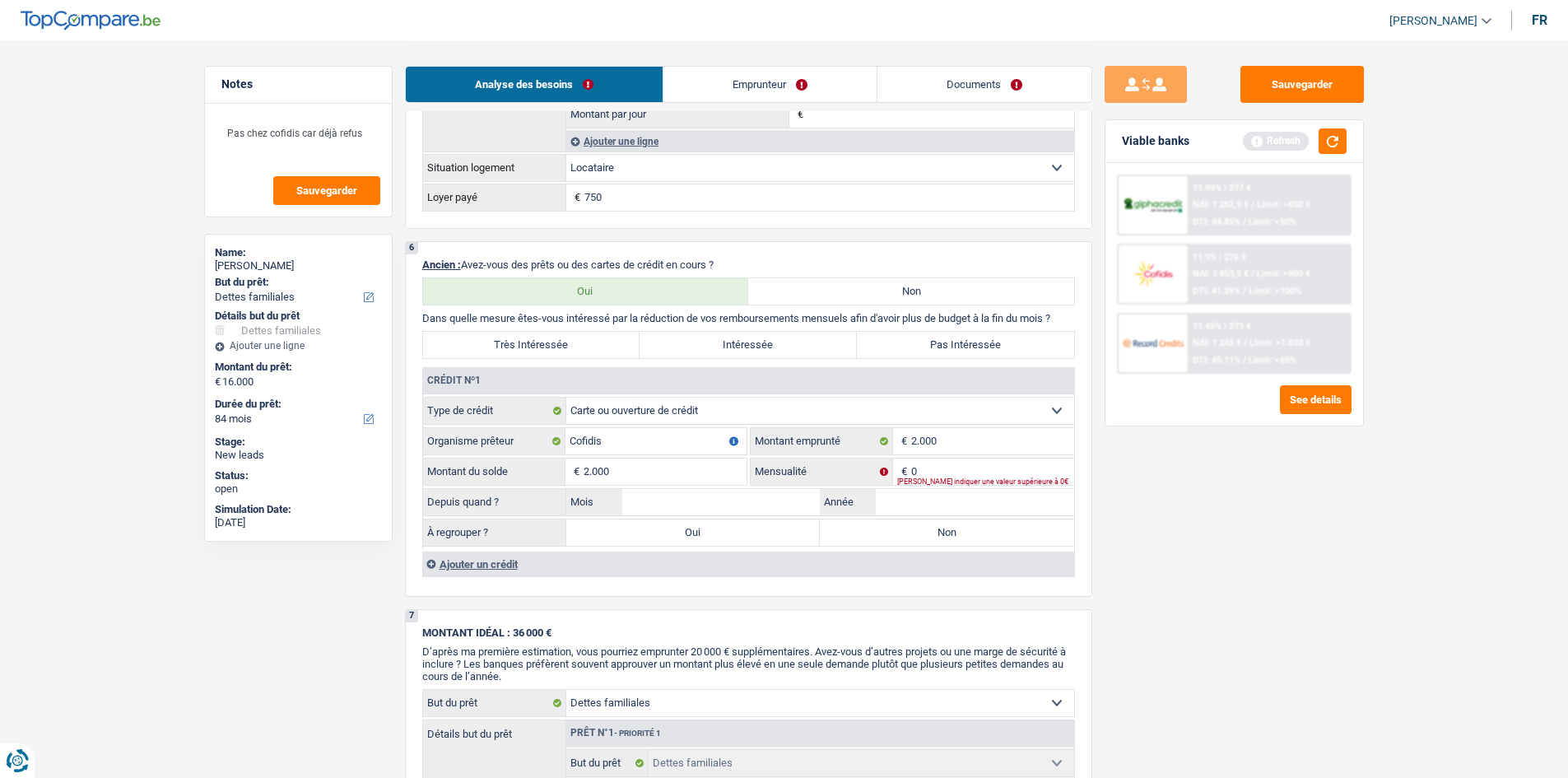
type input "2.000"
click at [737, 497] on input "Mois" at bounding box center [721, 501] width 199 height 26
type input "1"
click at [924, 512] on input "Année" at bounding box center [975, 501] width 199 height 26
type input "2025"
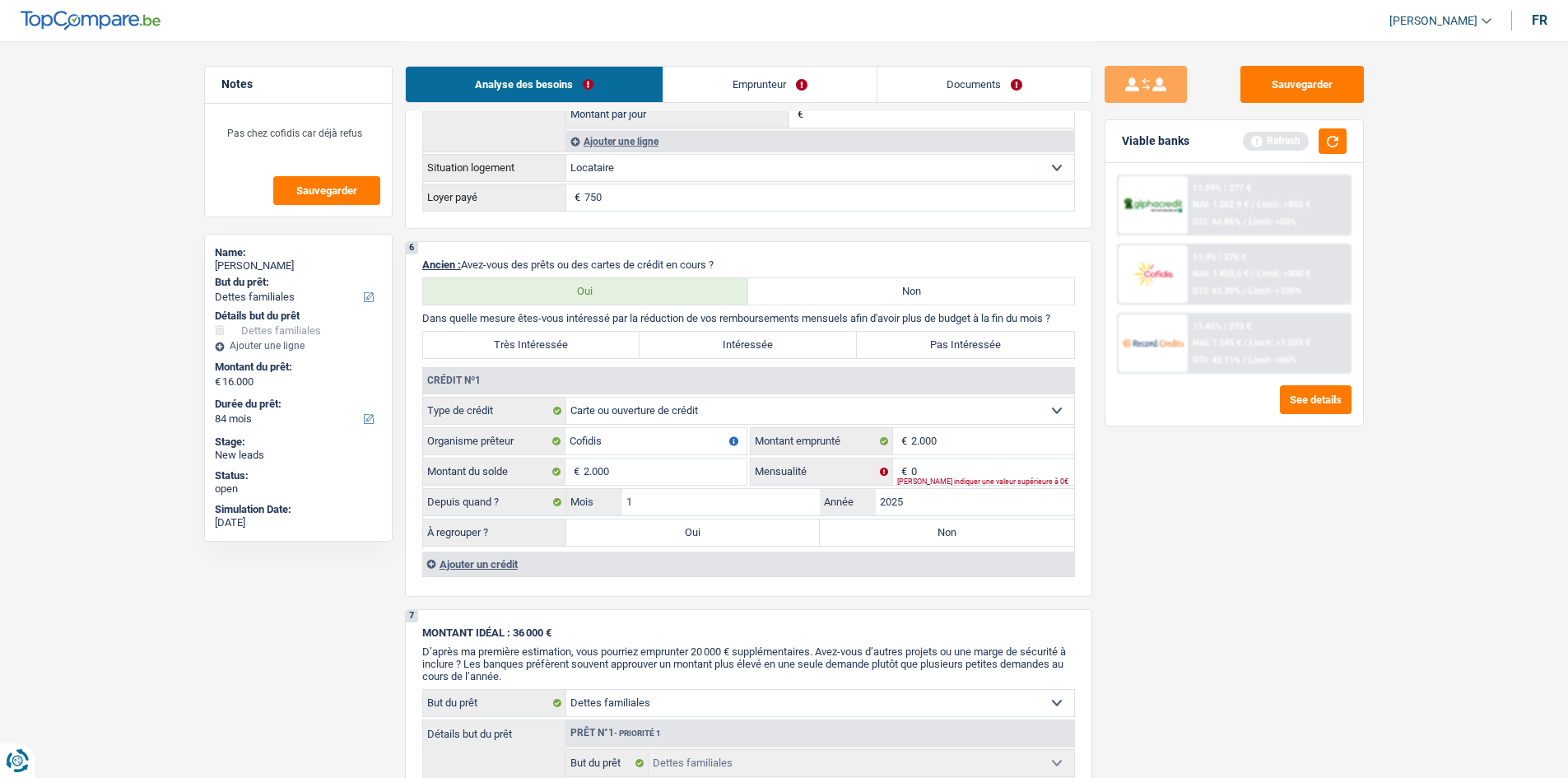
click at [938, 454] on fieldset "2.000 € Montant emprunté" at bounding box center [912, 441] width 324 height 28
click at [946, 468] on input "0" at bounding box center [993, 471] width 163 height 26
click at [947, 469] on input "5" at bounding box center [993, 471] width 163 height 26
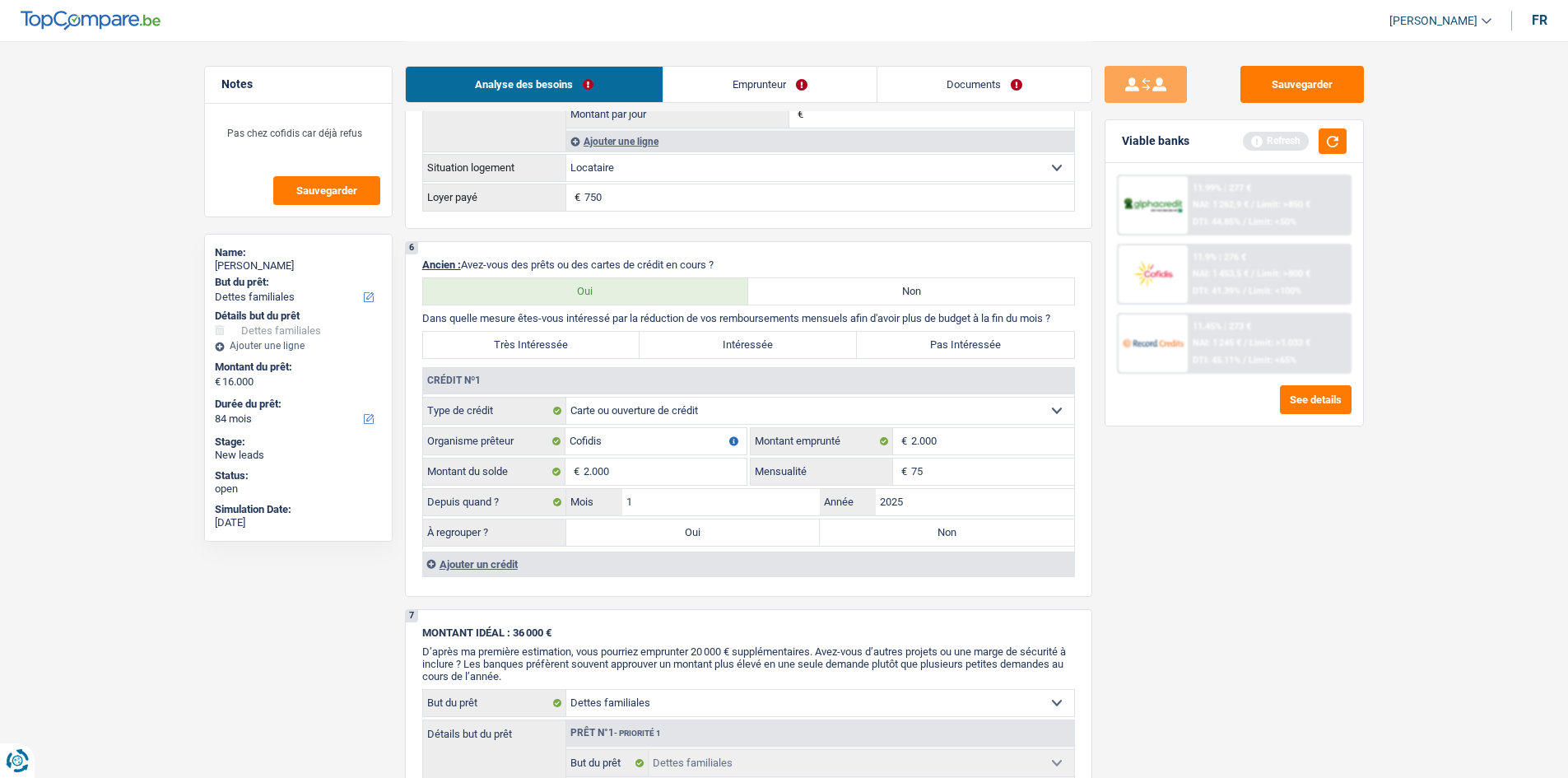
type input "75"
click at [1291, 502] on div "Sauvegarder Viable banks Refresh 11.99% | 277 € NAI: 1 262,9 € / Limit: >850 € …" at bounding box center [1234, 409] width 284 height 686
click at [968, 532] on label "Non" at bounding box center [947, 532] width 254 height 26
click at [968, 532] on input "Non" at bounding box center [947, 532] width 254 height 26
radio input "true"
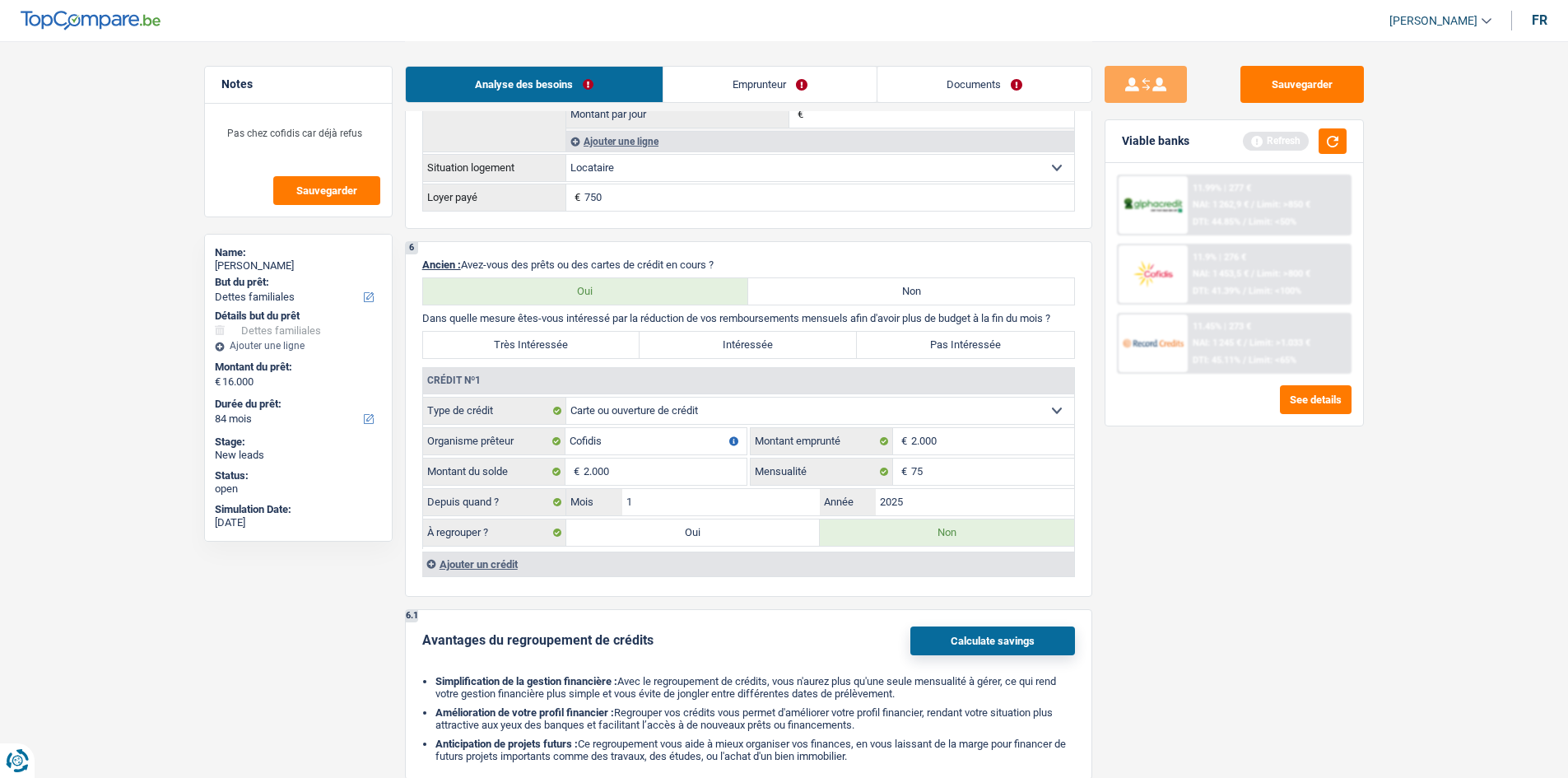
click at [994, 338] on label "Pas Intéressée" at bounding box center [965, 345] width 217 height 26
click at [994, 338] on input "Pas Intéressée" at bounding box center [965, 345] width 217 height 26
radio input "true"
click at [1222, 531] on div "Sauvegarder Viable banks Refresh 11.99% | 277 € NAI: 1 262,9 € / Limit: >850 € …" at bounding box center [1234, 409] width 284 height 686
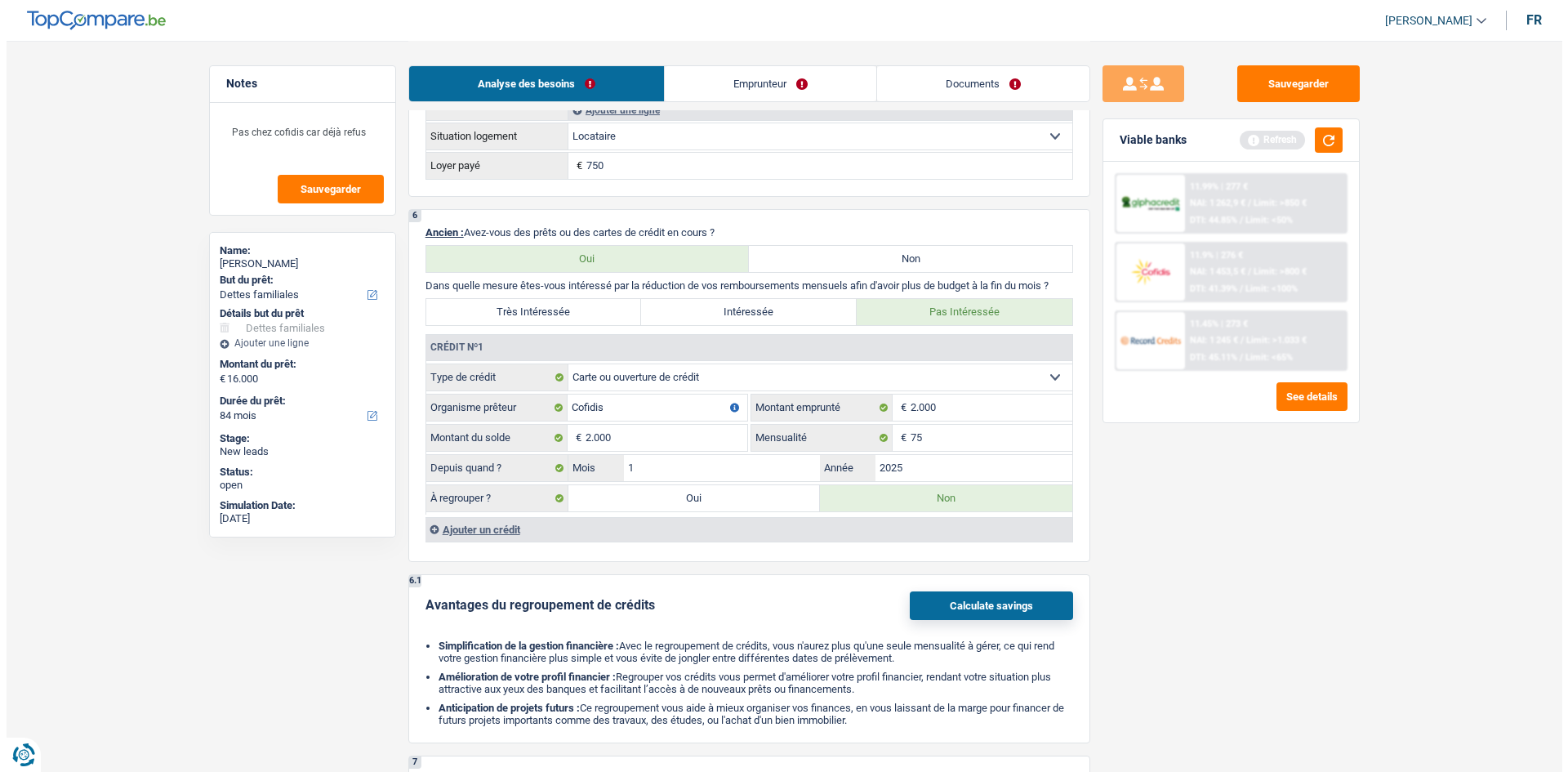
scroll to position [0, 0]
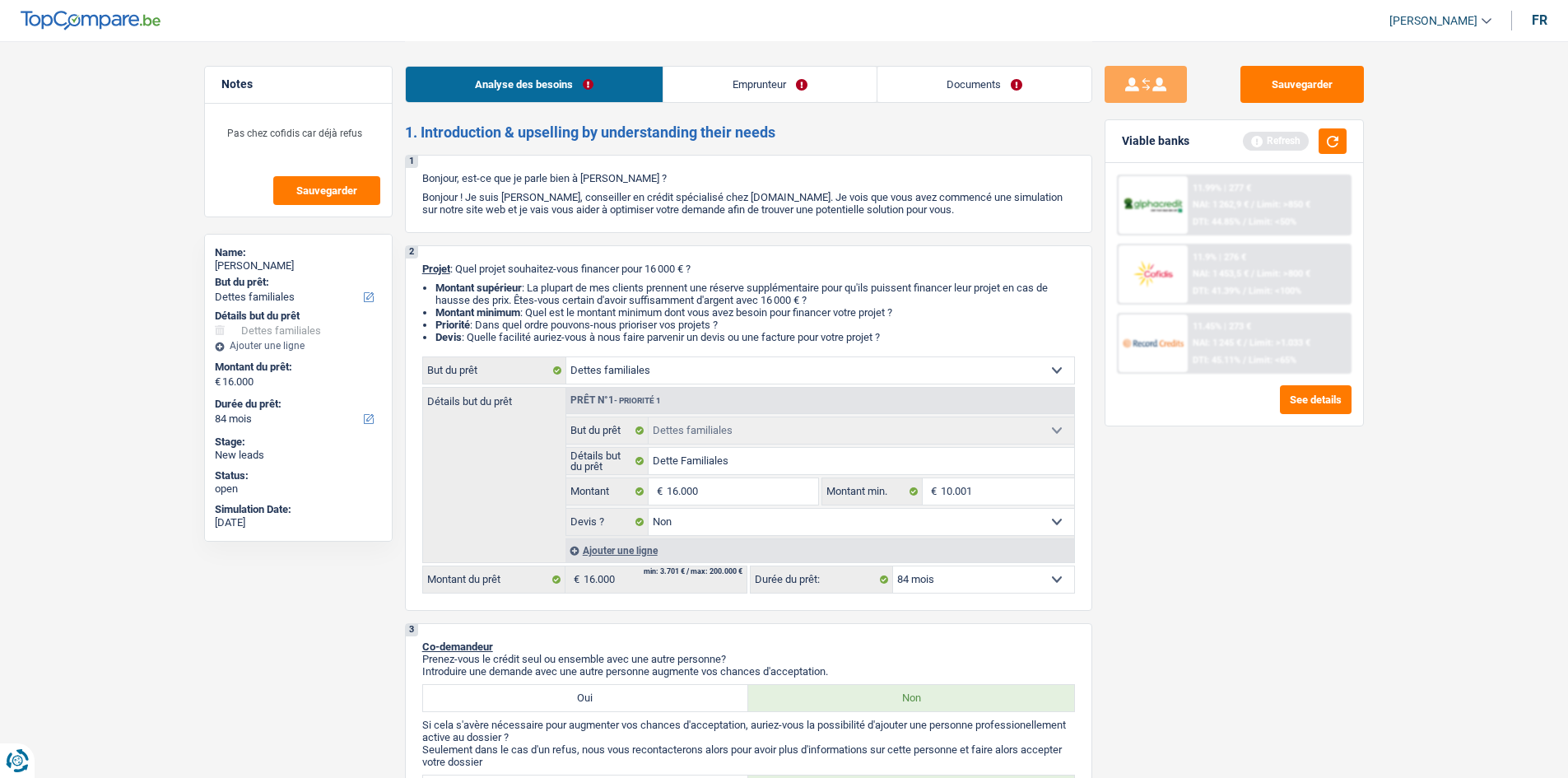
click at [748, 80] on link "Emprunteur" at bounding box center [770, 85] width 213 height 35
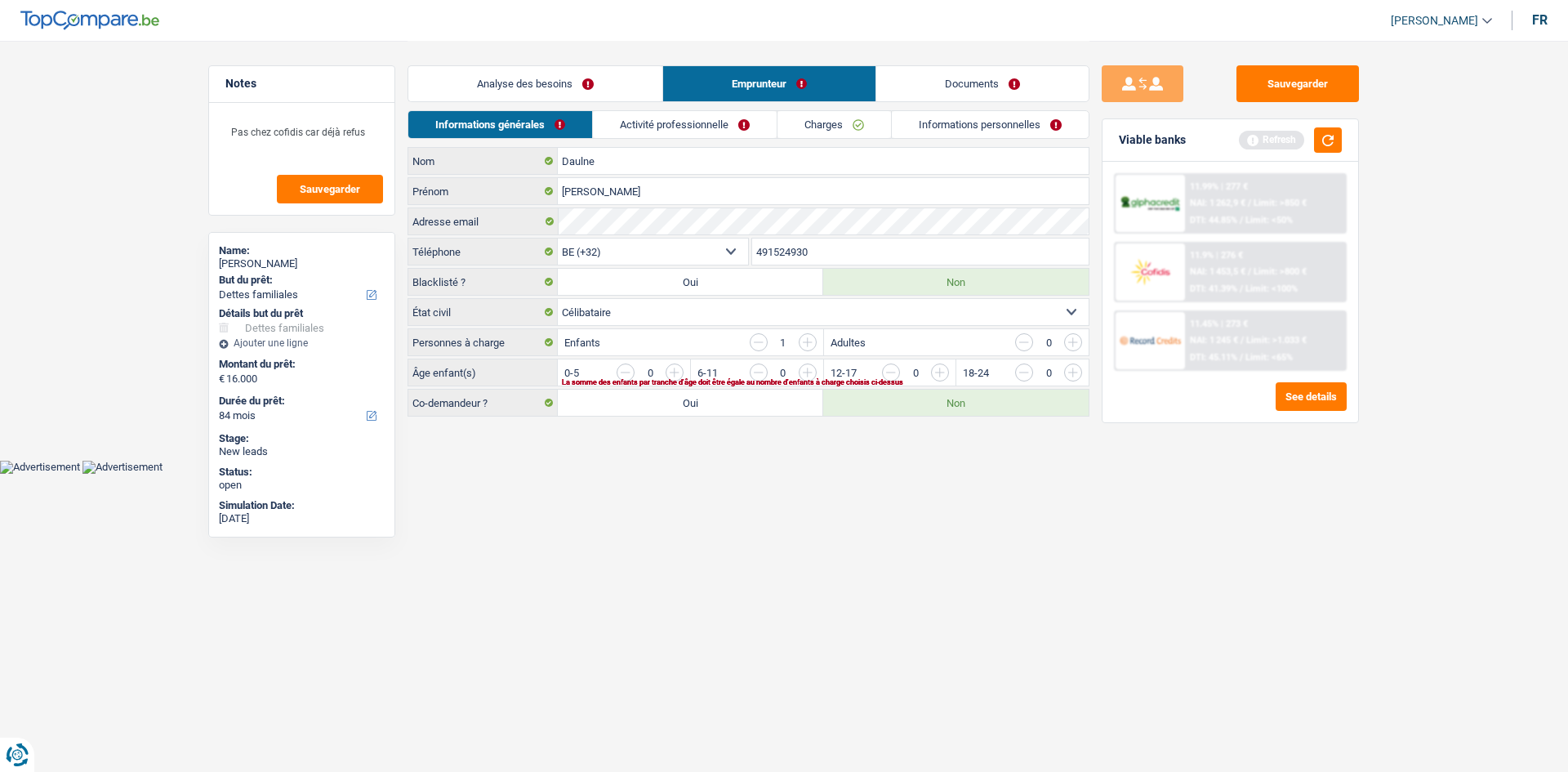
click at [1225, 567] on div "Sauvegarder Viable banks Refresh 11.99% | 277 € NAI: 1 262,9 € / Limit: >850 € …" at bounding box center [1230, 406] width 282 height 680
click at [1318, 142] on button "button" at bounding box center [1328, 140] width 27 height 25
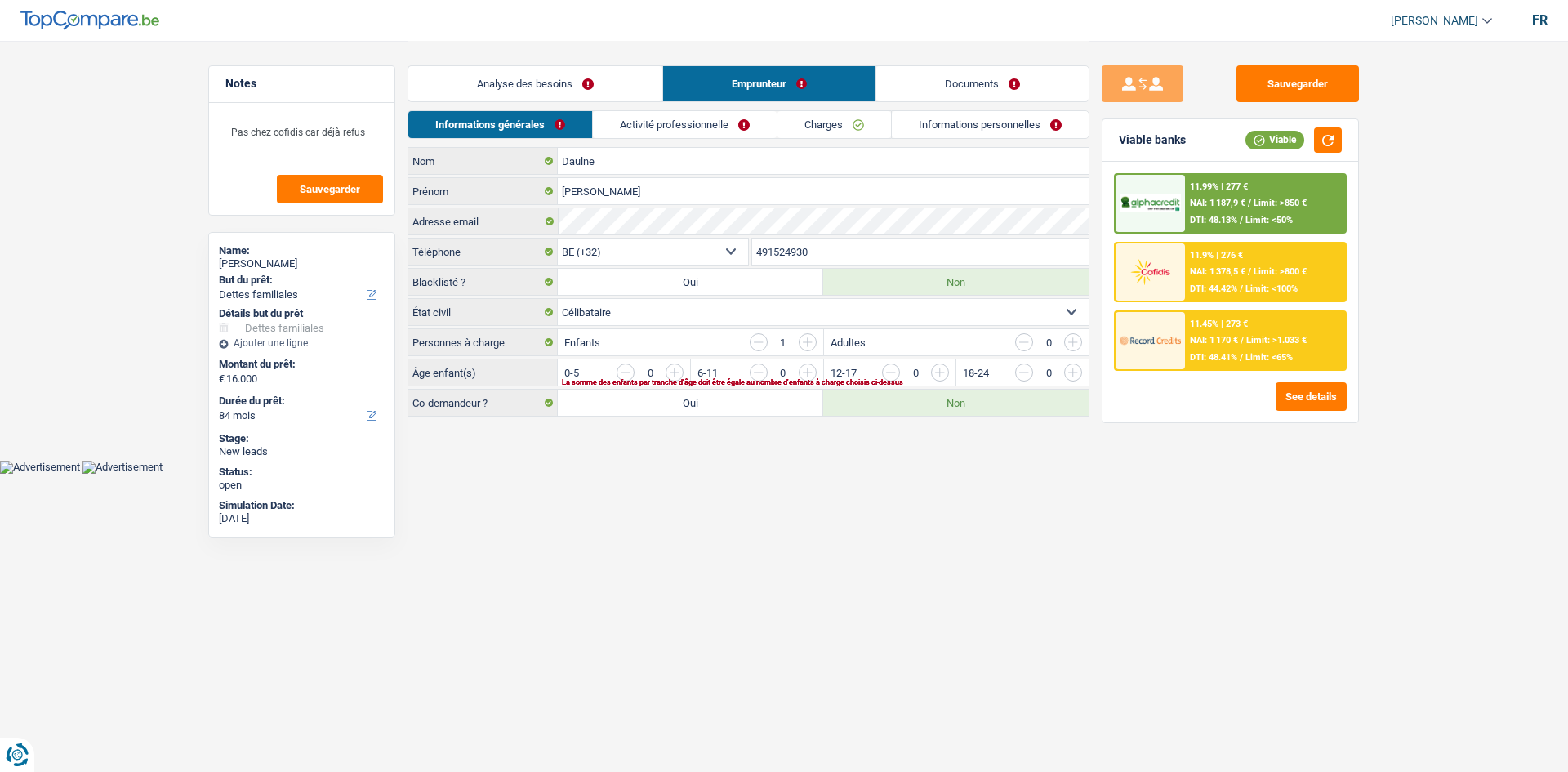
click at [672, 372] on input "button" at bounding box center [1006, 376] width 680 height 26
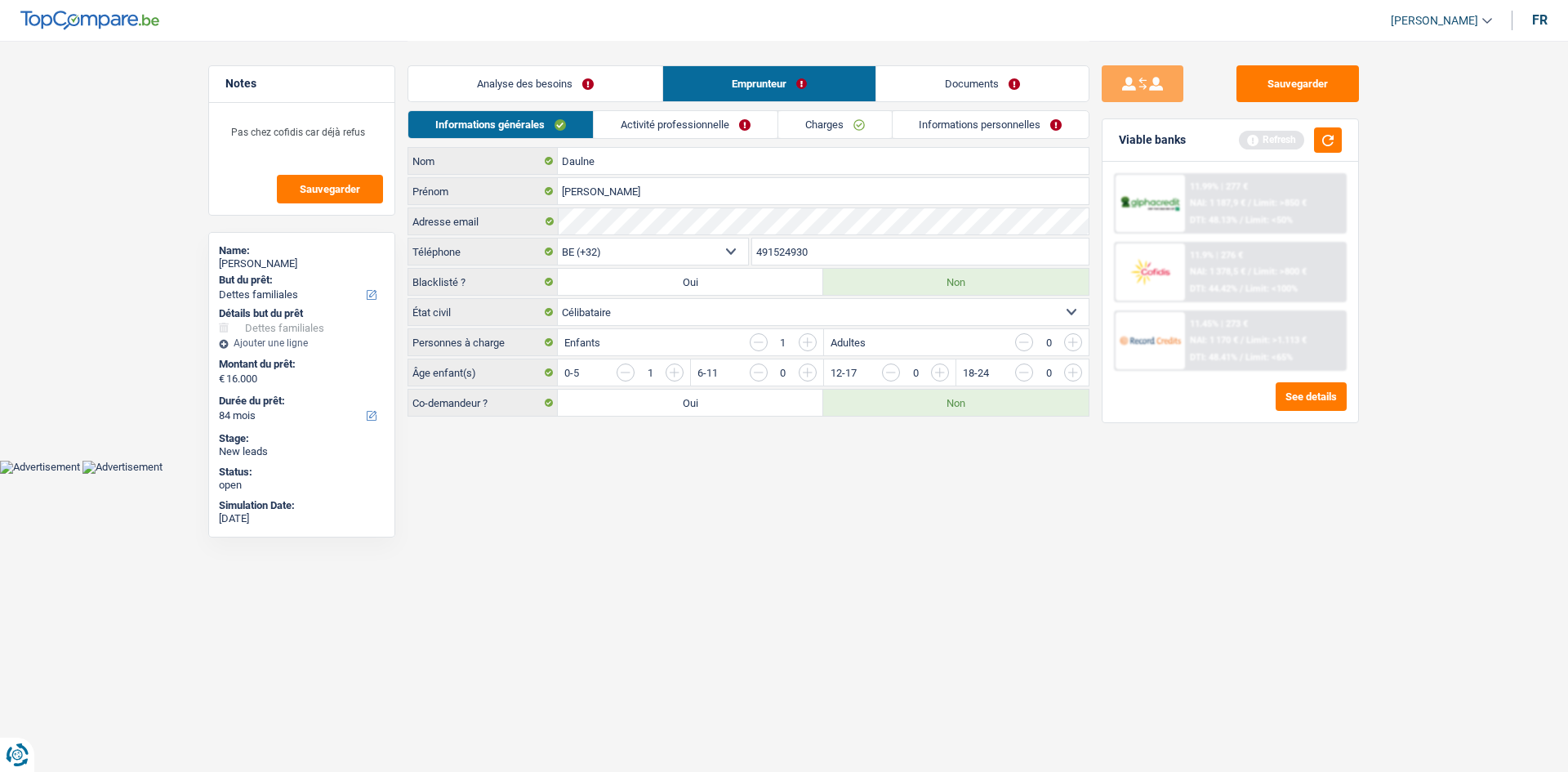
click at [756, 118] on link "Activité professionnelle" at bounding box center [685, 125] width 184 height 27
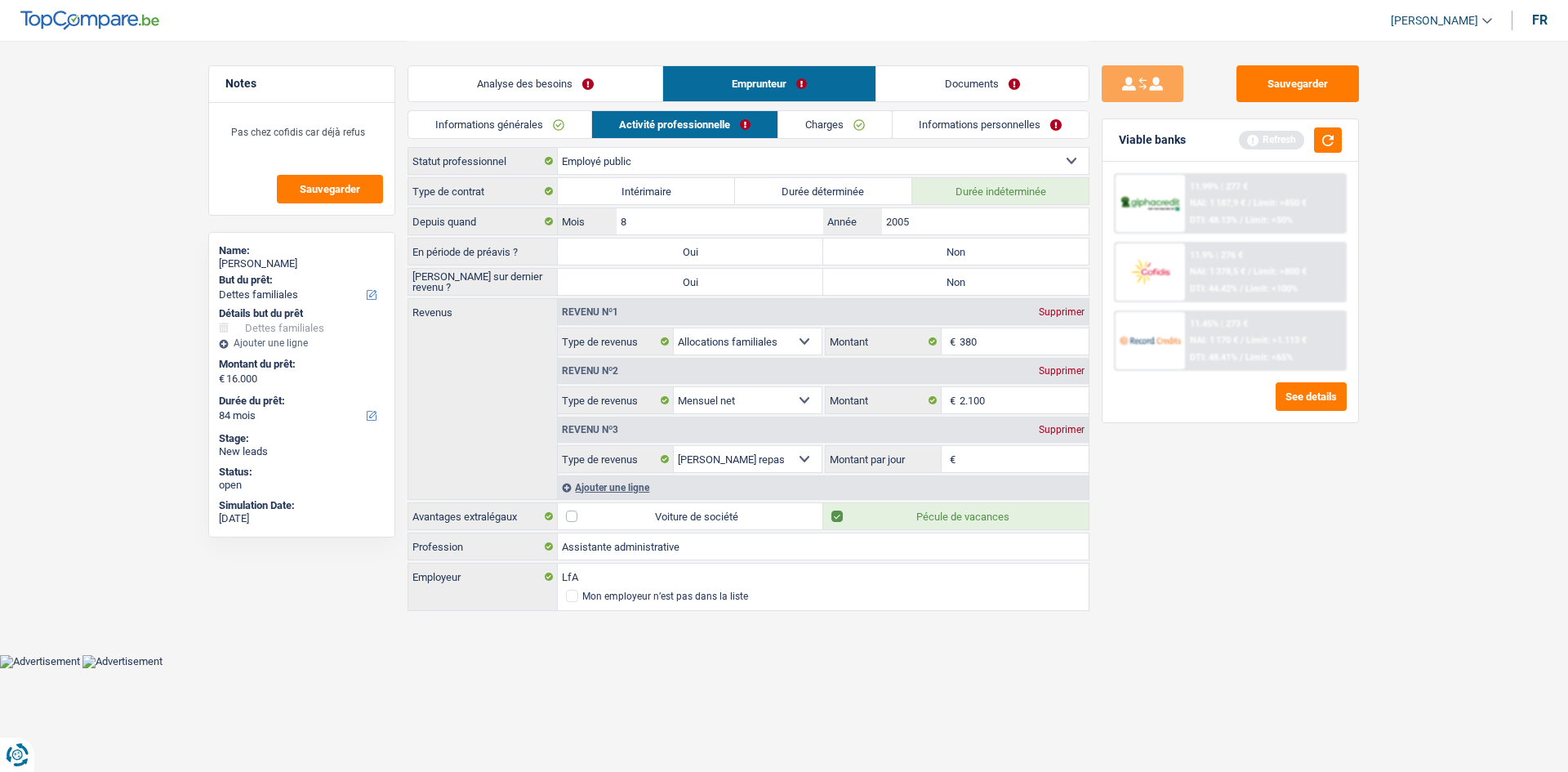
click at [812, 162] on select "Ouvrier Employé privé Employé public Invalide Indépendant Pensionné Chômeur Mut…" at bounding box center [824, 161] width 531 height 26
click at [1348, 590] on div "Sauvegarder Viable banks Refresh 11.99% | 277 € NAI: 1 187,9 € / Limit: >850 € …" at bounding box center [1230, 406] width 282 height 680
click at [730, 166] on select "Ouvrier Employé privé Employé public Invalide Indépendant Pensionné Chômeur Mut…" at bounding box center [824, 161] width 531 height 26
select select "mutuality"
click at [558, 148] on select "Ouvrier Employé privé Employé public Invalide Indépendant Pensionné Chômeur Mut…" at bounding box center [824, 161] width 531 height 26
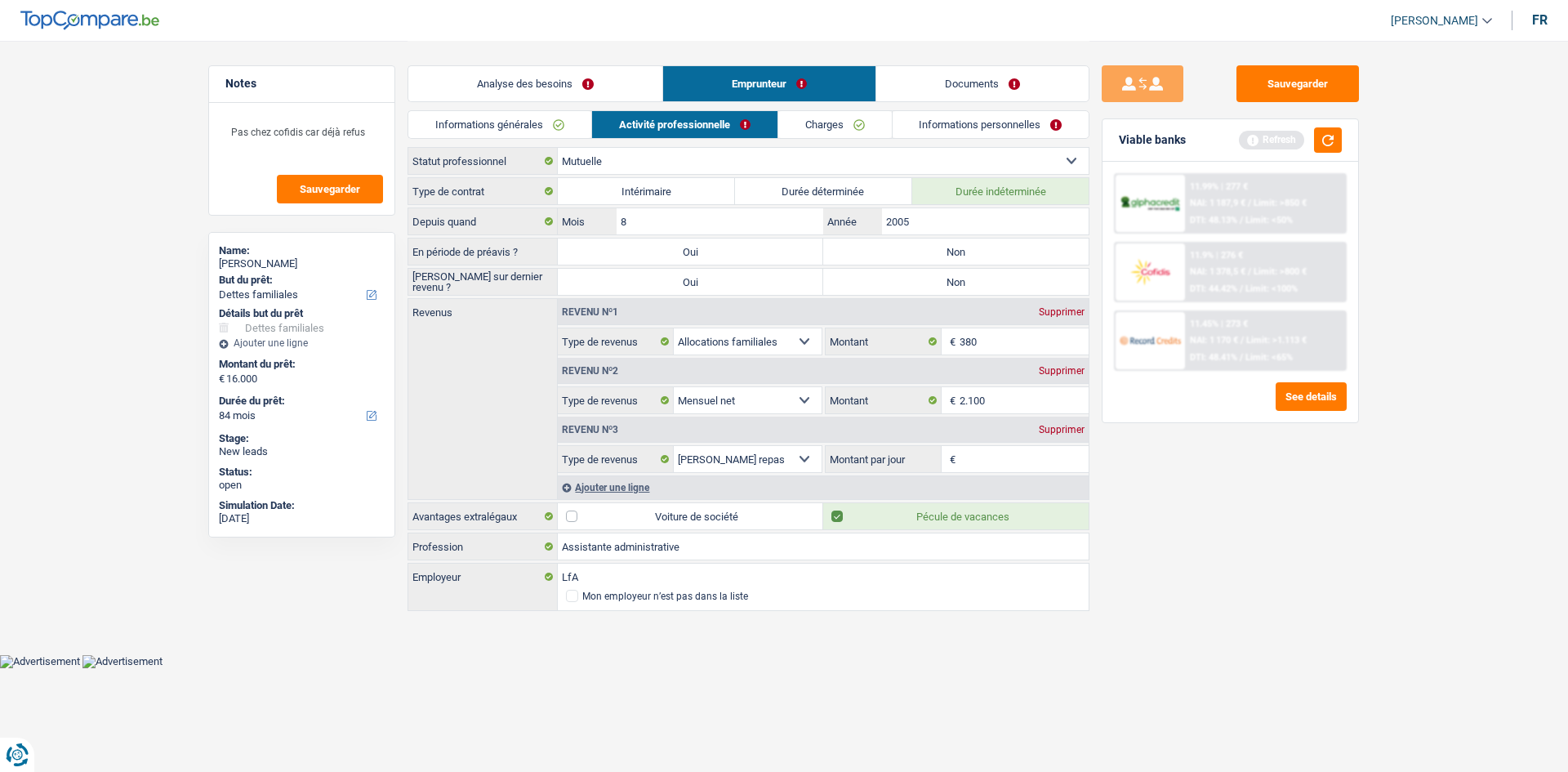
select select "familyAllowances"
select select "netSalary"
select select "mealVouchers"
select select "mutualityIndemnity"
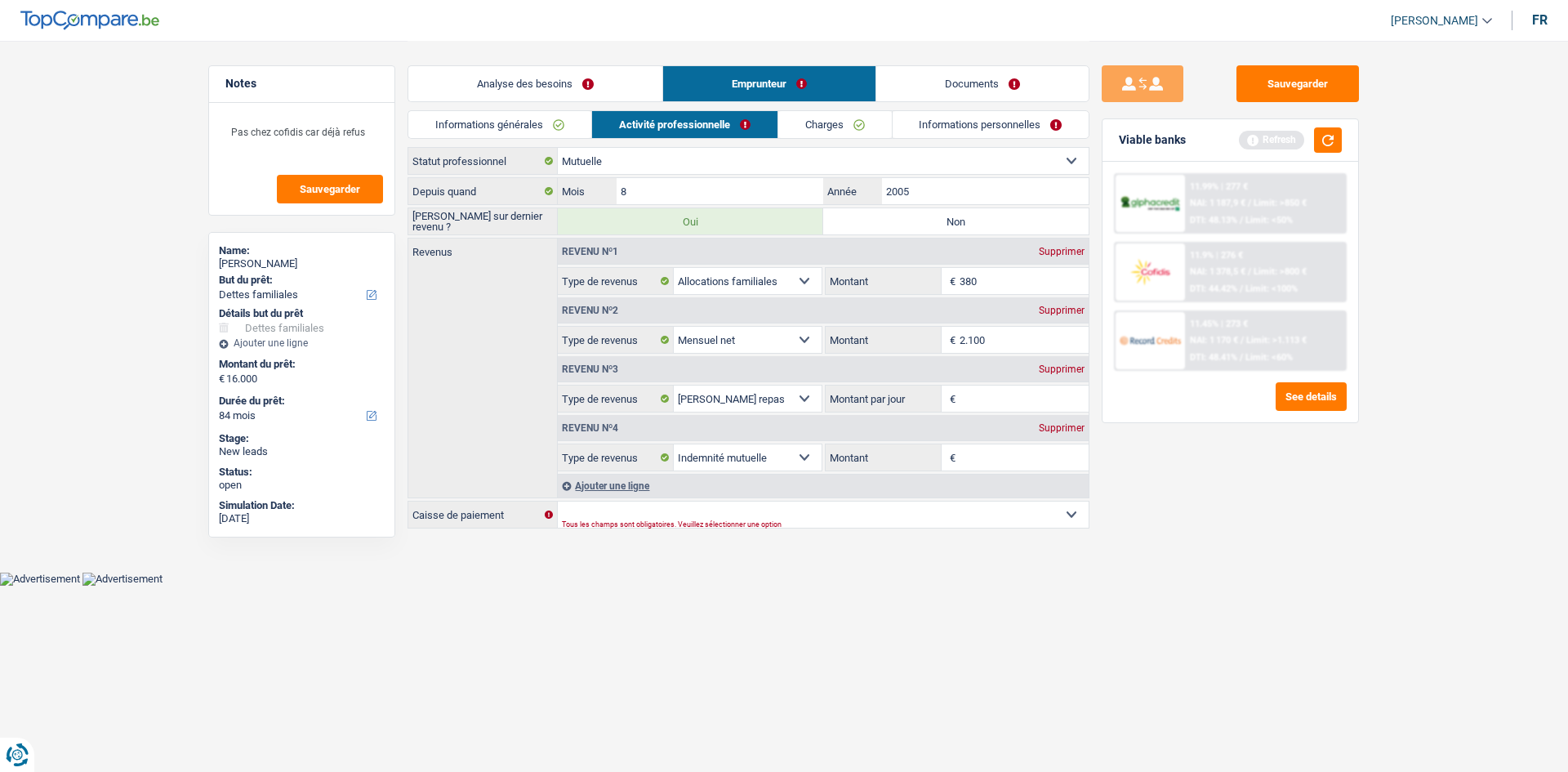
click at [886, 231] on label "Non" at bounding box center [956, 220] width 265 height 26
click at [886, 231] on input "Non" at bounding box center [956, 220] width 265 height 26
radio input "true"
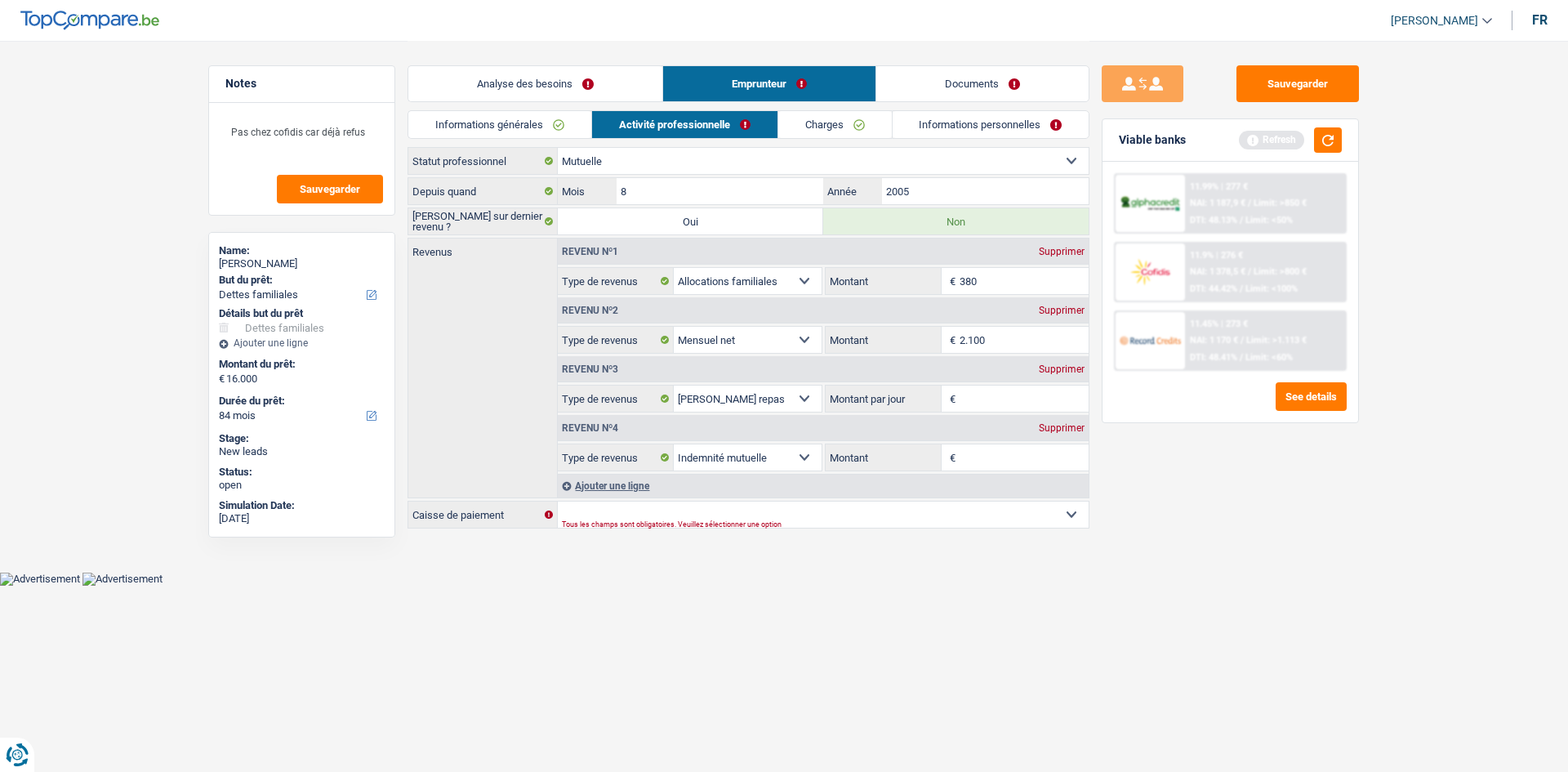
click at [1300, 632] on div "Sauvegarder Viable banks Refresh 11.99% | 277 € NAI: 1 187,9 € / Limit: >850 € …" at bounding box center [1230, 406] width 282 height 680
click at [759, 198] on input "8" at bounding box center [720, 191] width 206 height 26
type input "2"
click at [925, 186] on input "2005" at bounding box center [985, 191] width 206 height 26
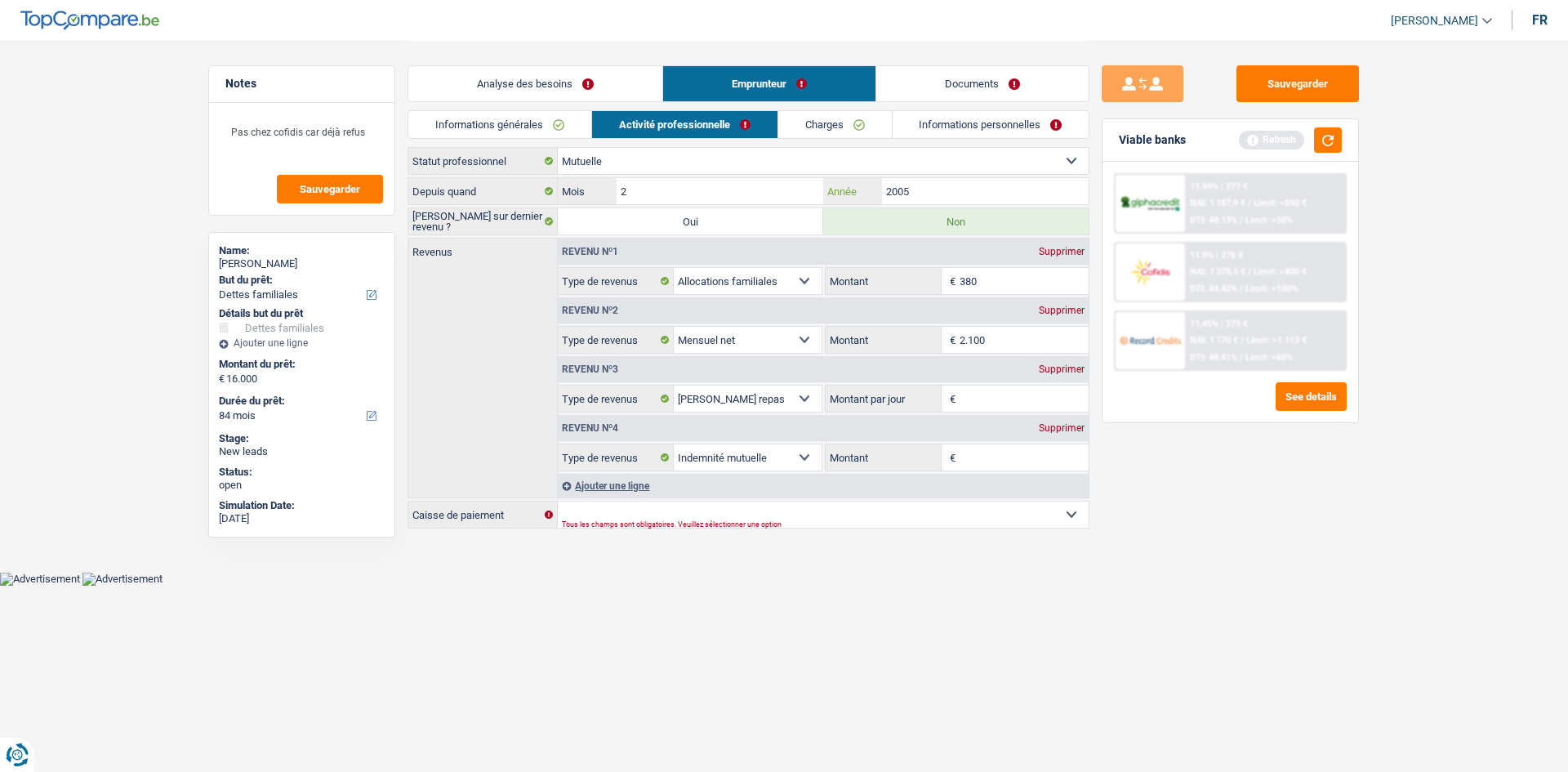
click at [925, 186] on input "2005" at bounding box center [985, 191] width 206 height 26
type input "2021"
click at [1241, 497] on div "Sauvegarder Viable banks Refresh 11.99% | 277 € NAI: 1 187,9 € / Limit: >850 € …" at bounding box center [1230, 406] width 282 height 680
click at [857, 521] on div "Tous les champs sont obligatoires. Veuillez sélectionner une option" at bounding box center [797, 524] width 472 height 7
click at [858, 517] on select "Mutualité [DEMOGRAPHIC_DATA] Mutualité Socialiste (Solidaris) SPF Sécurité Soci…" at bounding box center [824, 514] width 531 height 26
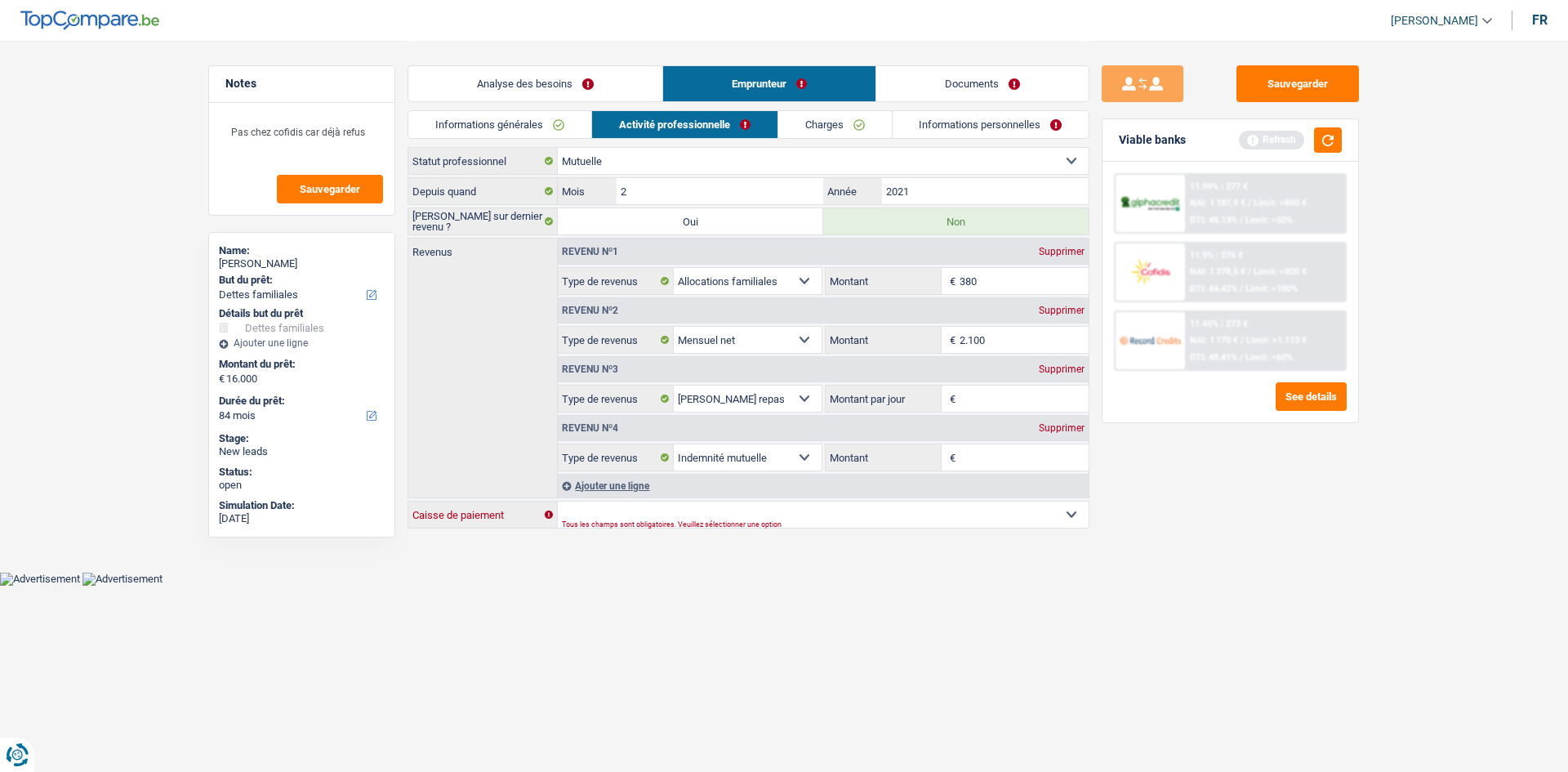
select select "solidaris"
click at [558, 502] on select "Mutualité [DEMOGRAPHIC_DATA] Mutualité Socialiste (Solidaris) SPF Sécurité Soci…" at bounding box center [824, 514] width 531 height 26
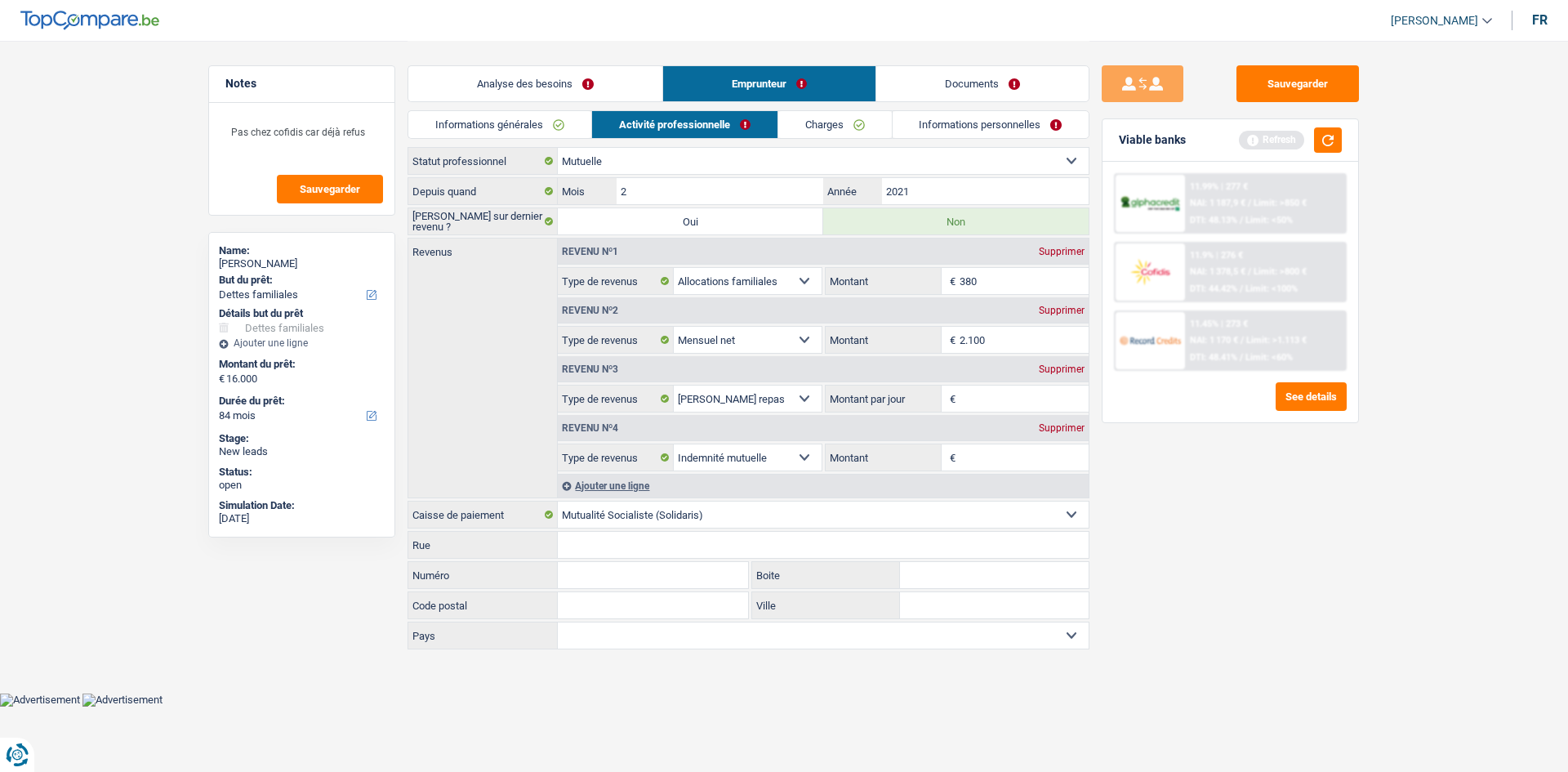
click at [1391, 557] on main "Notes Pas chez cofidis car déjà refus Sauvegarder Name: [PERSON_NAME] But du pr…" at bounding box center [784, 346] width 1568 height 693
click at [1084, 370] on div "Supprimer" at bounding box center [1061, 369] width 54 height 10
select select "mutualityIndemnity"
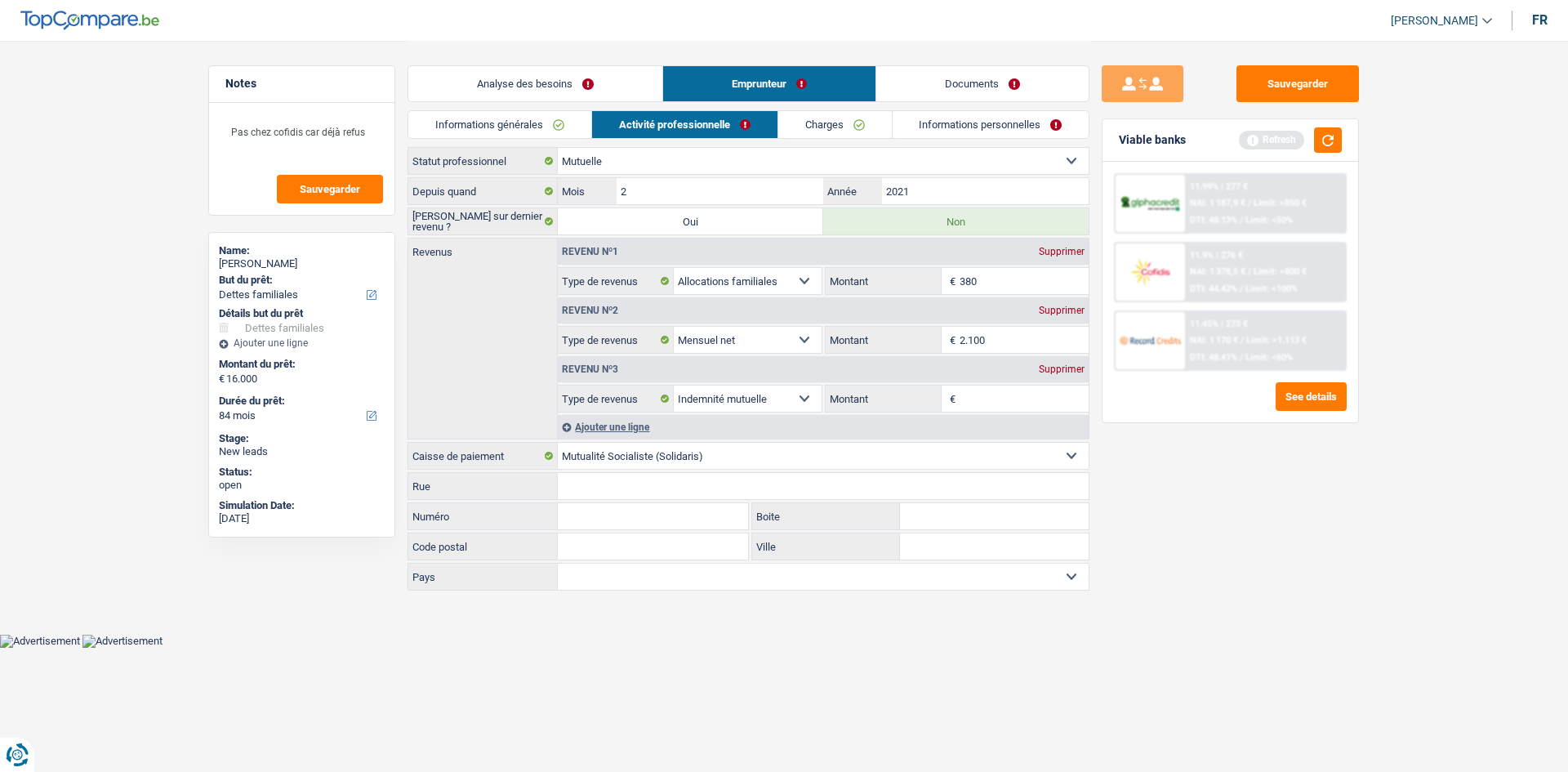
click at [1069, 365] on div "Supprimer" at bounding box center [1061, 369] width 54 height 10
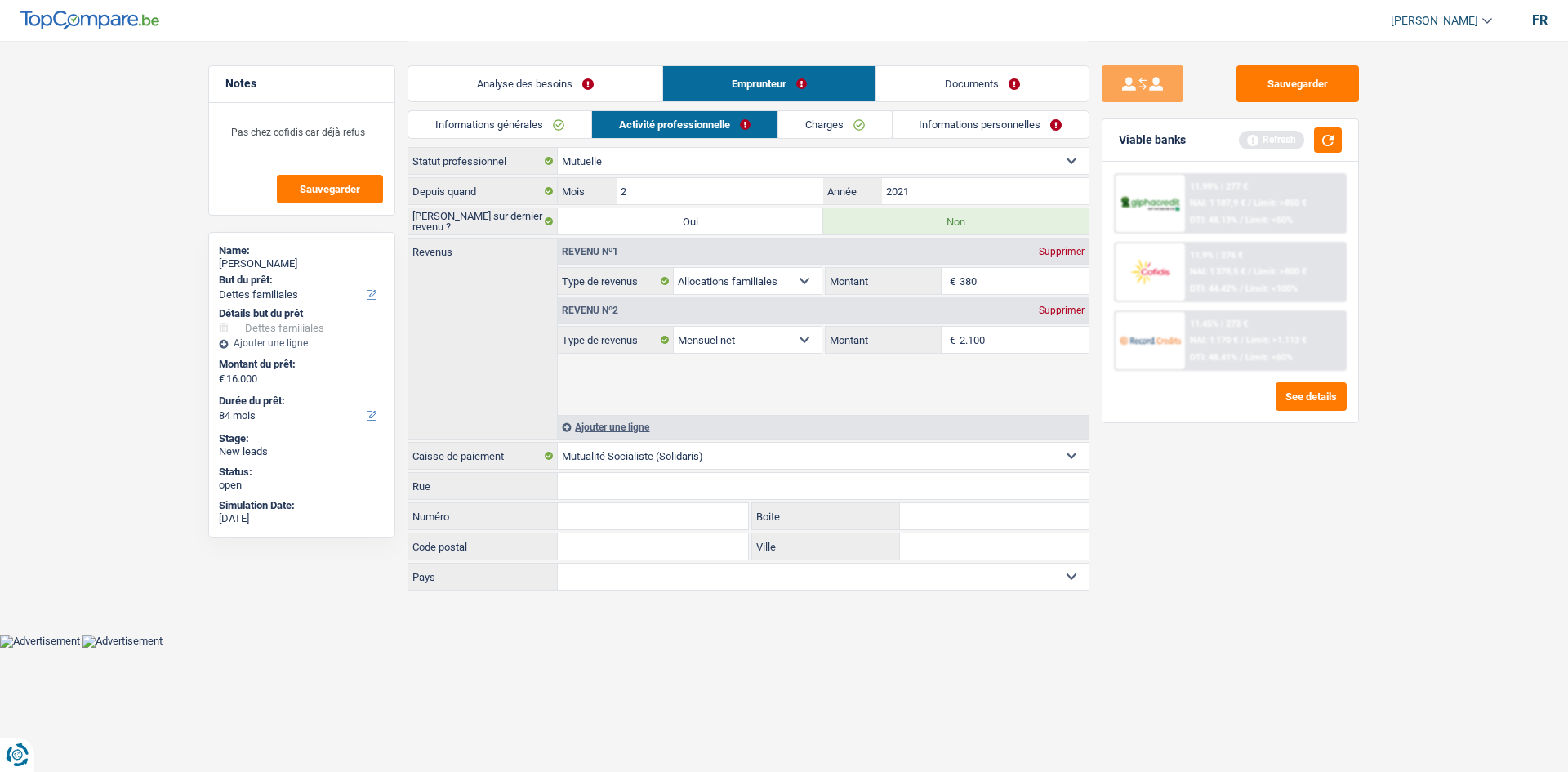
click at [1200, 518] on div "Sauvegarder Viable banks Refresh 11.99% | 277 € NAI: 1 187,9 € / Limit: >850 € …" at bounding box center [1230, 406] width 282 height 680
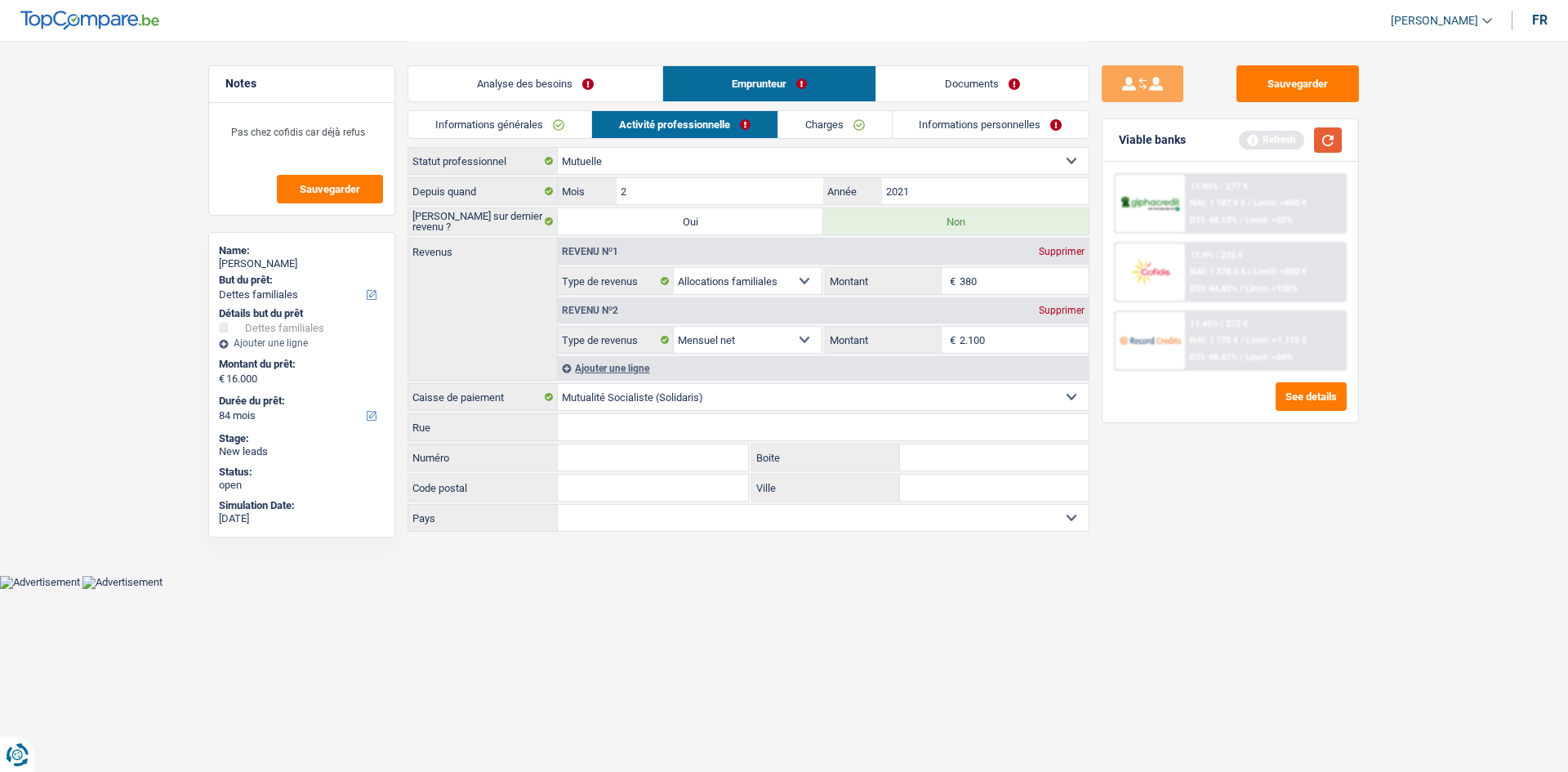
click at [1328, 128] on button "button" at bounding box center [1328, 140] width 27 height 25
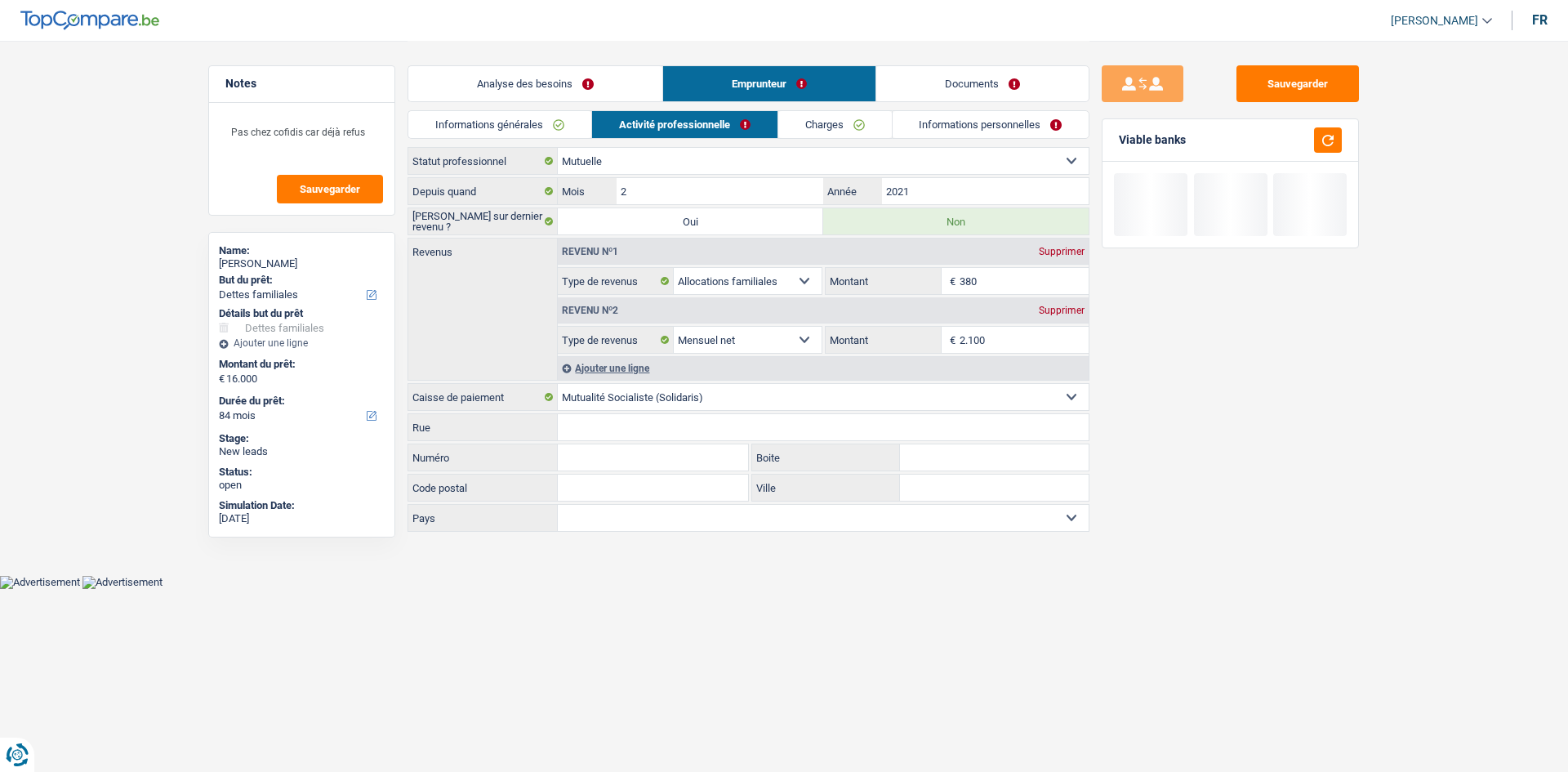
click at [1016, 282] on input "380" at bounding box center [1025, 280] width 130 height 26
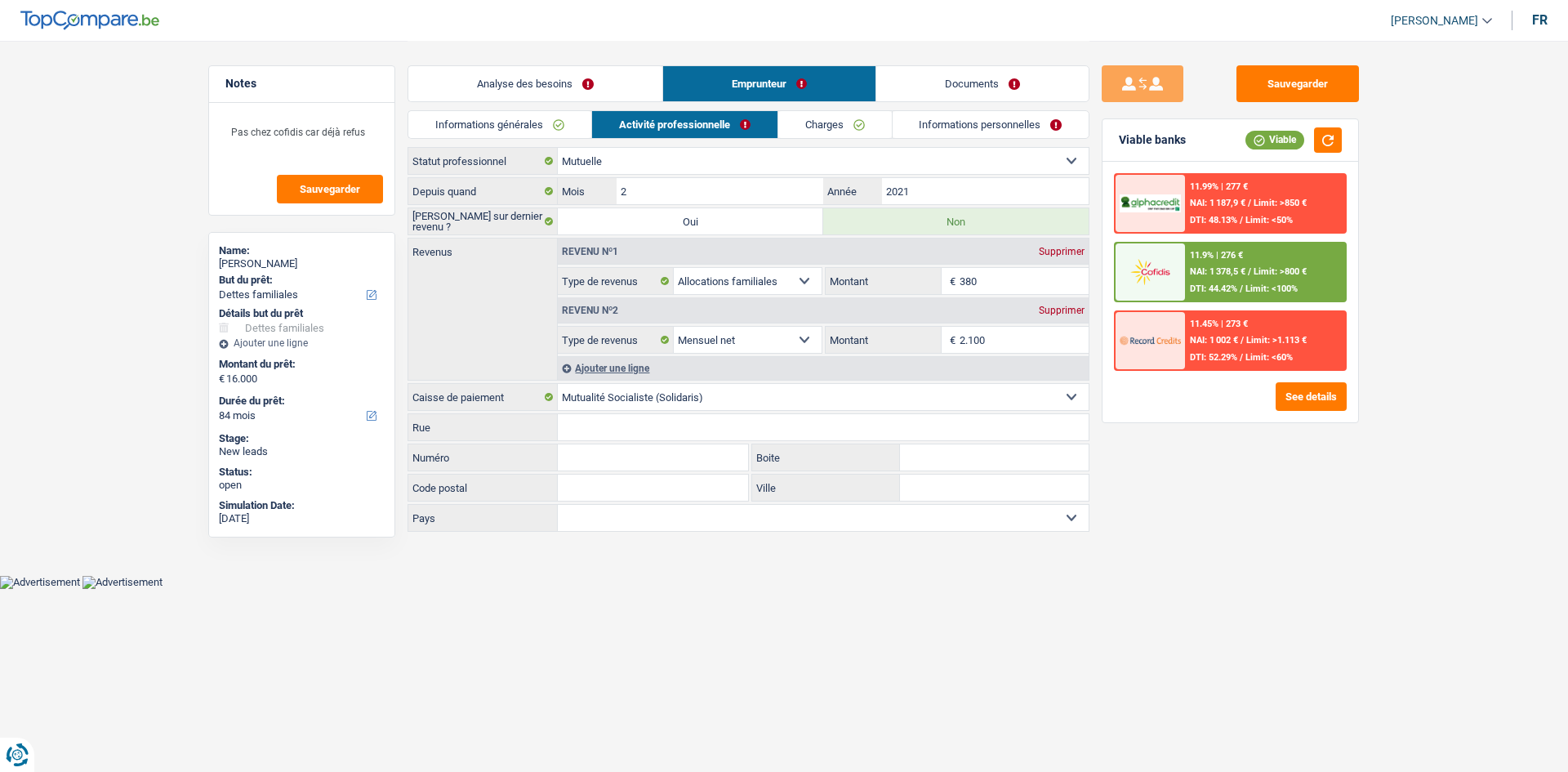
click at [845, 123] on link "Charges" at bounding box center [835, 125] width 113 height 27
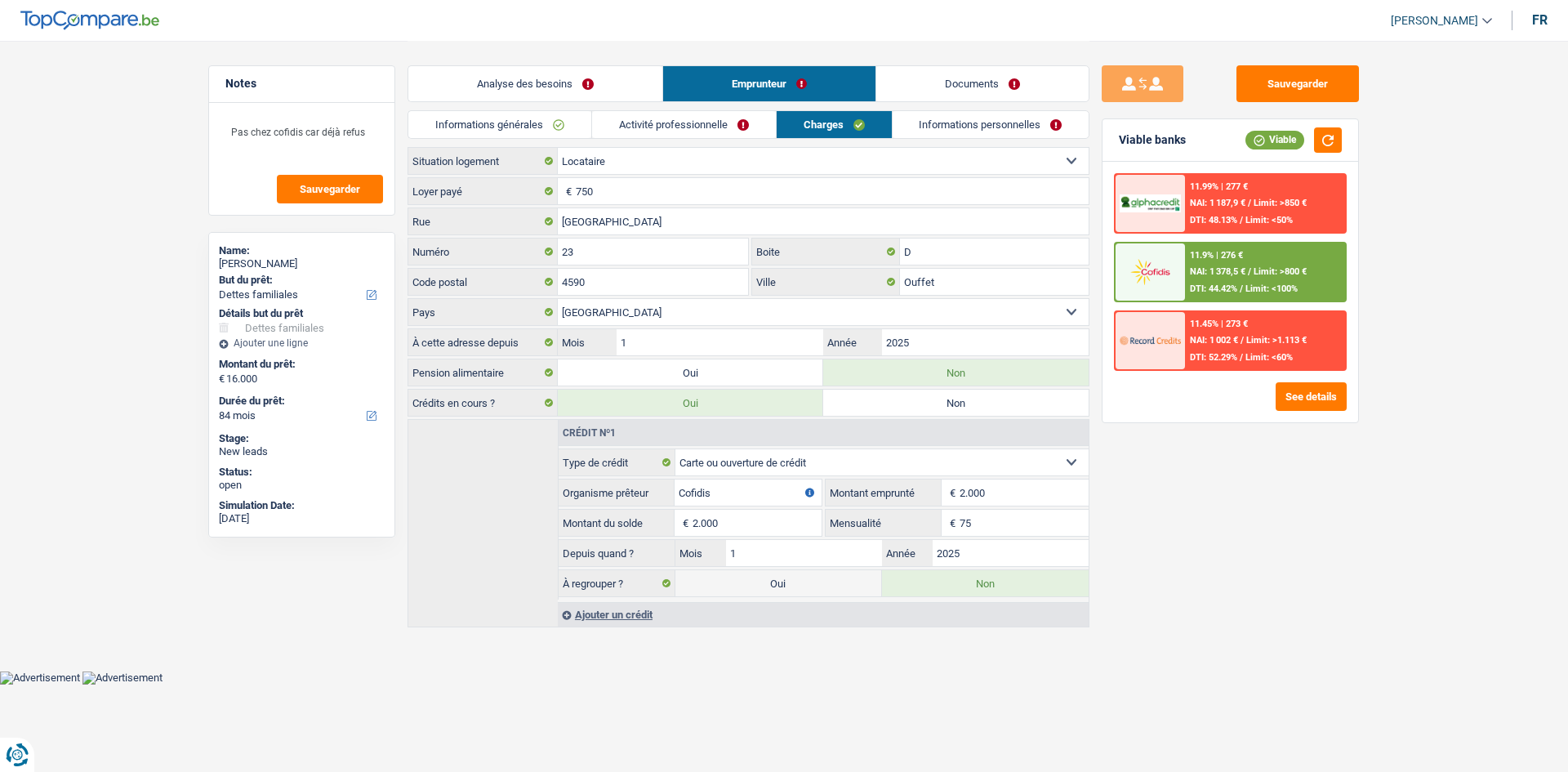
click at [1010, 129] on link "Informations personnelles" at bounding box center [991, 125] width 197 height 27
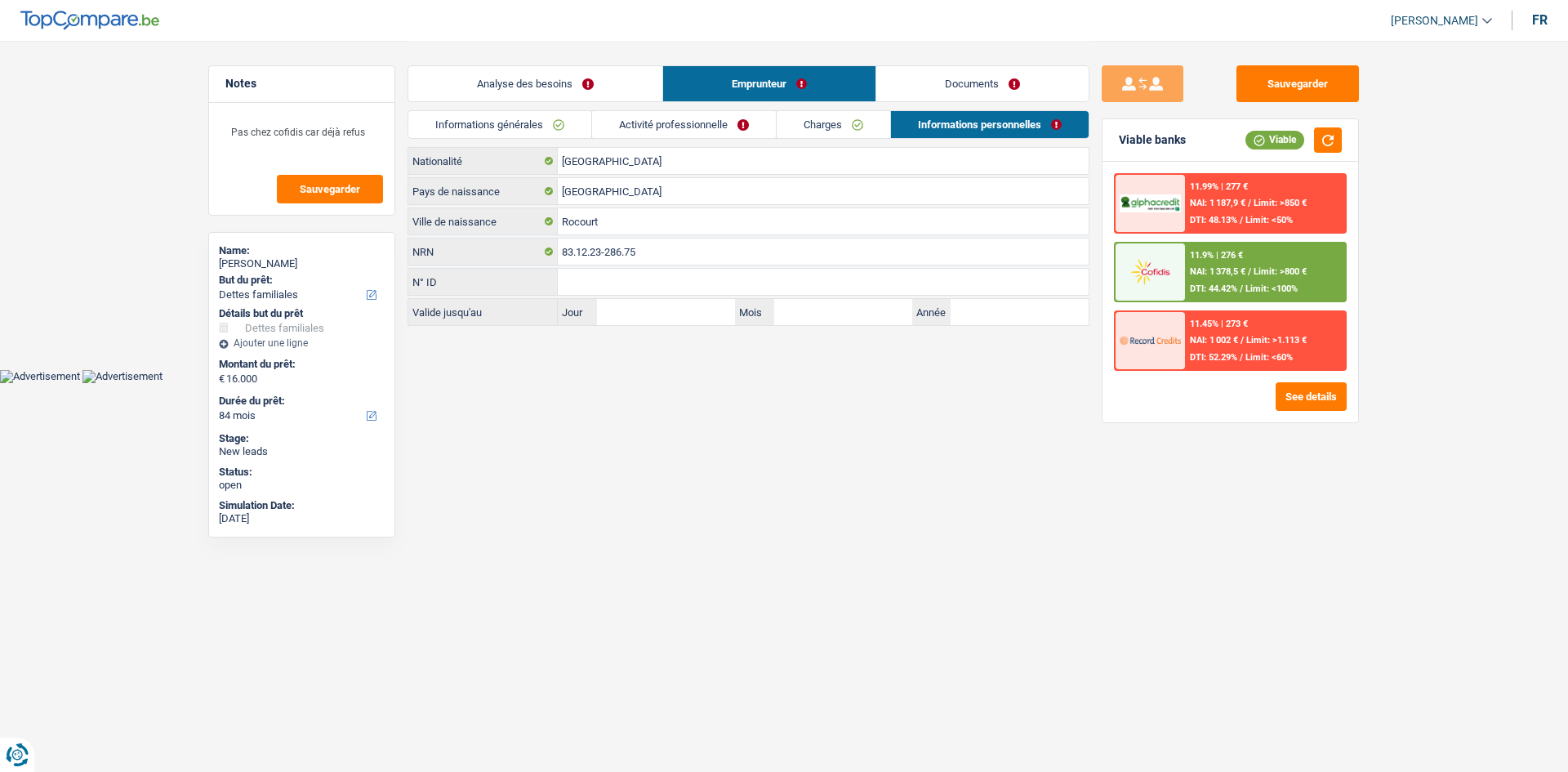
click at [611, 87] on link "Analyse des besoins" at bounding box center [535, 84] width 254 height 35
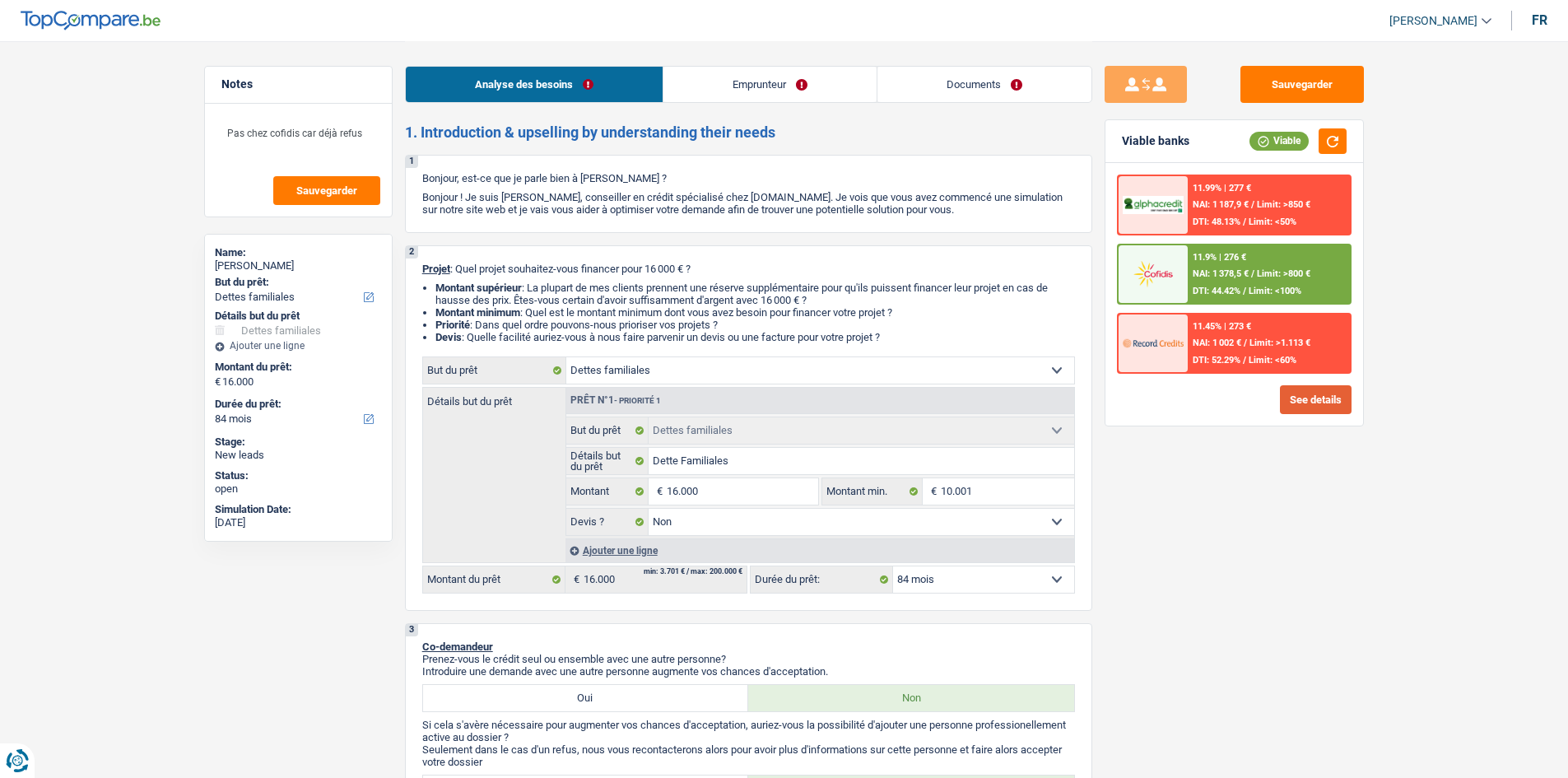
click at [1337, 392] on button "See details" at bounding box center [1316, 399] width 71 height 29
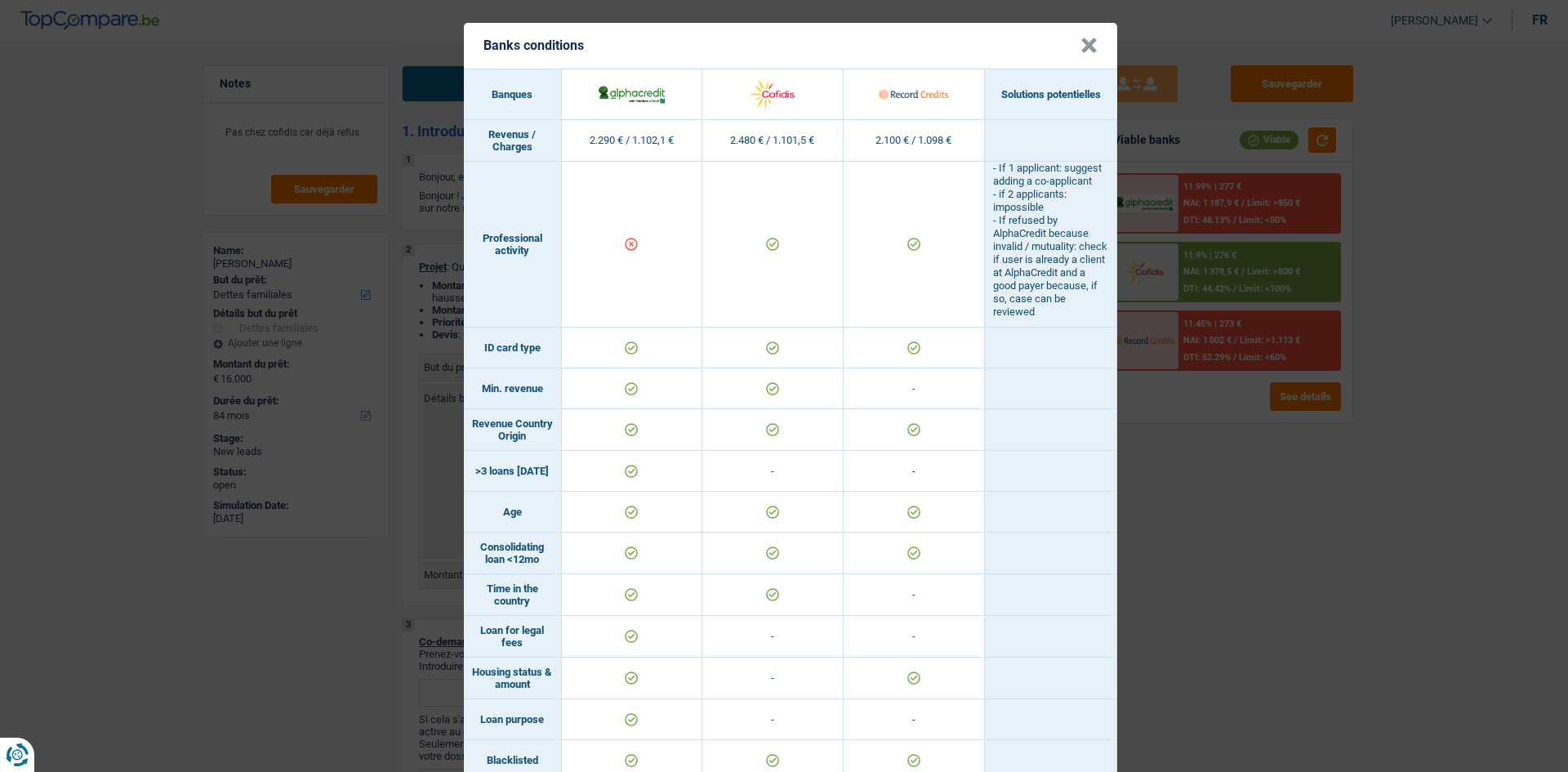
click at [1370, 494] on div "Banks conditions × Banques Solutions potentielles Revenus / Charges 2.290 € / 1…" at bounding box center [784, 386] width 1568 height 772
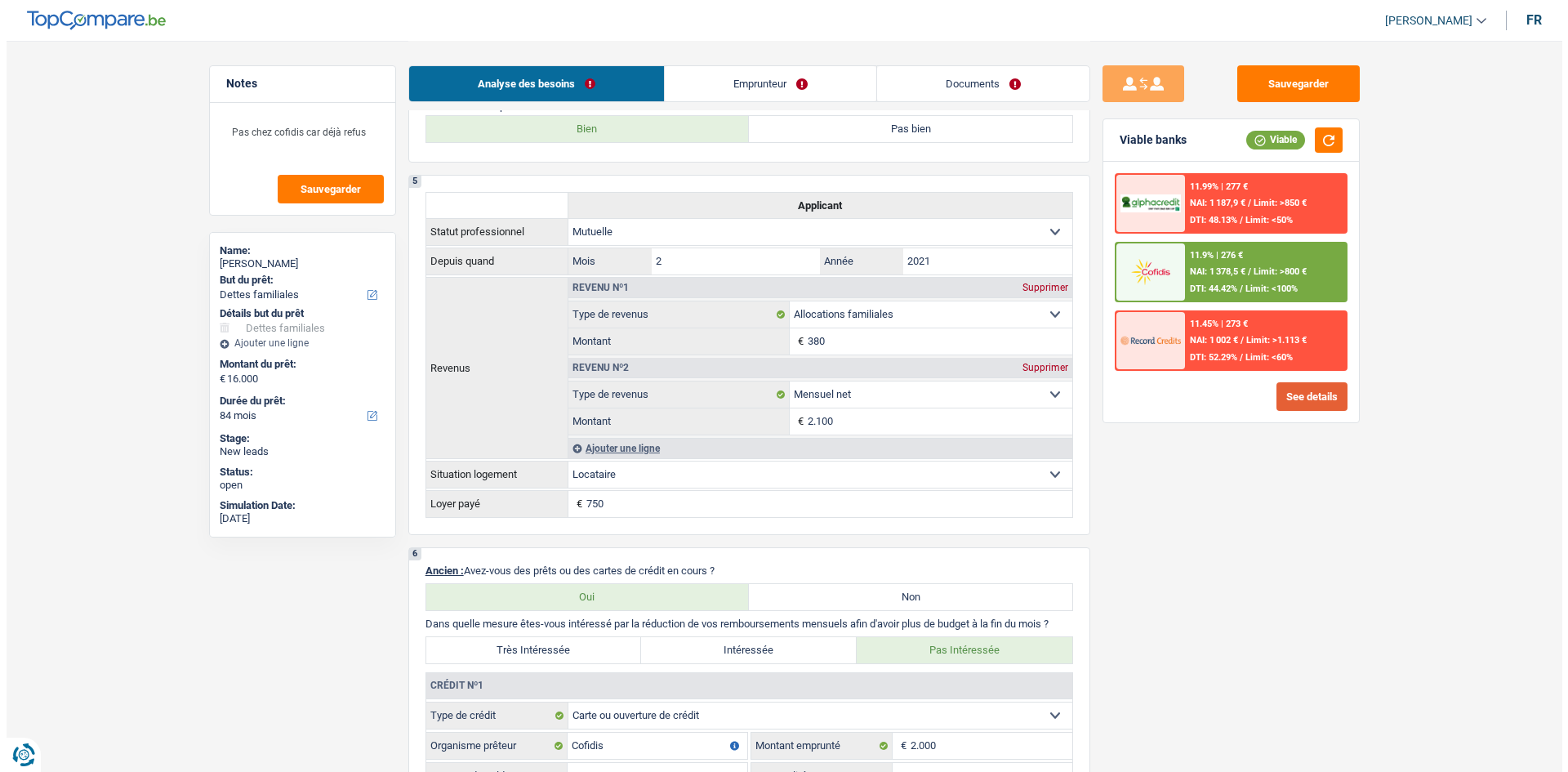
scroll to position [1062, 0]
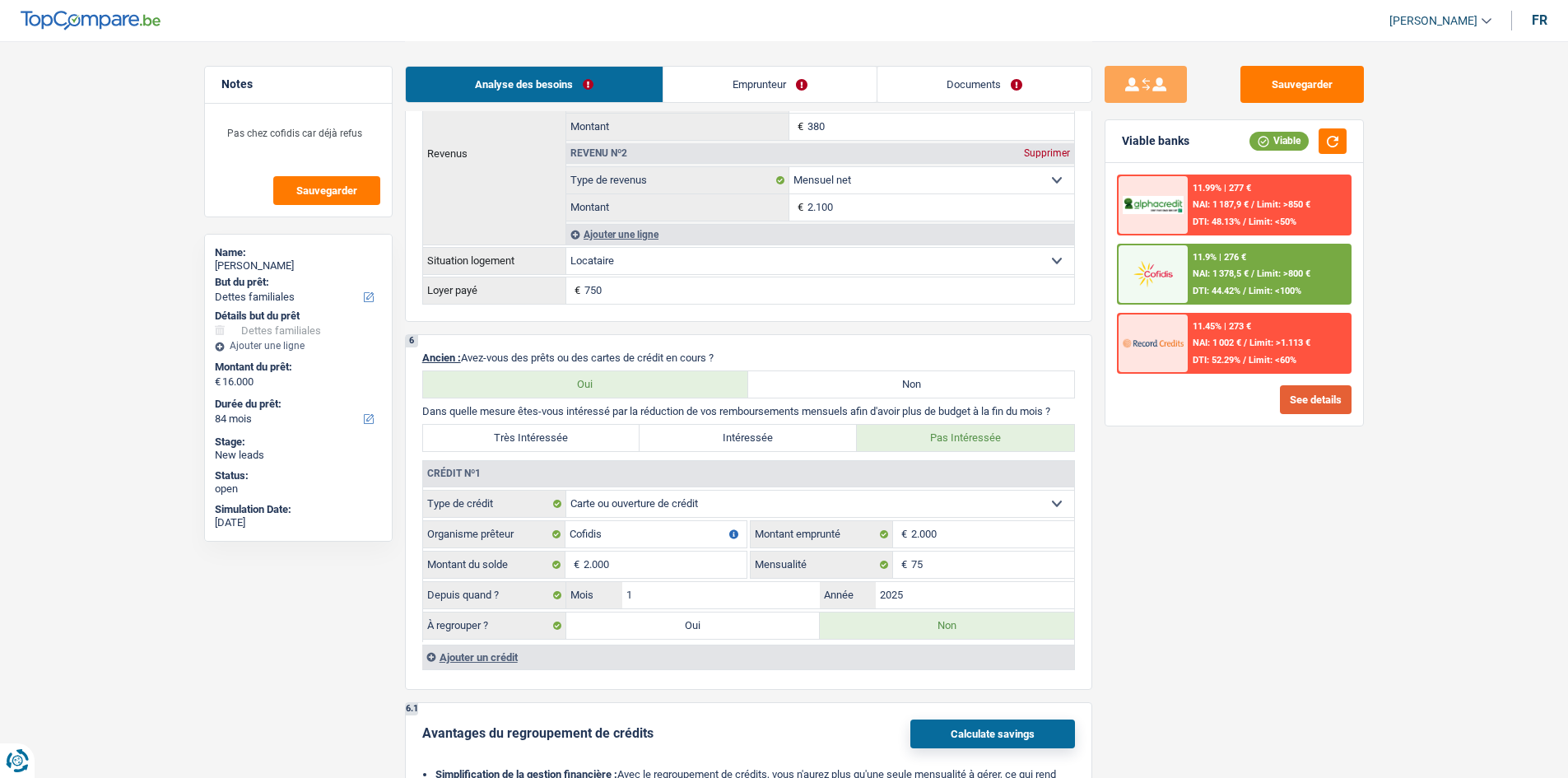
click at [1321, 403] on button "See details" at bounding box center [1316, 399] width 71 height 29
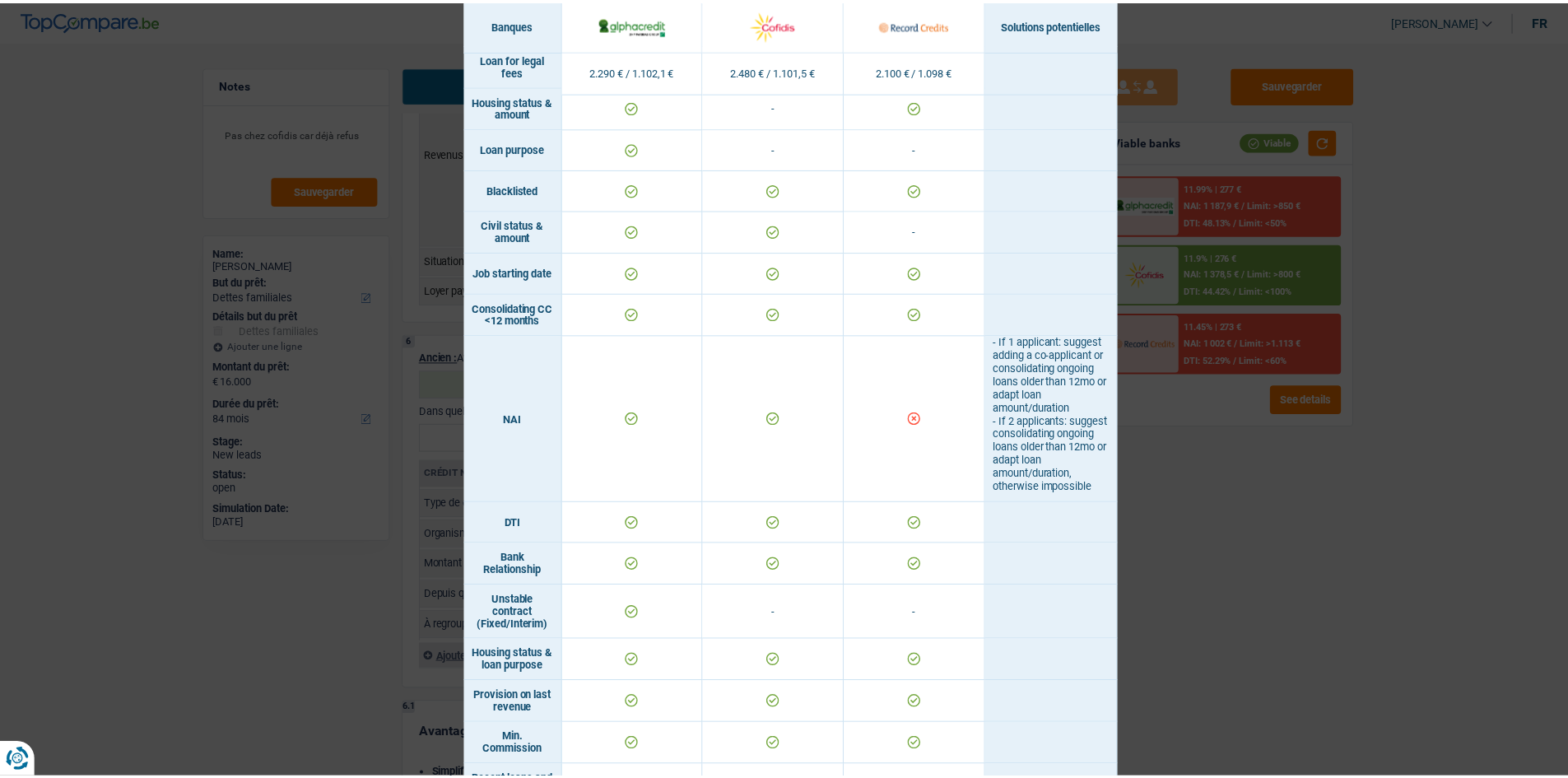
scroll to position [1035, 0]
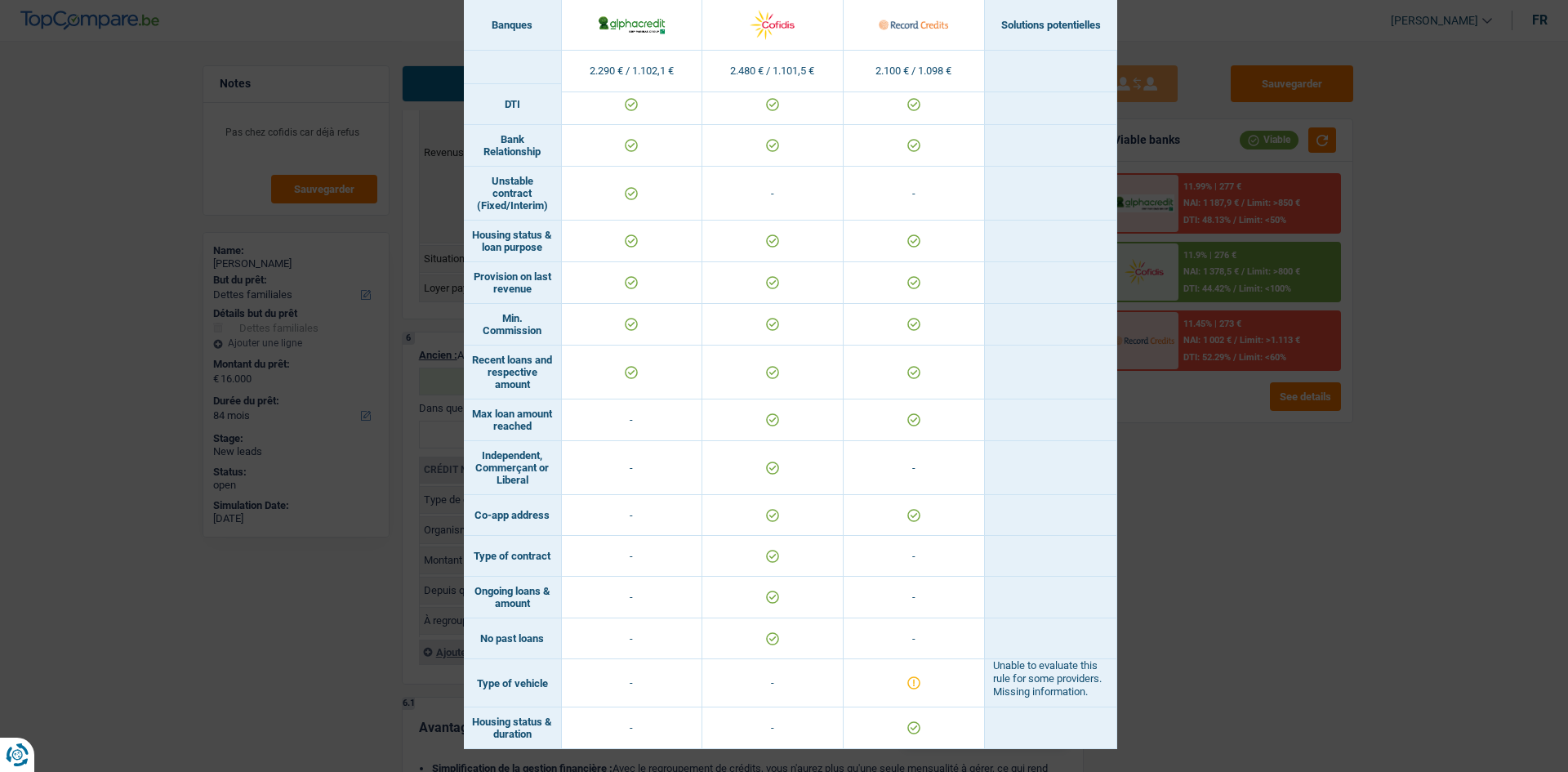
click at [1328, 532] on div "Banks conditions × Banques Solutions potentielles Revenus / Charges 2.290 € / 1…" at bounding box center [784, 386] width 1568 height 772
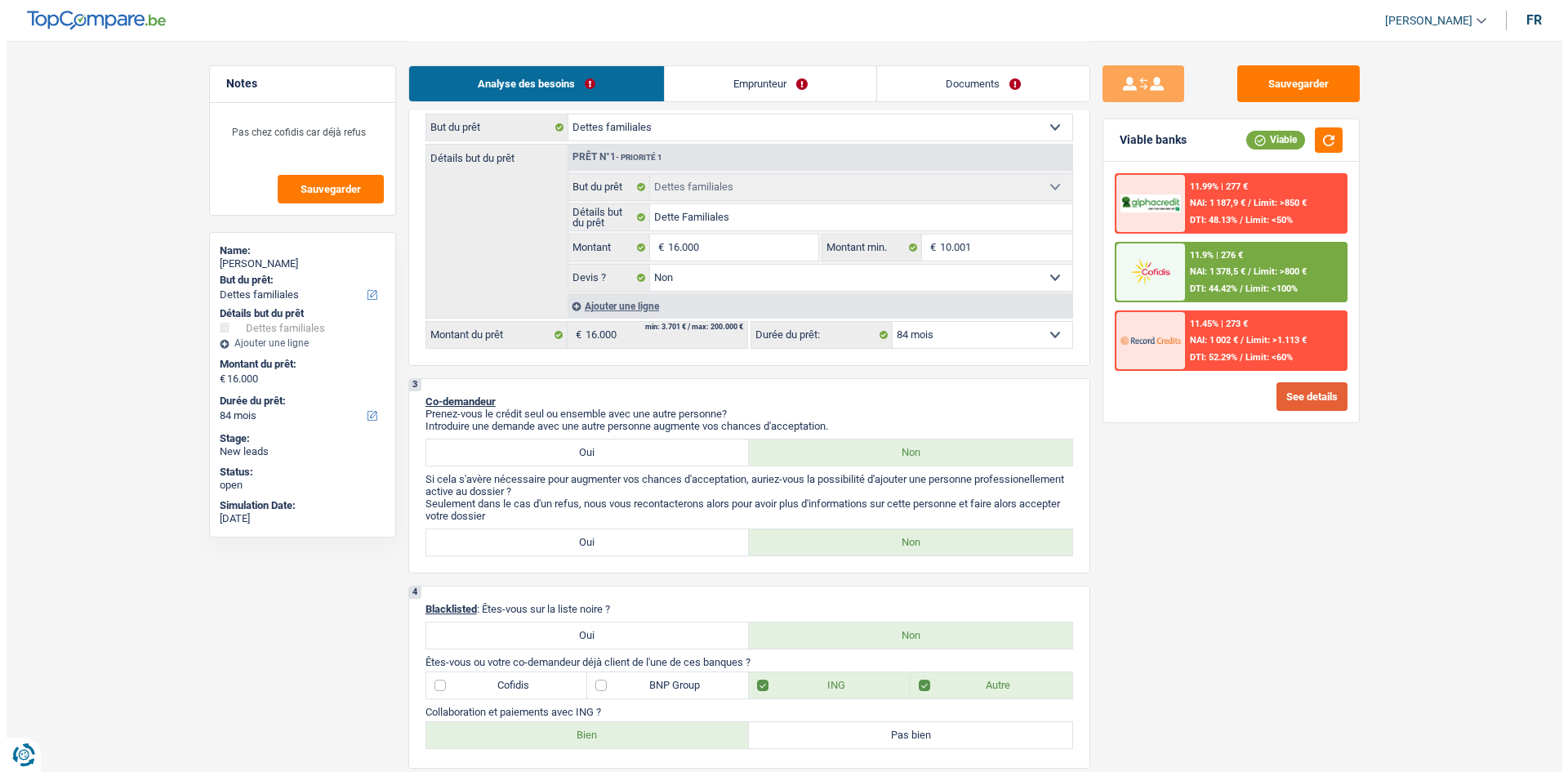
scroll to position [82, 0]
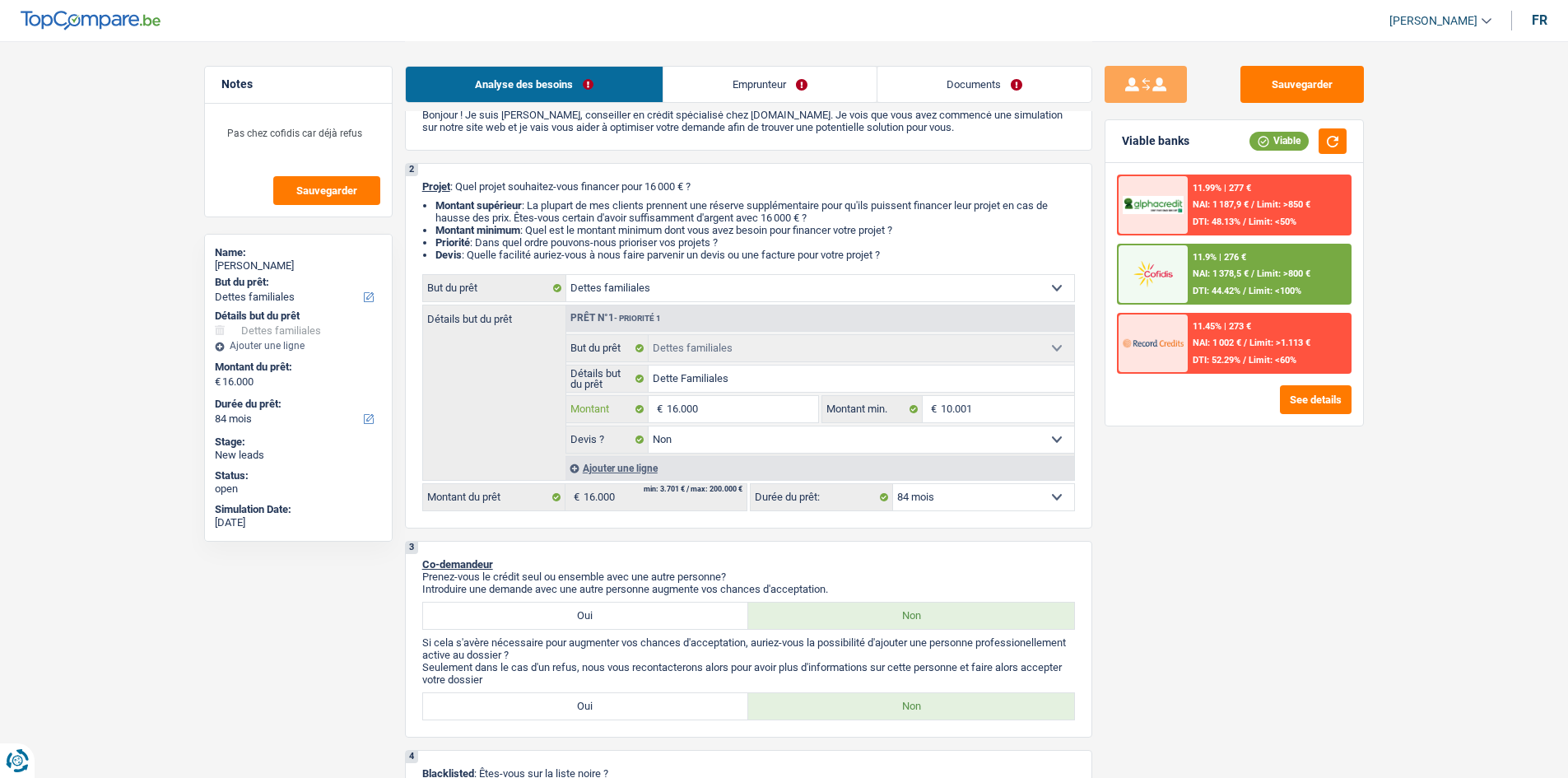
click at [751, 419] on input "16.000" at bounding box center [742, 408] width 151 height 26
type input "1"
type input "15"
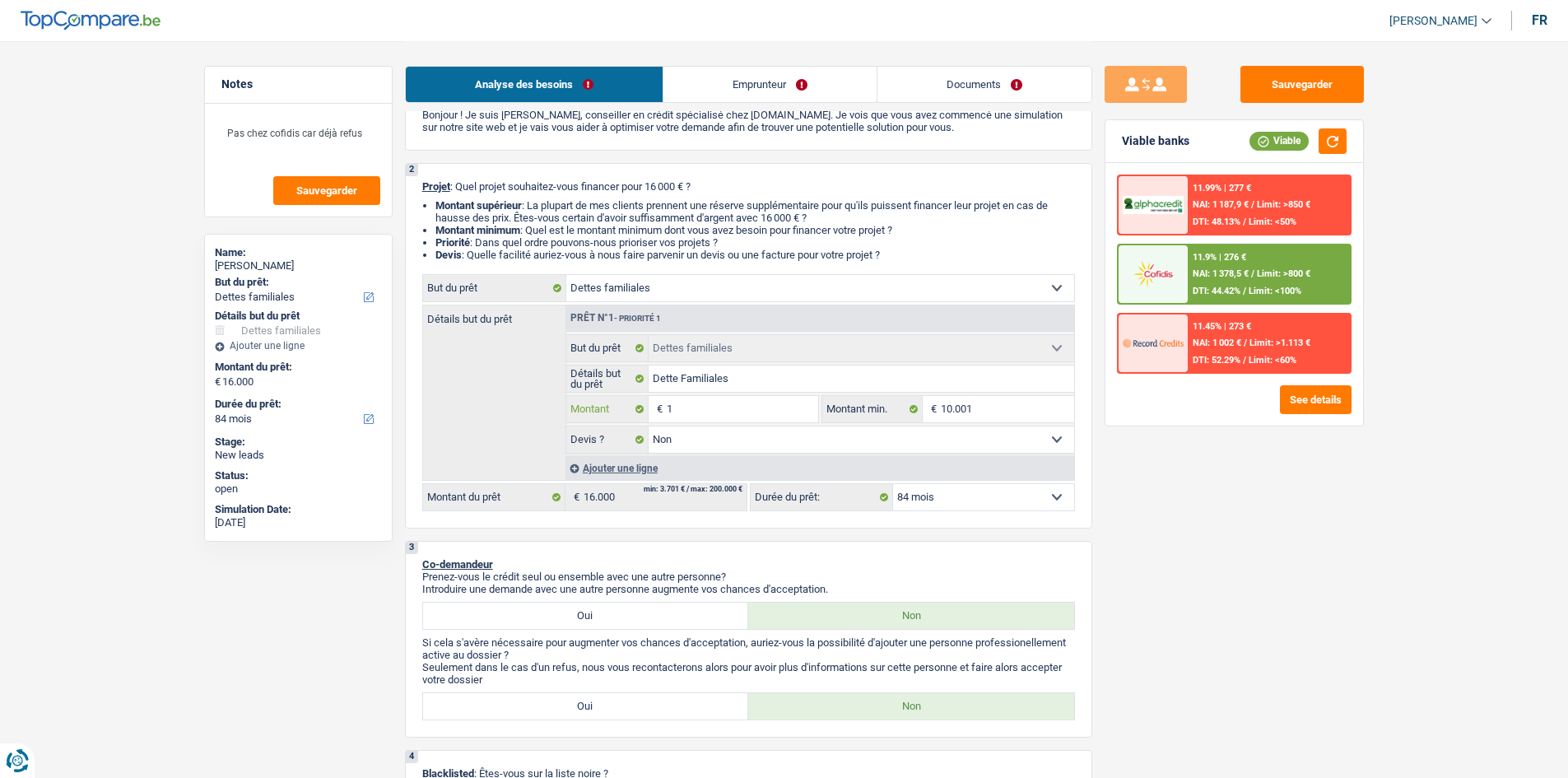
type input "15"
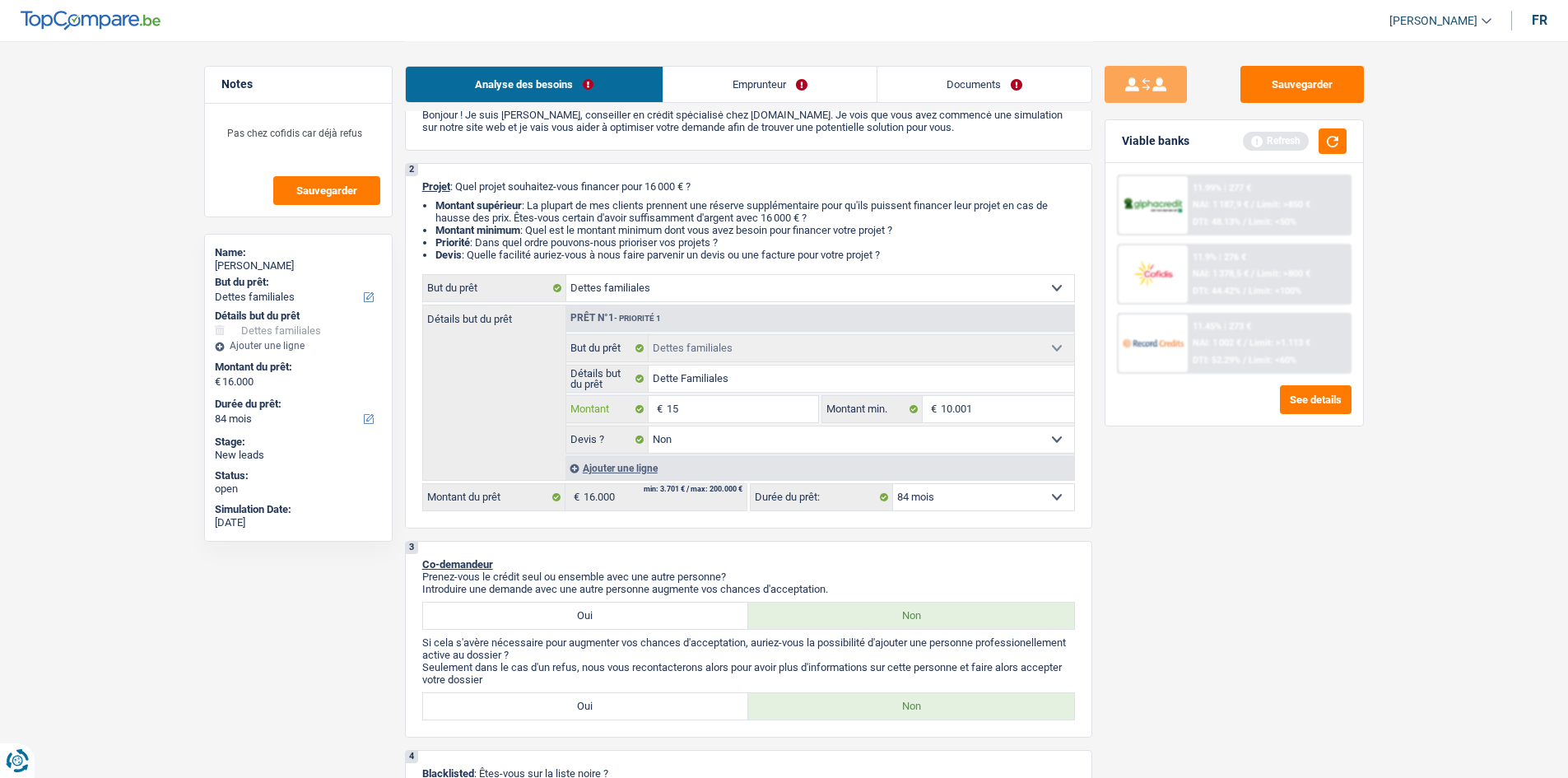
type input "150"
type input "1.500"
type input "15.000"
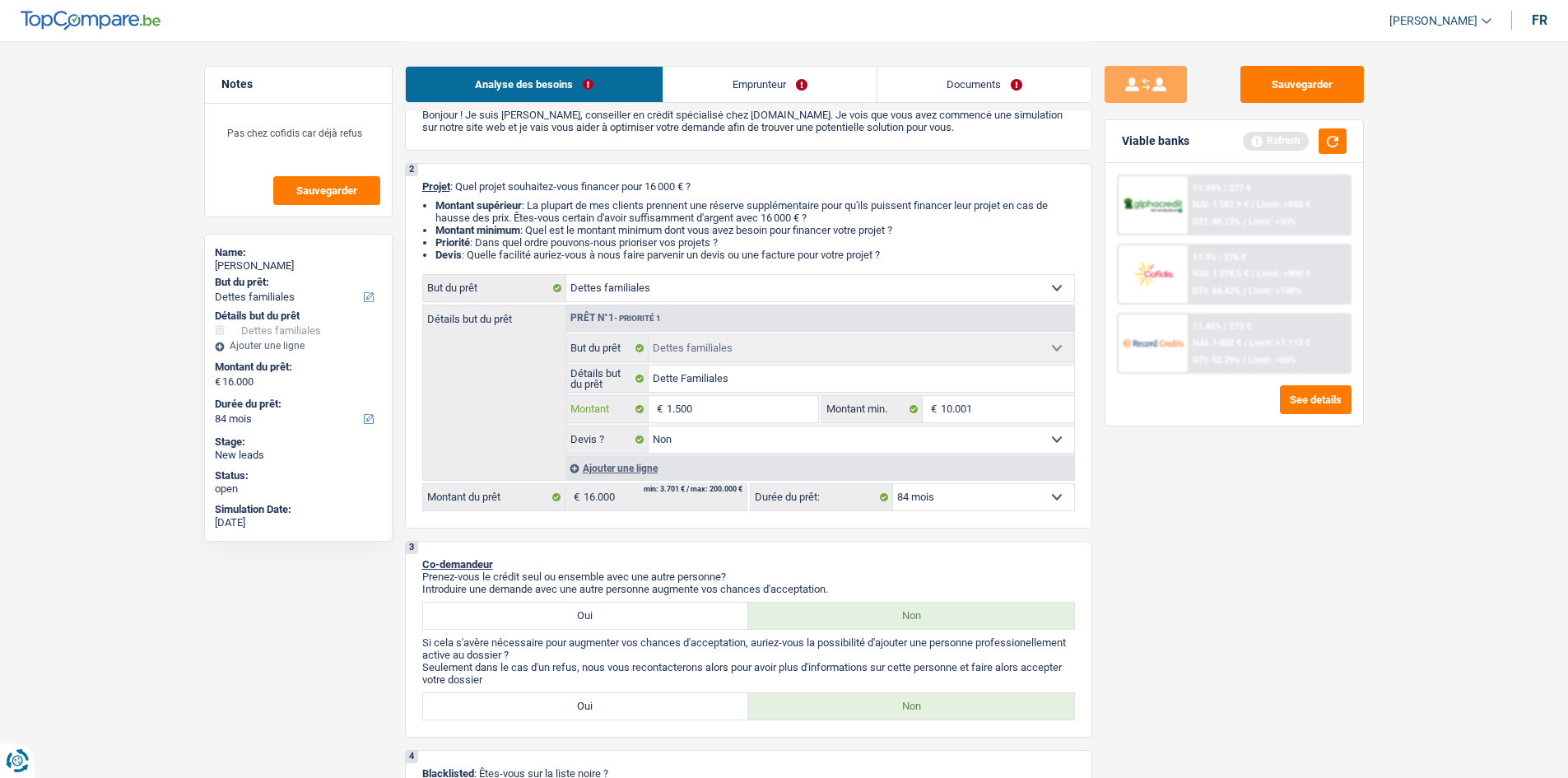
type input "15.000"
select select "60"
type input "15.000"
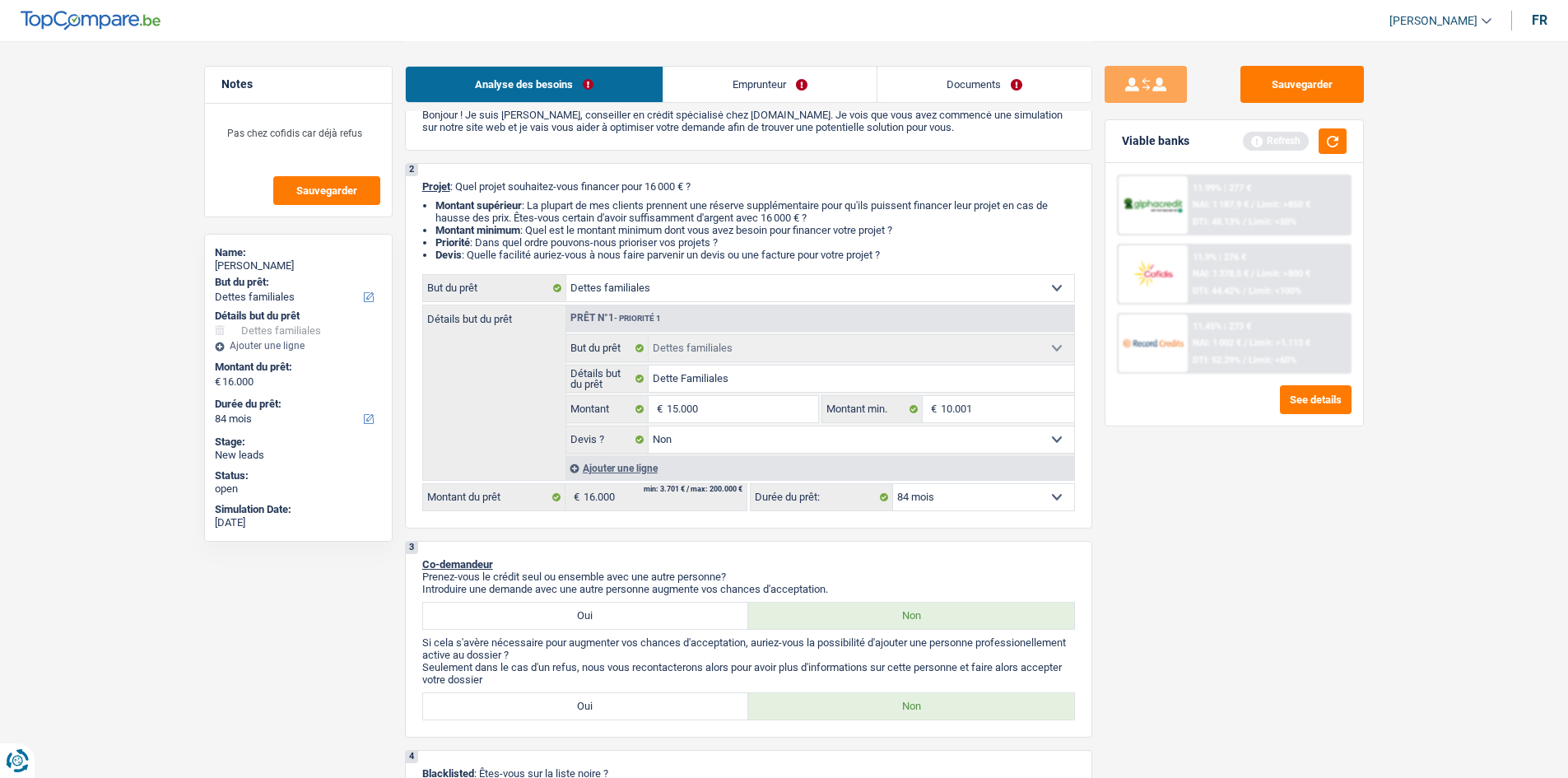
select select "60"
type input "15.000"
select select "60"
click at [1278, 485] on div "Sauvegarder Viable banks Refresh 11.99% | 277 € NAI: 1 187,9 € / Limit: >850 € …" at bounding box center [1234, 409] width 284 height 686
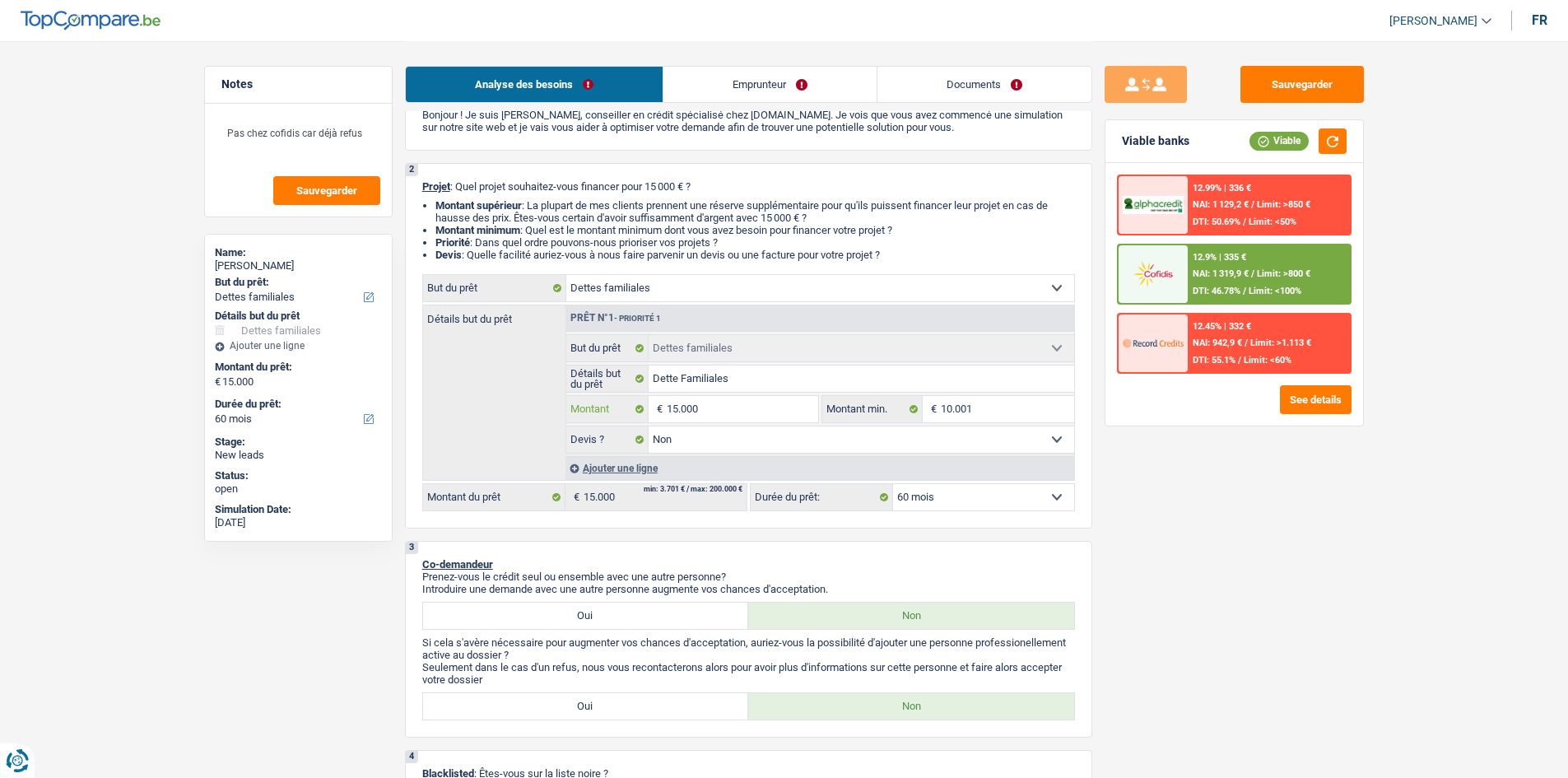
click at [745, 412] on input "15.000" at bounding box center [742, 408] width 151 height 26
type input "1"
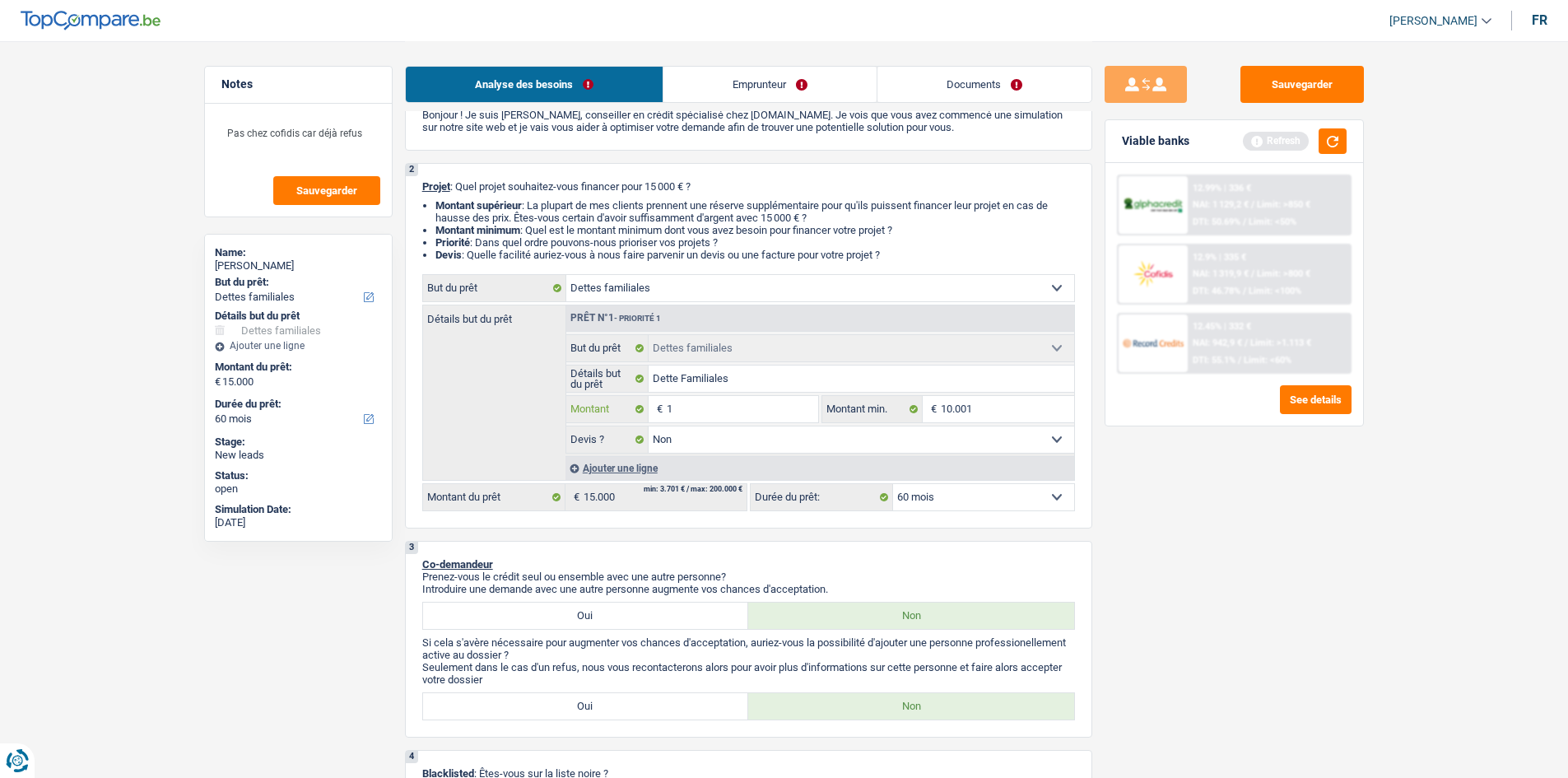
type input "10"
type input "100"
type input "1.000"
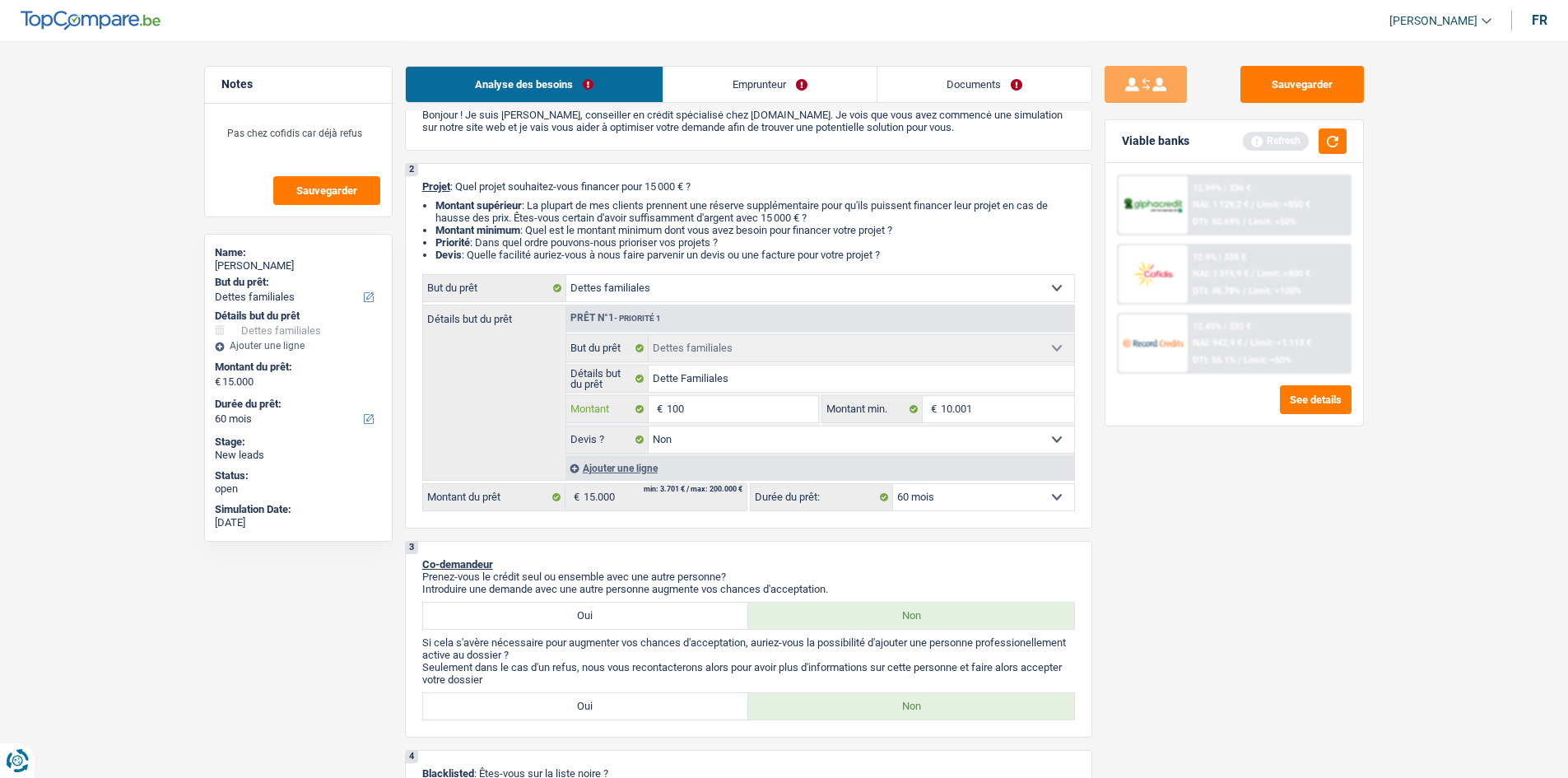
type input "1.000"
type input "10.001"
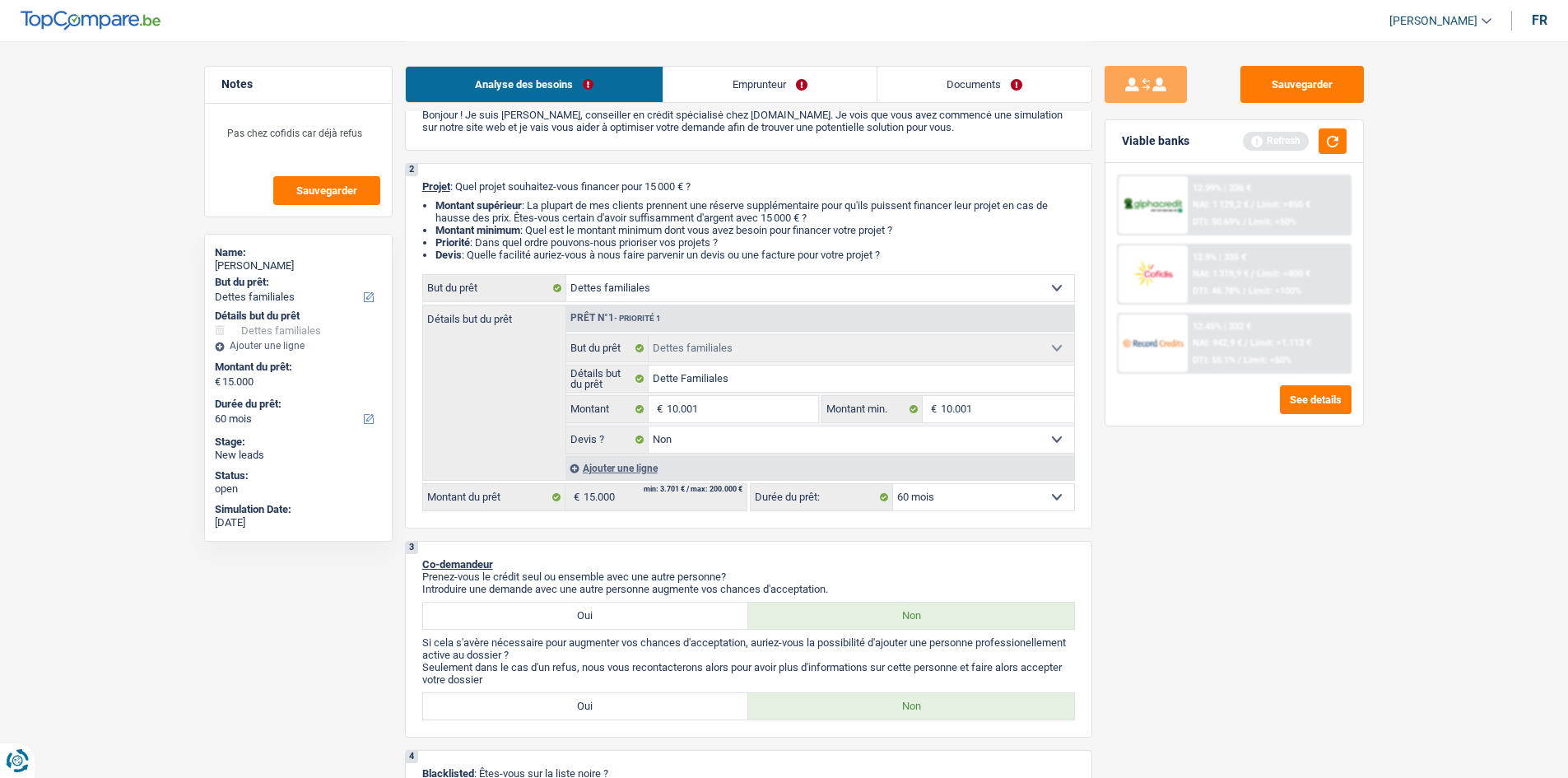
type input "10.001"
click at [1292, 528] on div "Sauvegarder Viable banks Refresh 12.99% | 336 € NAI: 1 129,2 € / Limit: >850 € …" at bounding box center [1234, 409] width 284 height 686
click at [1333, 138] on button "button" at bounding box center [1332, 141] width 28 height 25
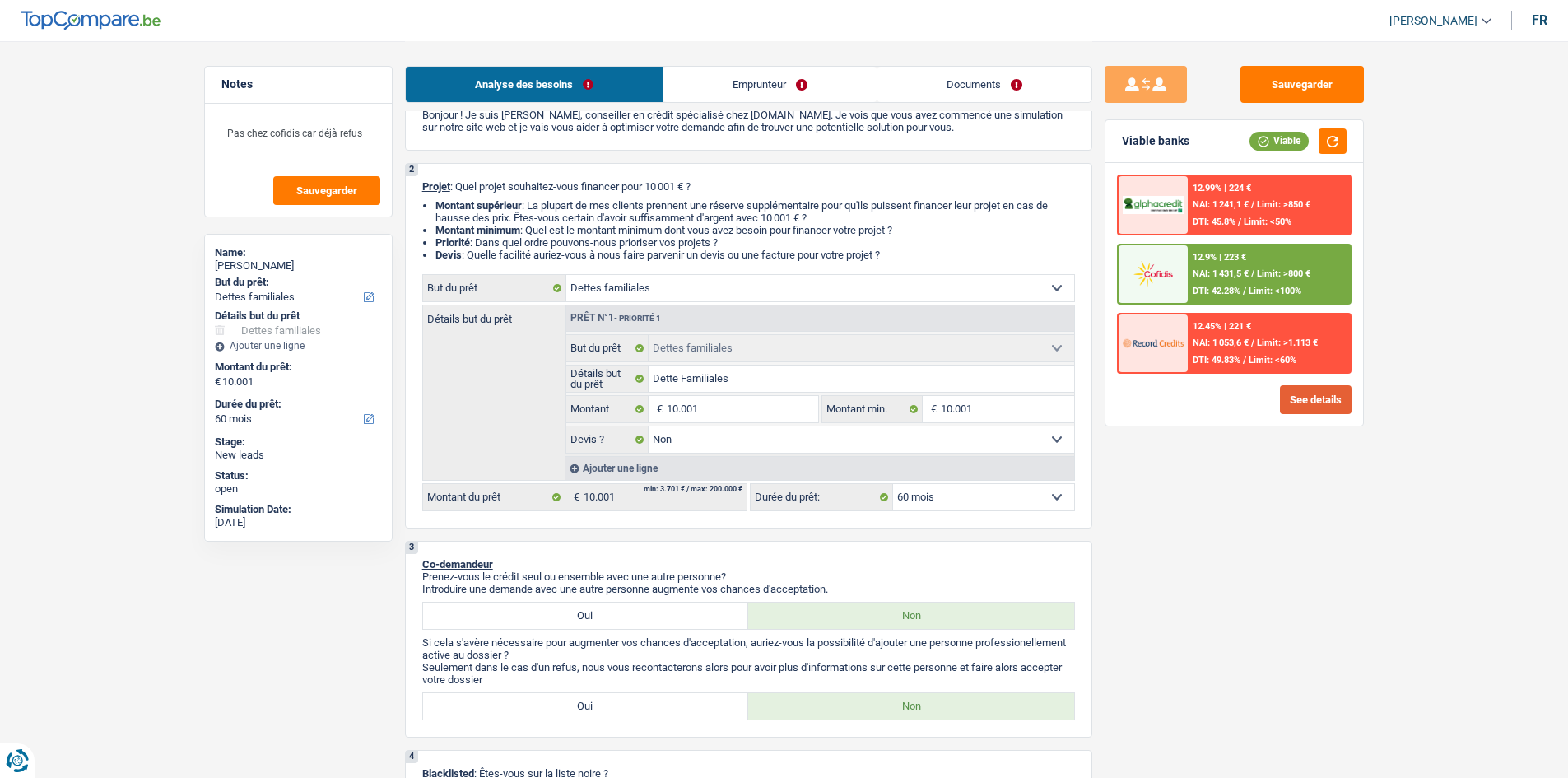
click at [1326, 401] on button "See details" at bounding box center [1316, 399] width 71 height 29
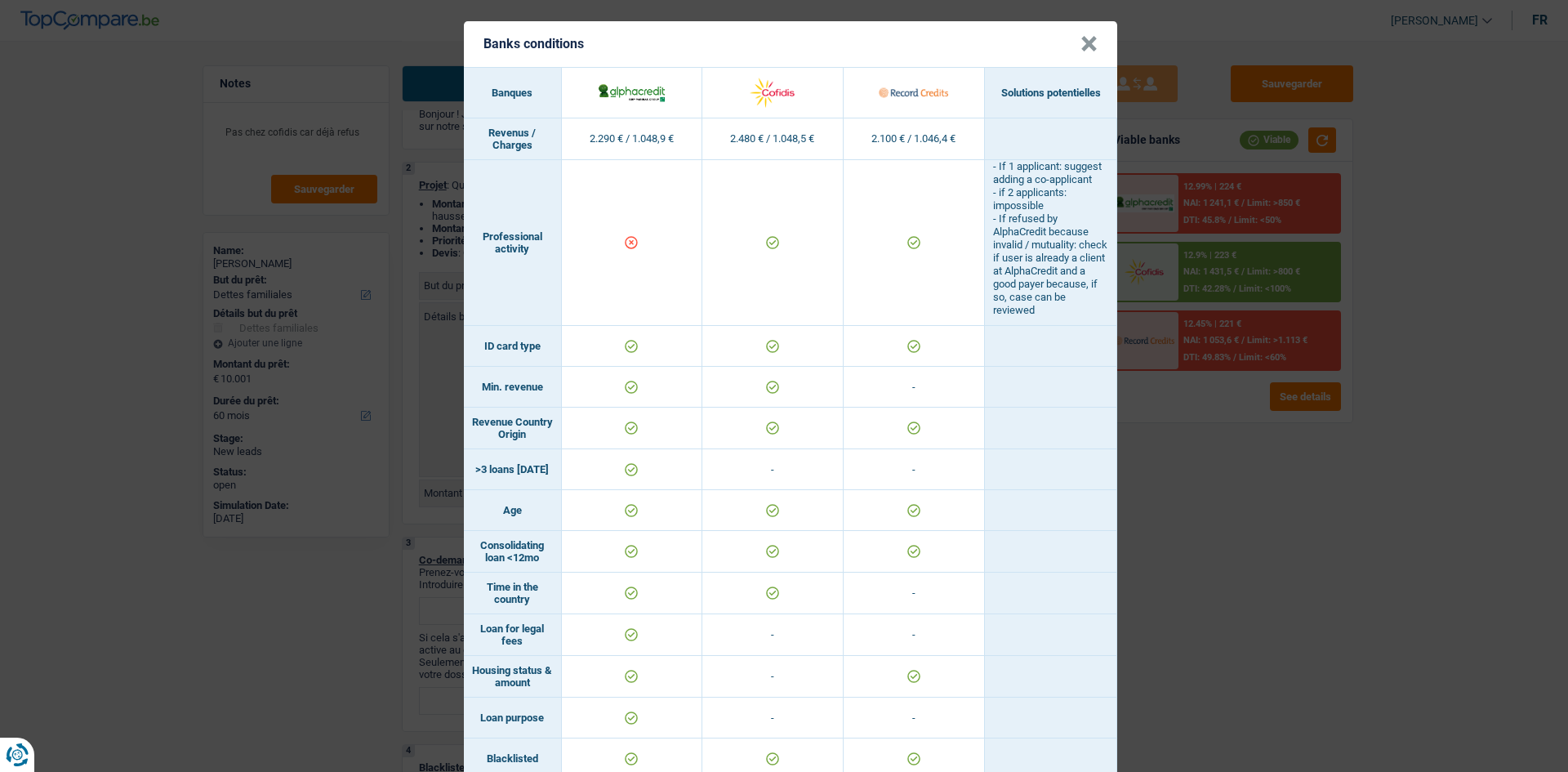
scroll to position [0, 0]
click at [1155, 479] on div "Banks conditions × Banques Solutions potentielles Revenus / Charges 2.290 € / 1…" at bounding box center [784, 386] width 1568 height 772
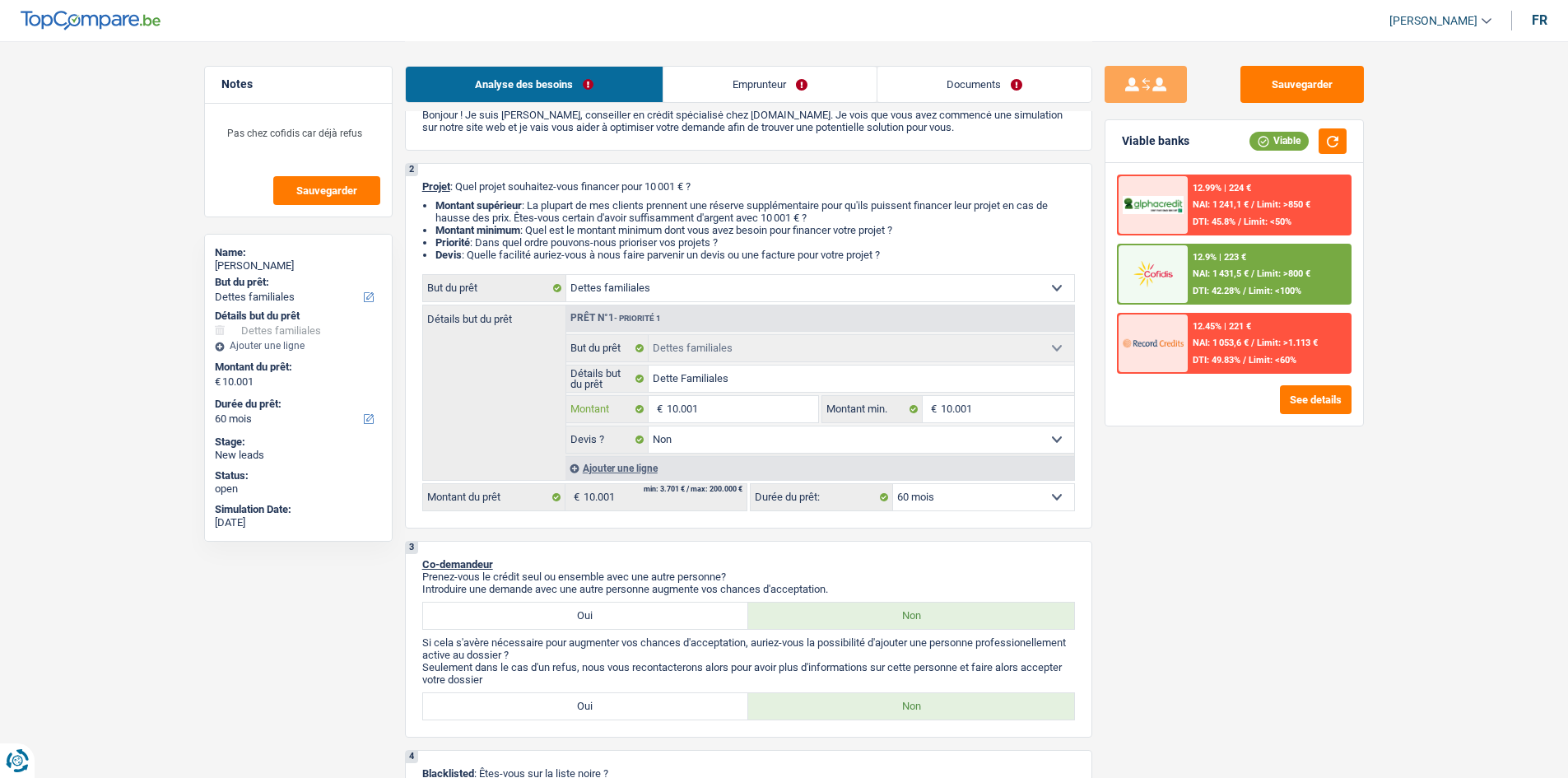
click at [711, 405] on input "10.001" at bounding box center [742, 408] width 151 height 26
type input "5"
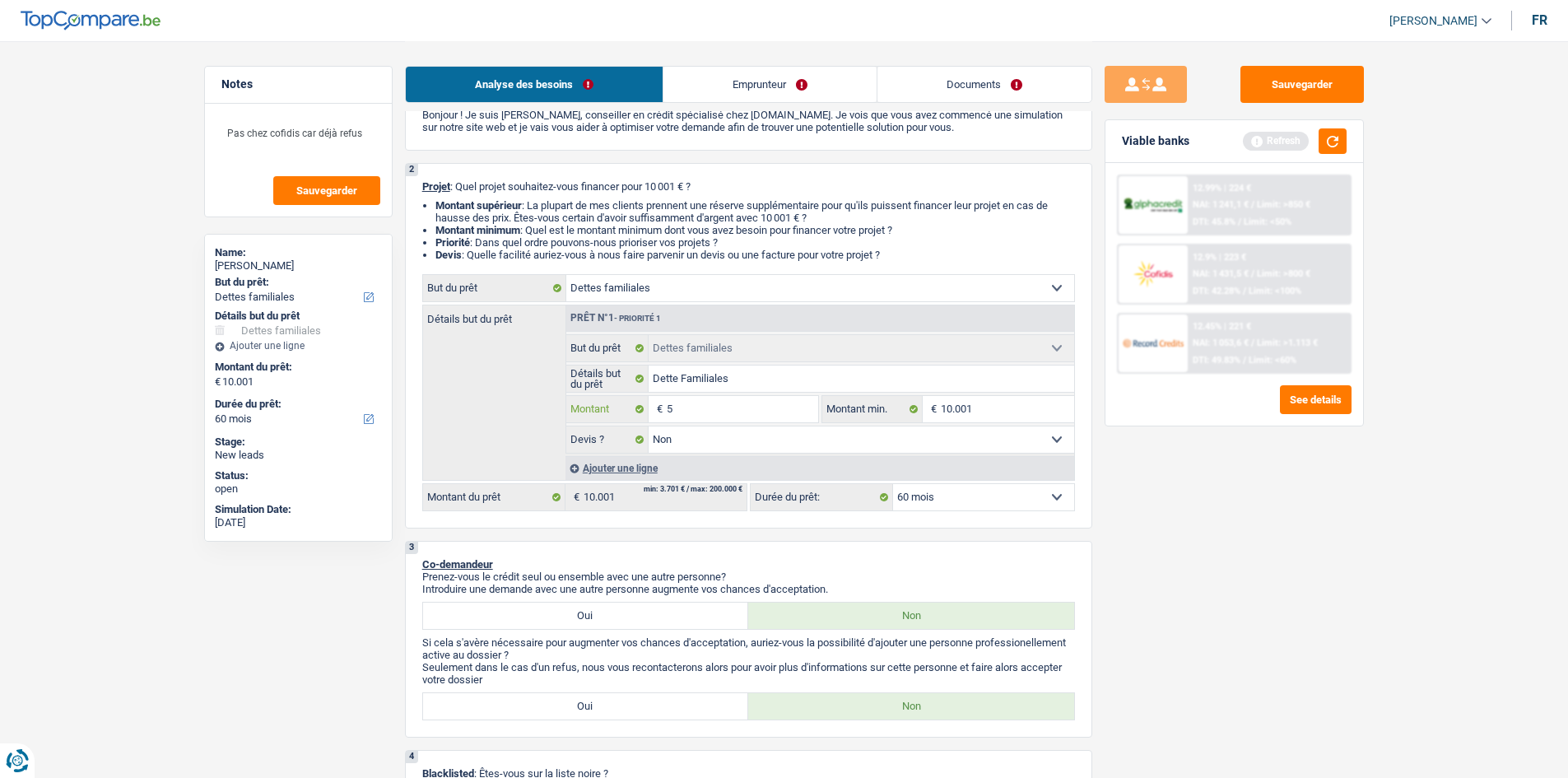
type input "50"
type input "500"
type input "5.001"
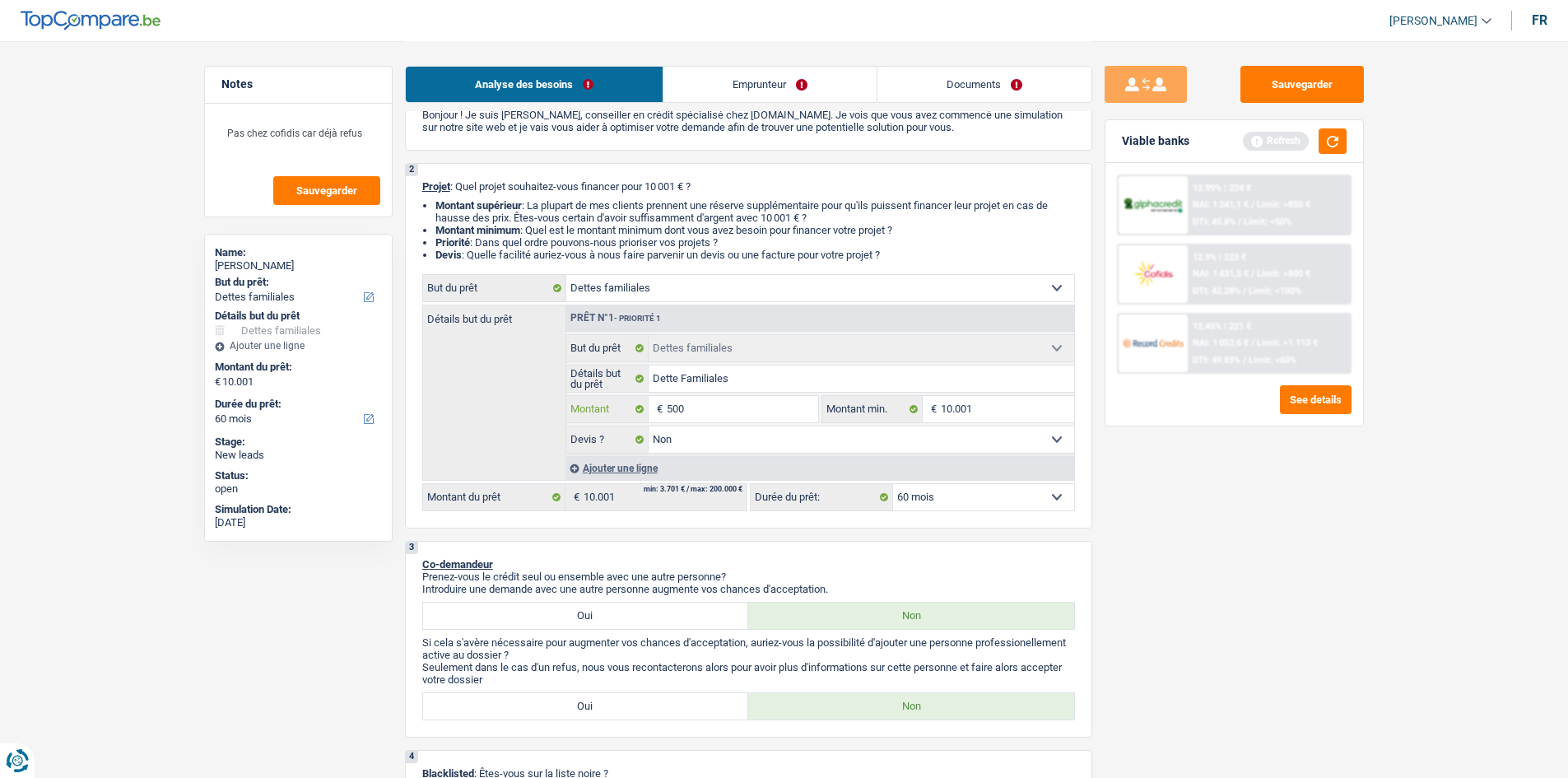
type input "5.001"
select select "36"
type input "5.001"
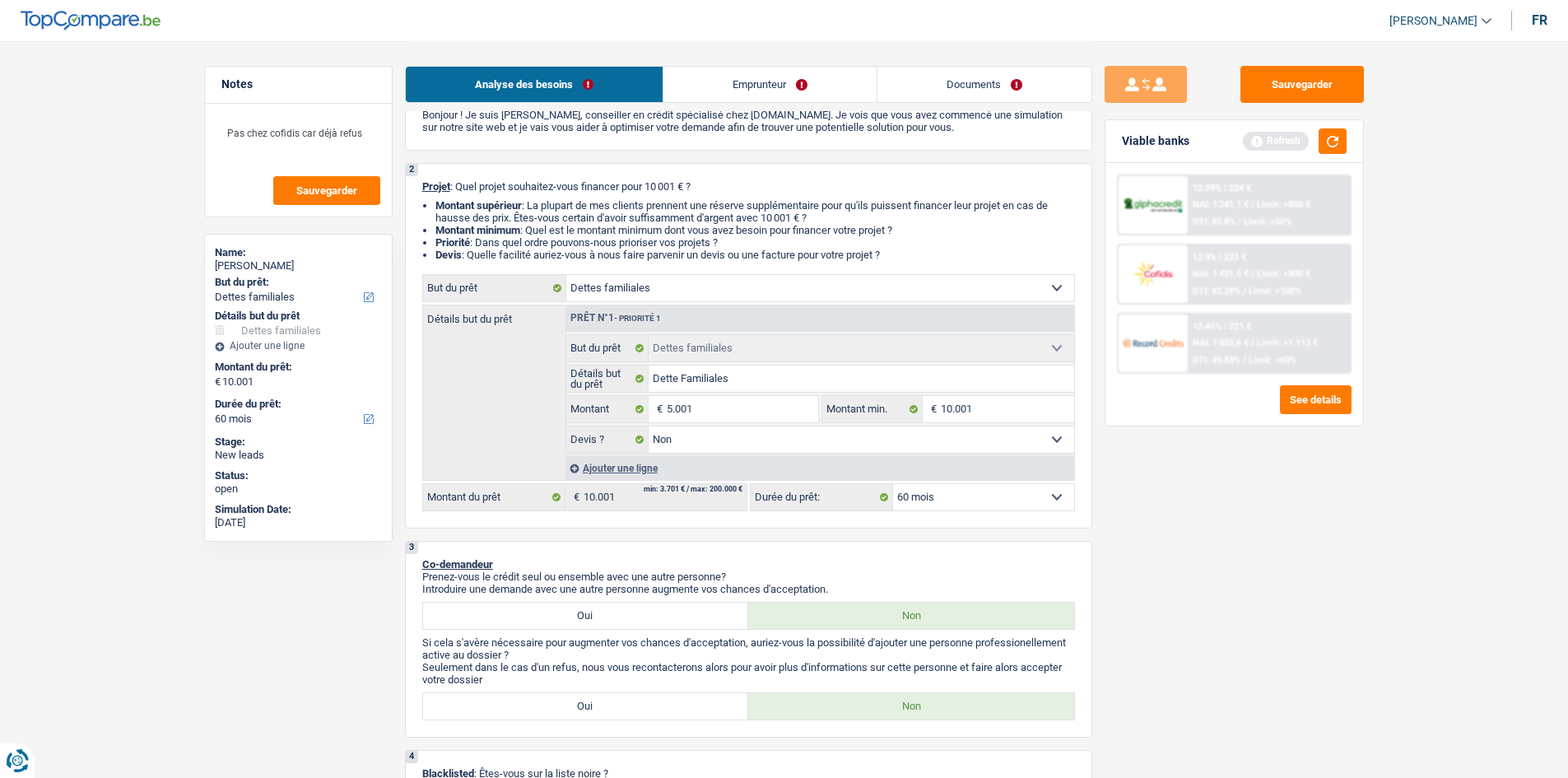
select select "36"
type input "5.001"
select select "36"
click at [1290, 589] on div "Sauvegarder Viable banks Refresh 12.99% | 224 € NAI: 1 241,1 € / Limit: >850 € …" at bounding box center [1234, 409] width 284 height 686
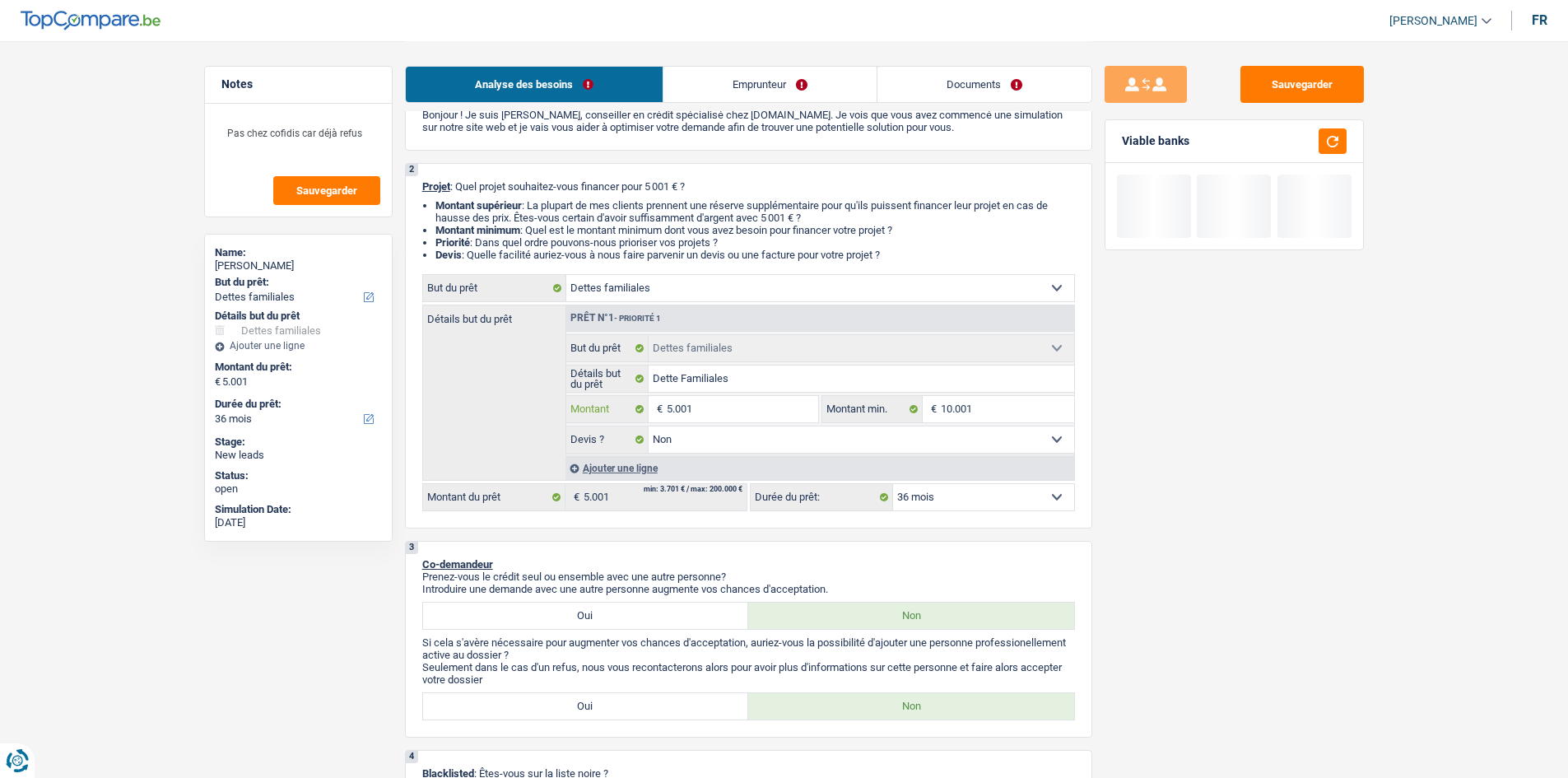
click at [733, 418] on input "5.001" at bounding box center [742, 408] width 151 height 26
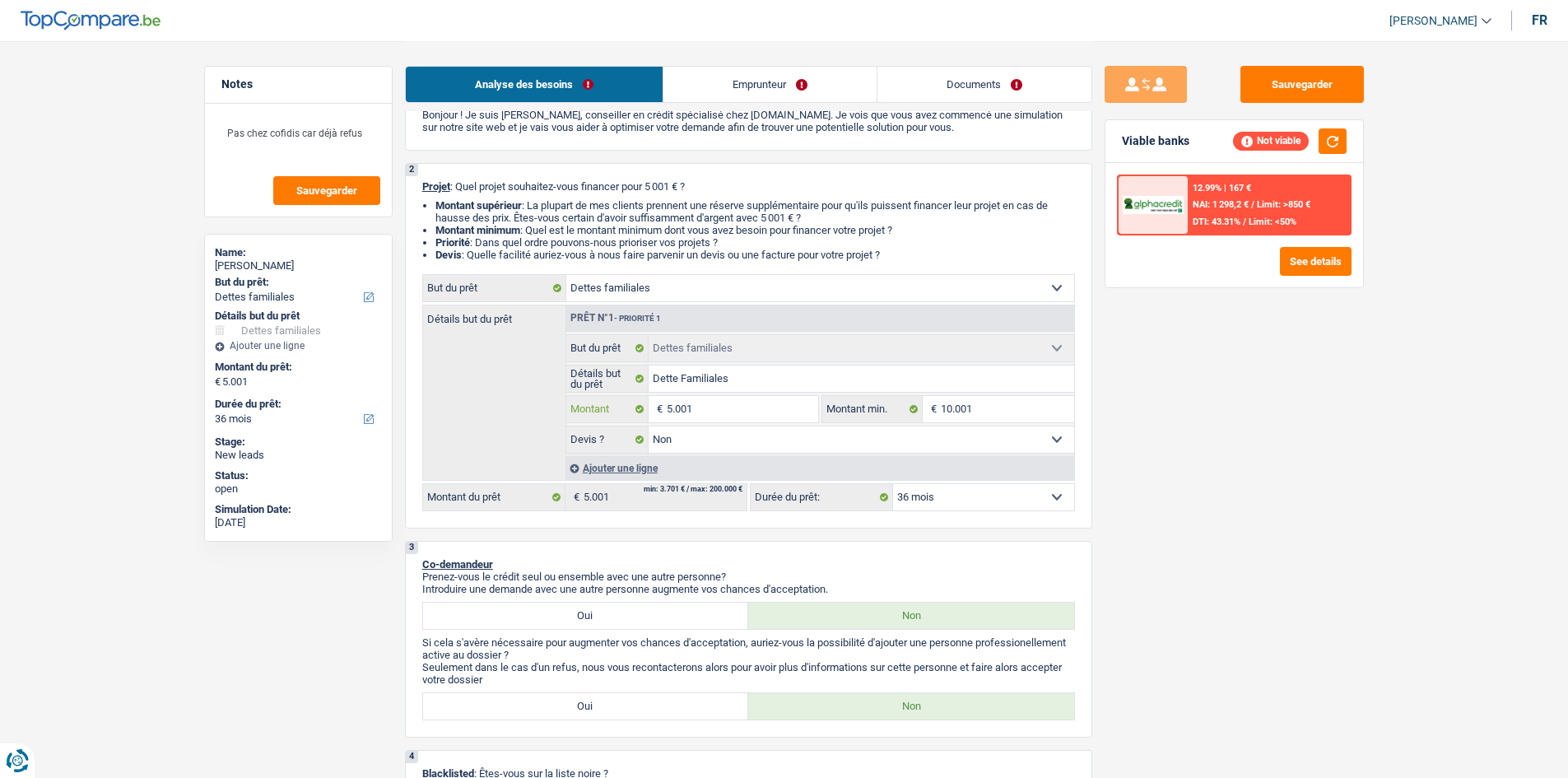
type input "7"
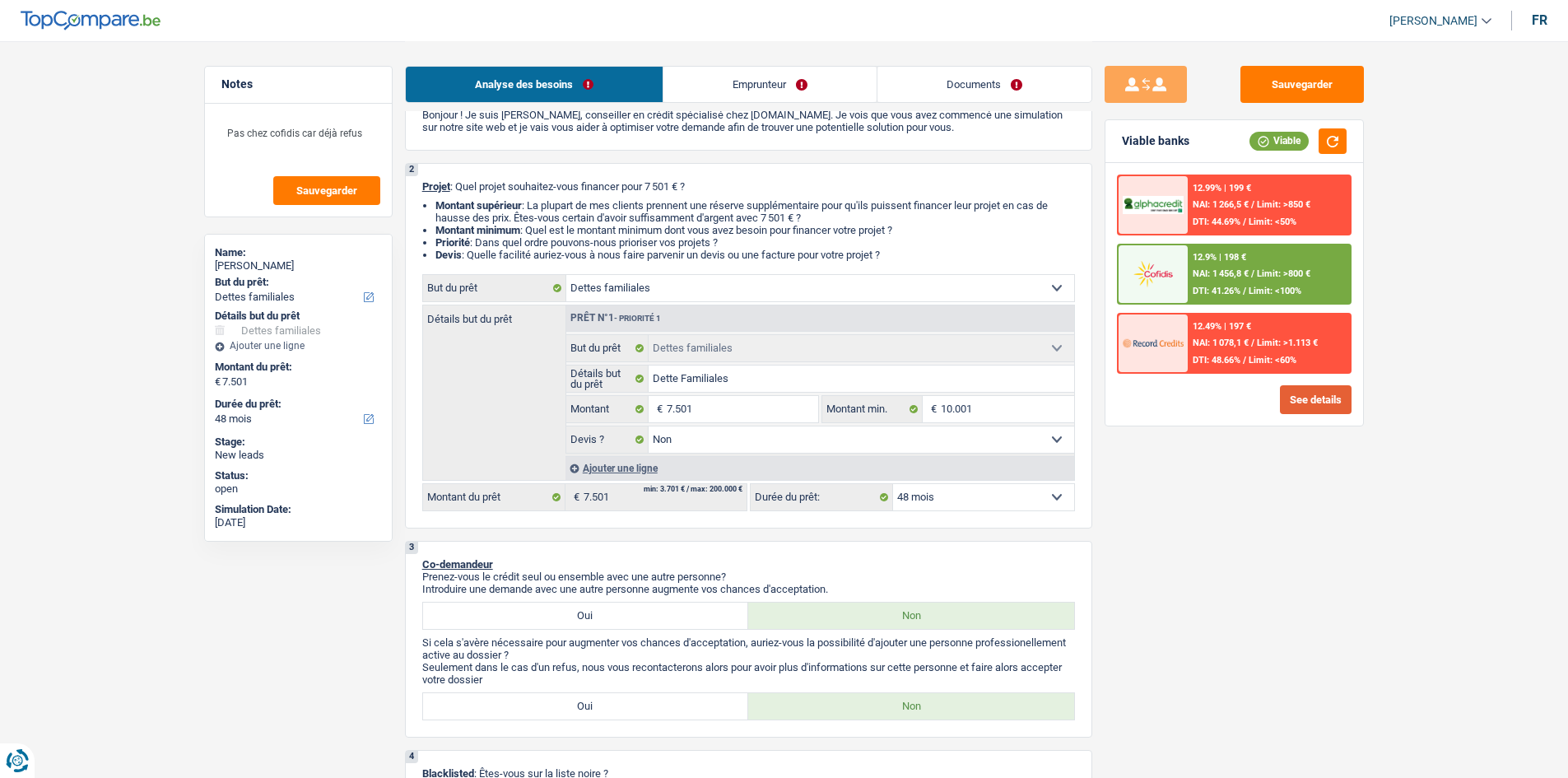
click at [1333, 396] on button "See details" at bounding box center [1316, 399] width 71 height 29
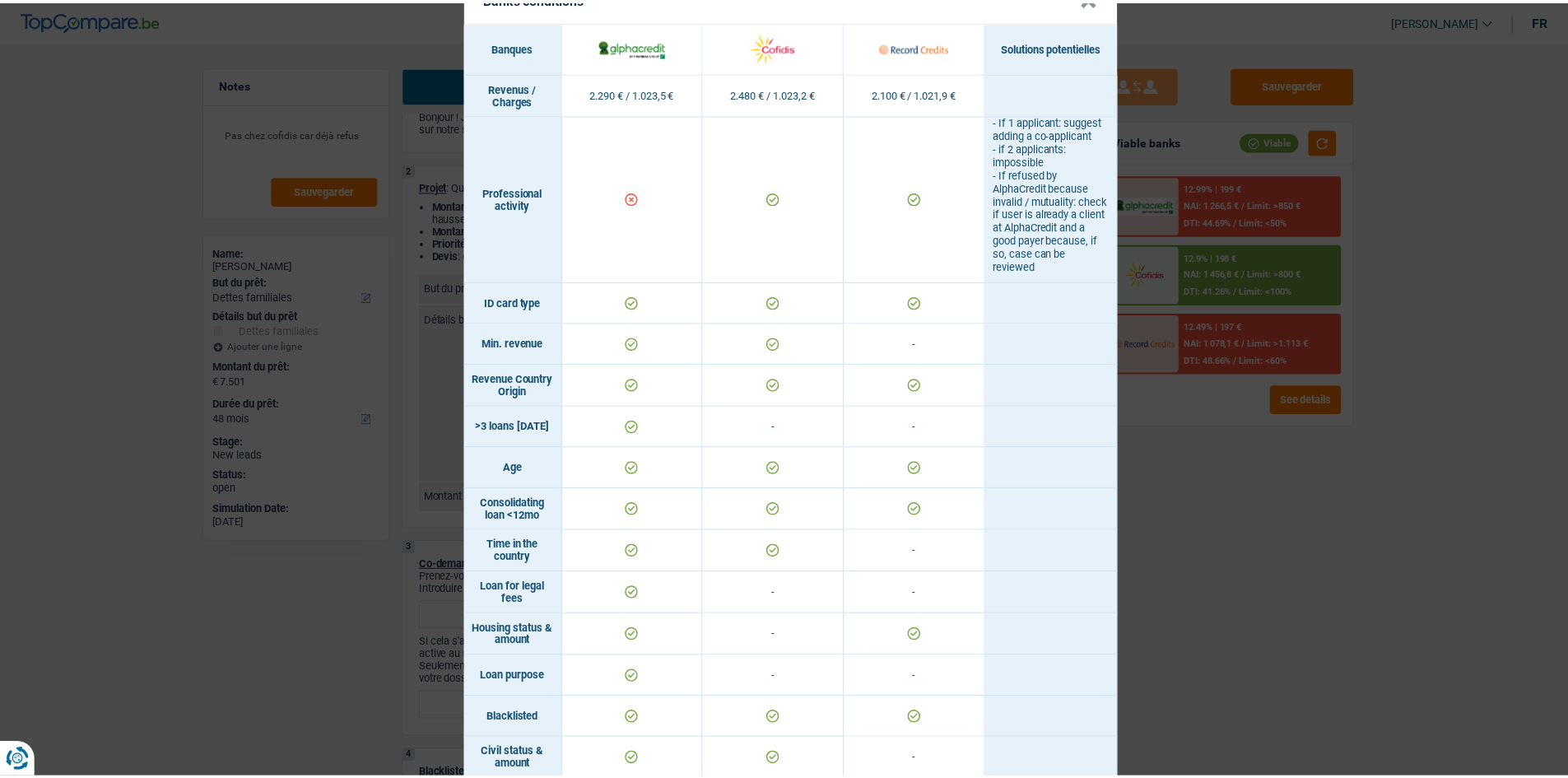
scroll to position [459, 0]
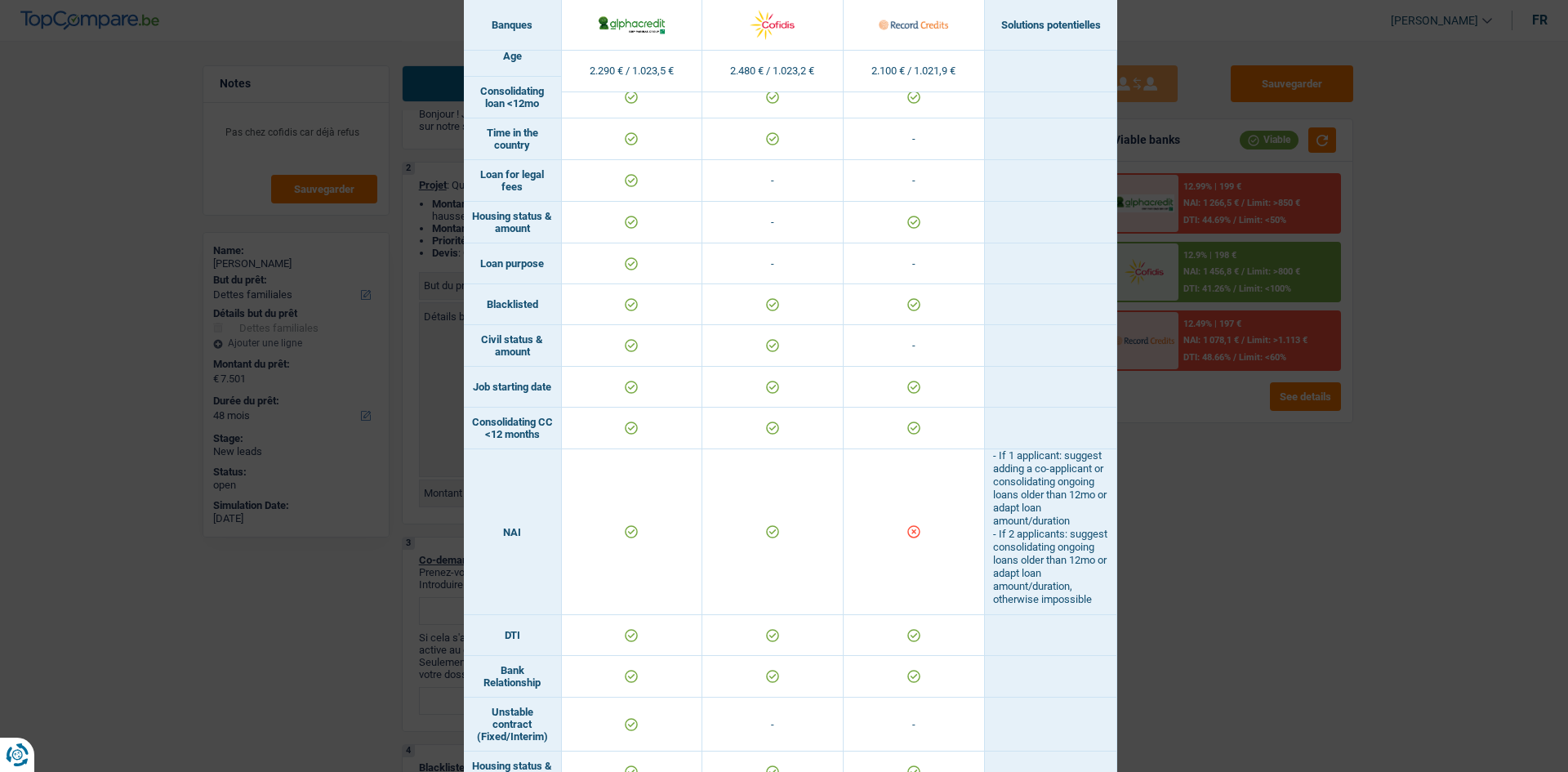
click at [1243, 535] on div "Banks conditions × Banques Solutions potentielles Revenus / Charges 2.290 € / 1…" at bounding box center [784, 386] width 1568 height 772
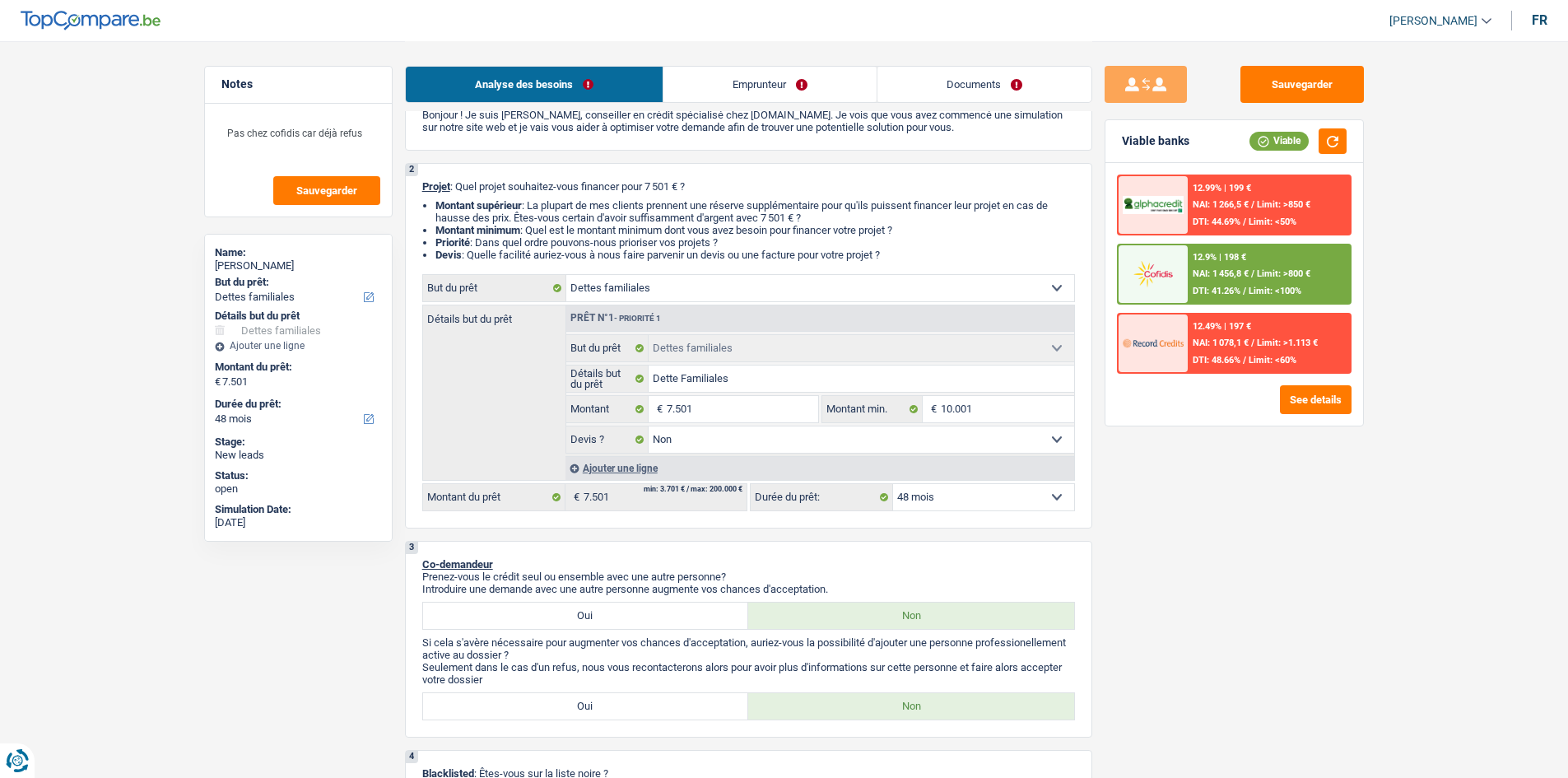
click at [1243, 539] on div "Sauvegarder Viable banks Viable 12.99% | 199 € NAI: 1 266,5 € / Limit: >850 € D…" at bounding box center [1234, 409] width 284 height 686
click at [1232, 545] on div "Sauvegarder Viable banks Viable 12.99% | 199 € NAI: 1 266,5 € / Limit: >850 € D…" at bounding box center [1234, 409] width 284 height 686
click at [1333, 85] on button "Sauvegarder" at bounding box center [1301, 85] width 123 height 37
